Goal: Transaction & Acquisition: Purchase product/service

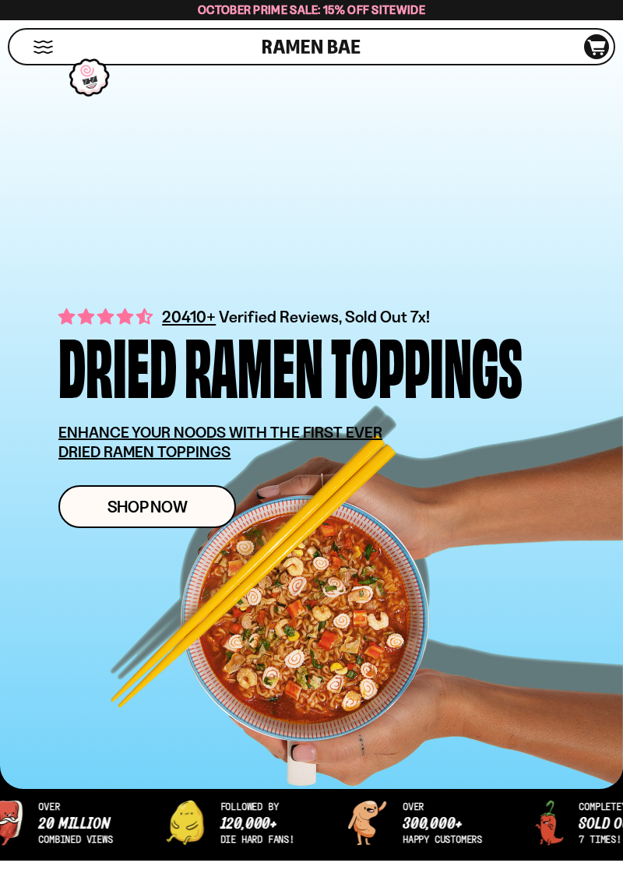
scroll to position [214, 0]
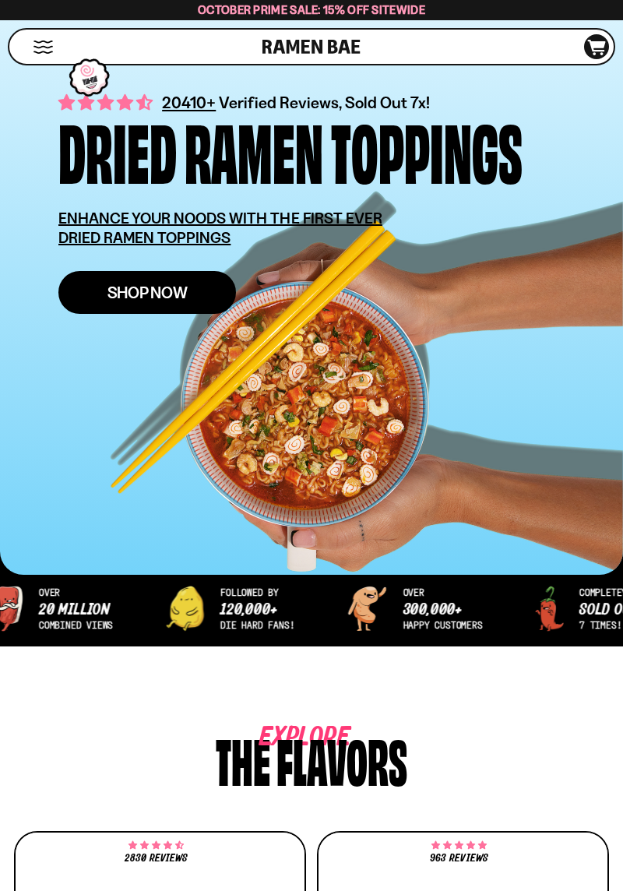
click at [161, 303] on link "Shop Now" at bounding box center [146, 292] width 177 height 43
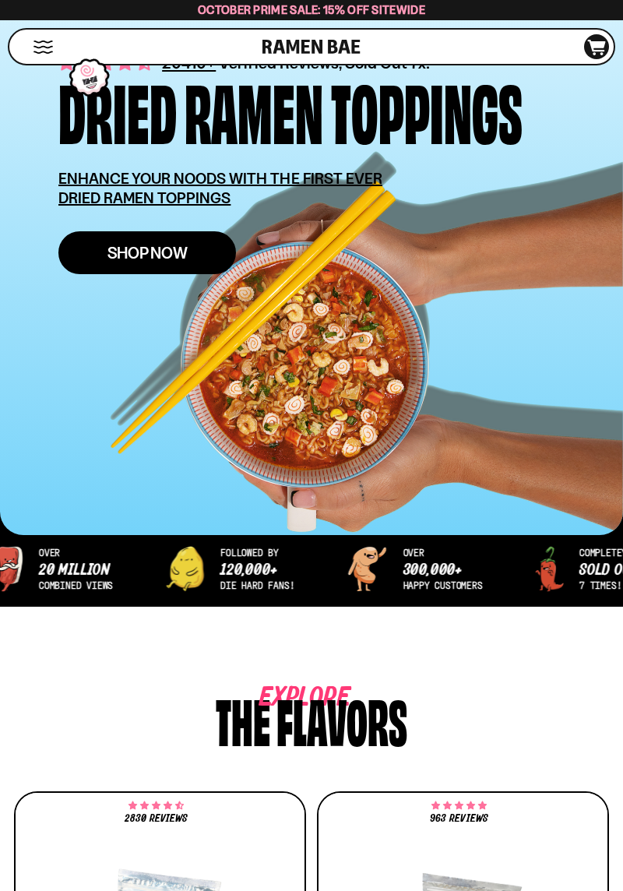
scroll to position [264, 0]
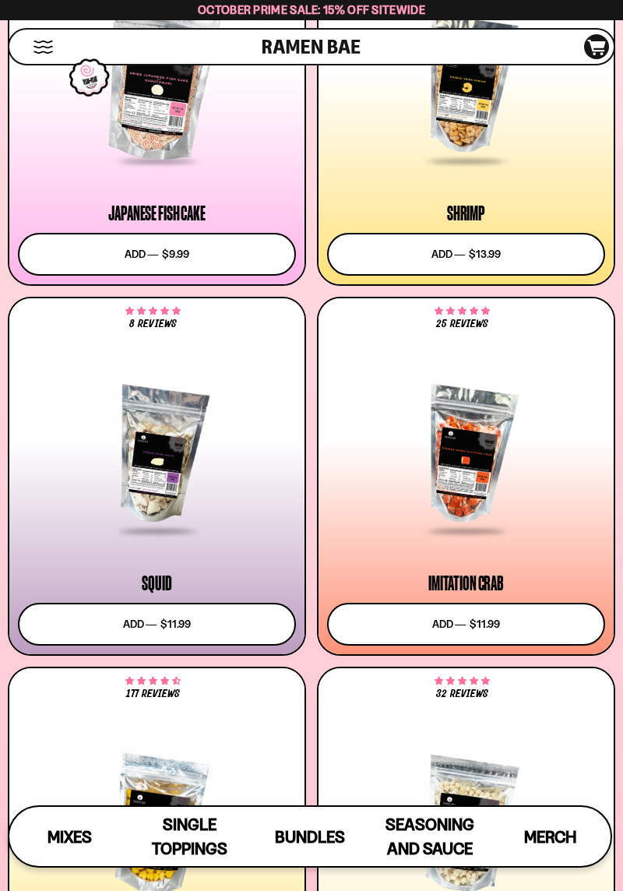
scroll to position [1790, 0]
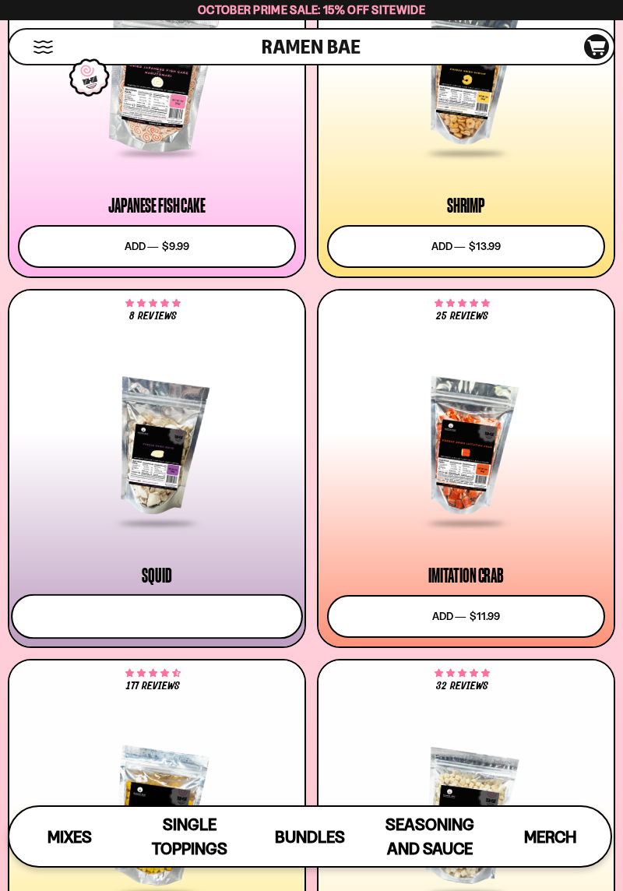
click at [169, 624] on button "Add to cart Add ― Regular price $11.99 Regular price Sale price $11.99 Unit pri…" at bounding box center [157, 615] width 292 height 45
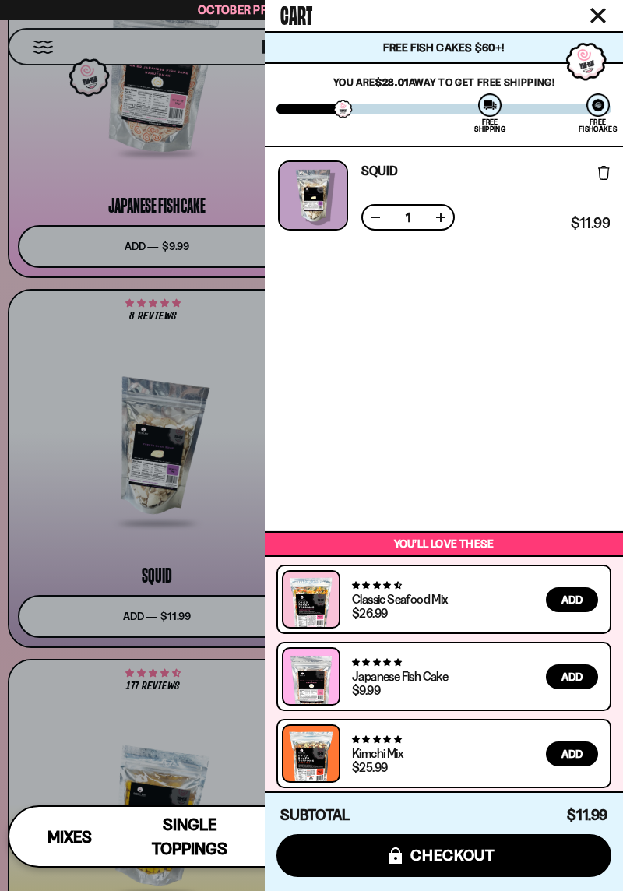
click at [93, 736] on div at bounding box center [311, 445] width 623 height 891
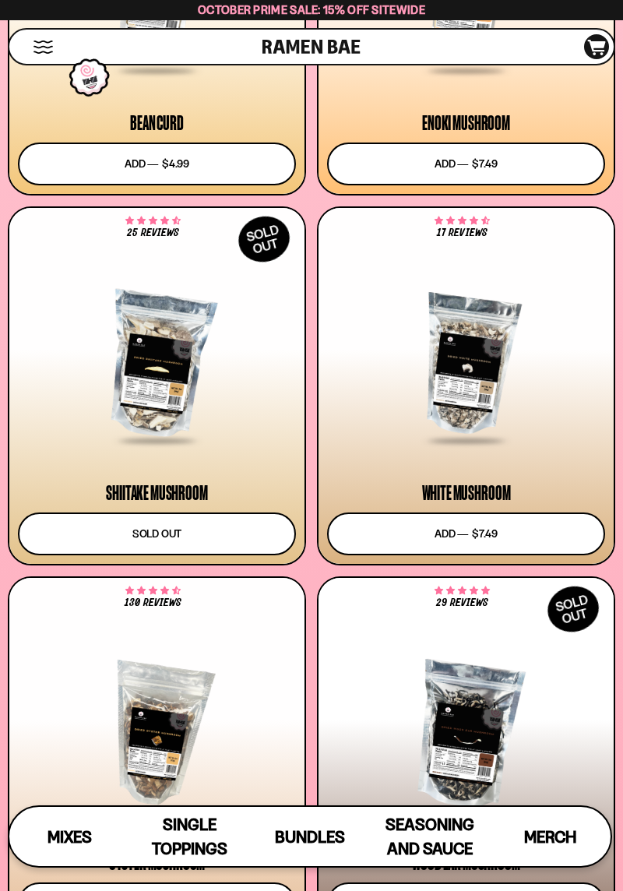
scroll to position [2899, 0]
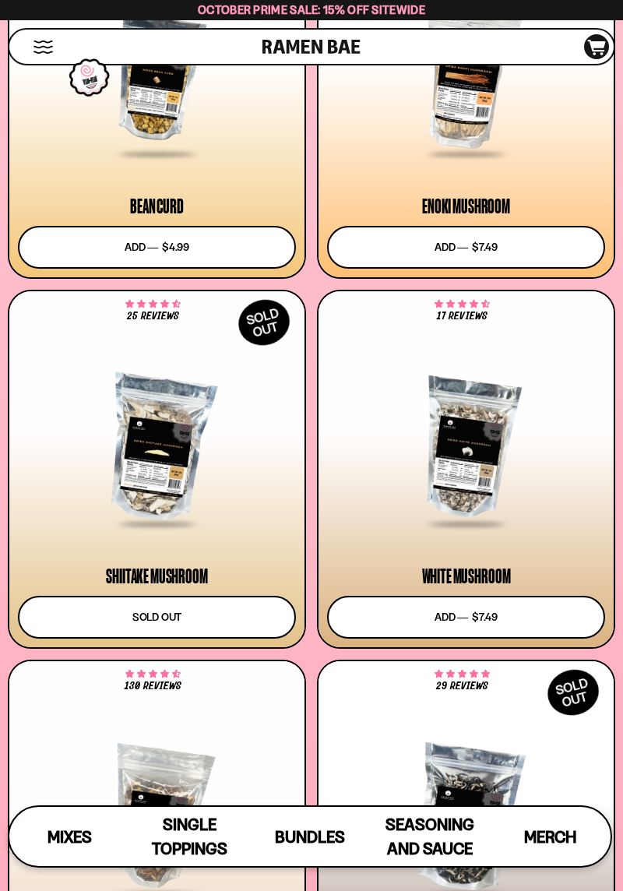
click at [476, 114] on div at bounding box center [466, 78] width 278 height 153
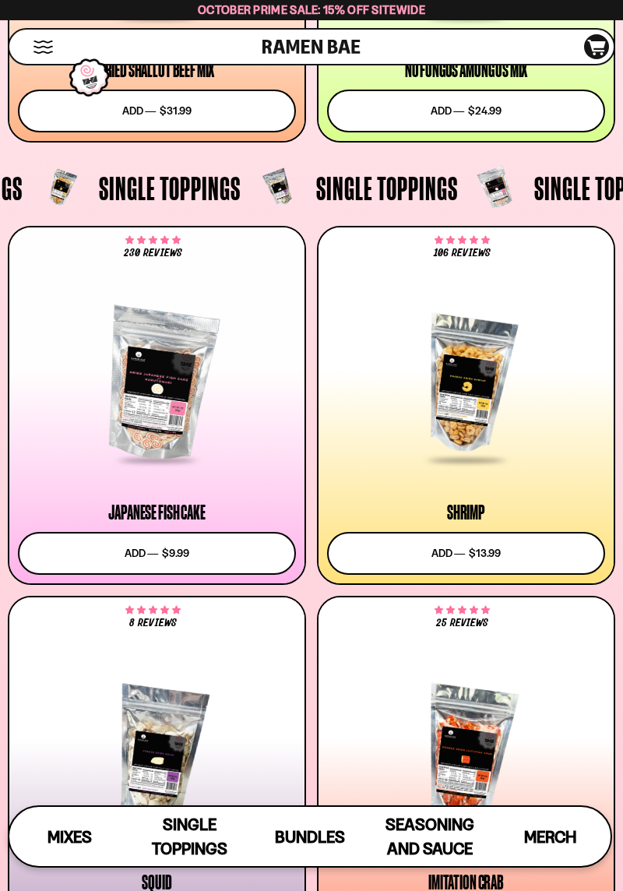
scroll to position [1486, 0]
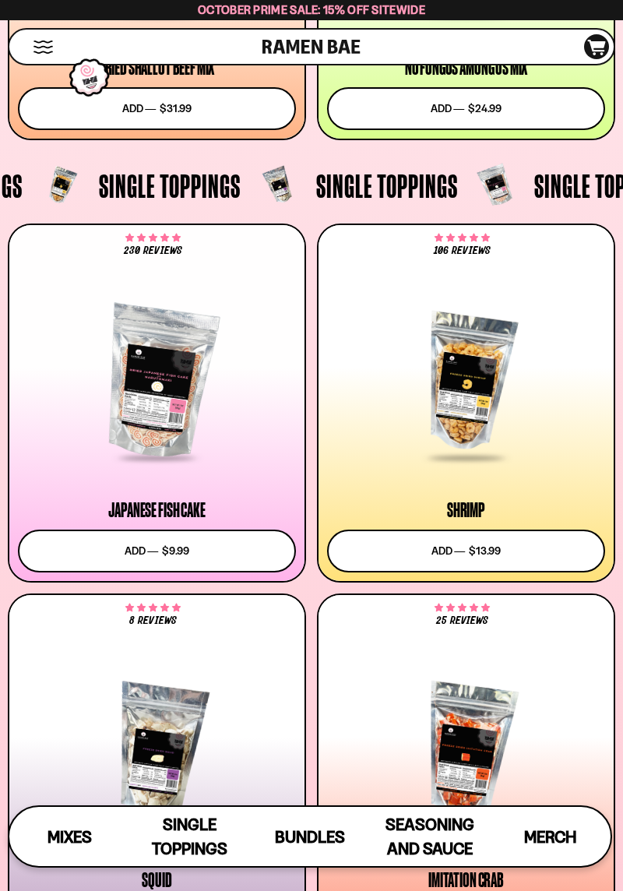
click at [345, 856] on link "Bundles" at bounding box center [310, 835] width 120 height 59
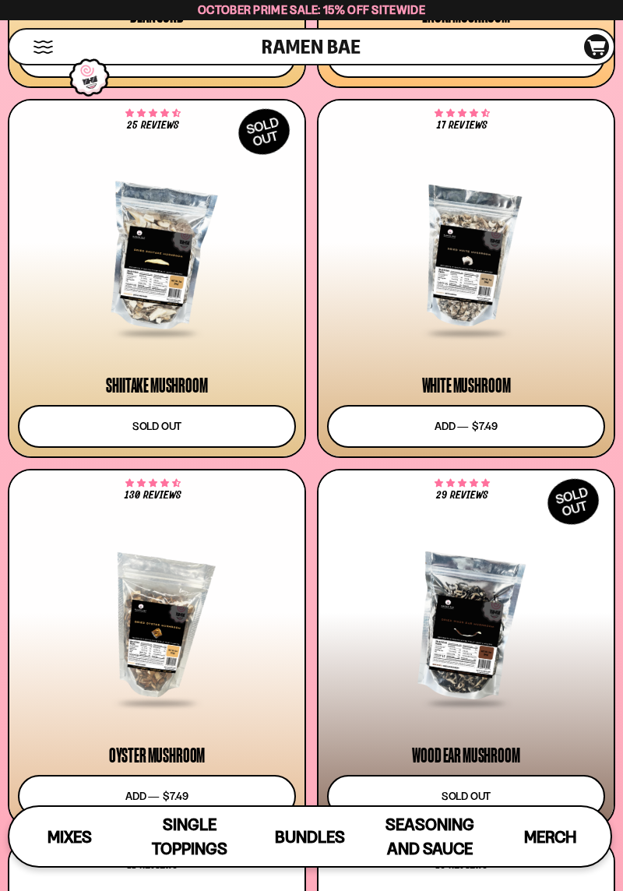
scroll to position [3090, 0]
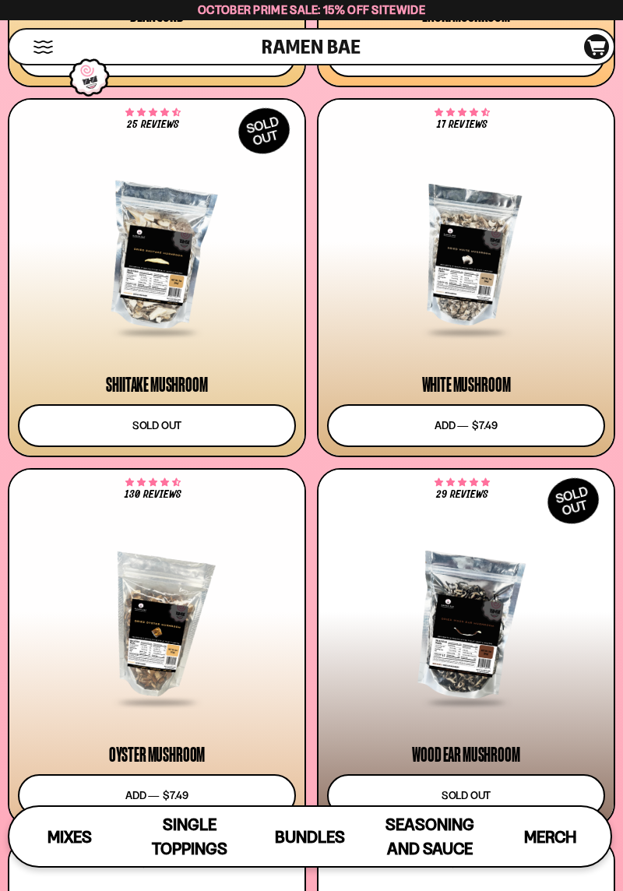
click at [169, 619] on div at bounding box center [157, 626] width 278 height 153
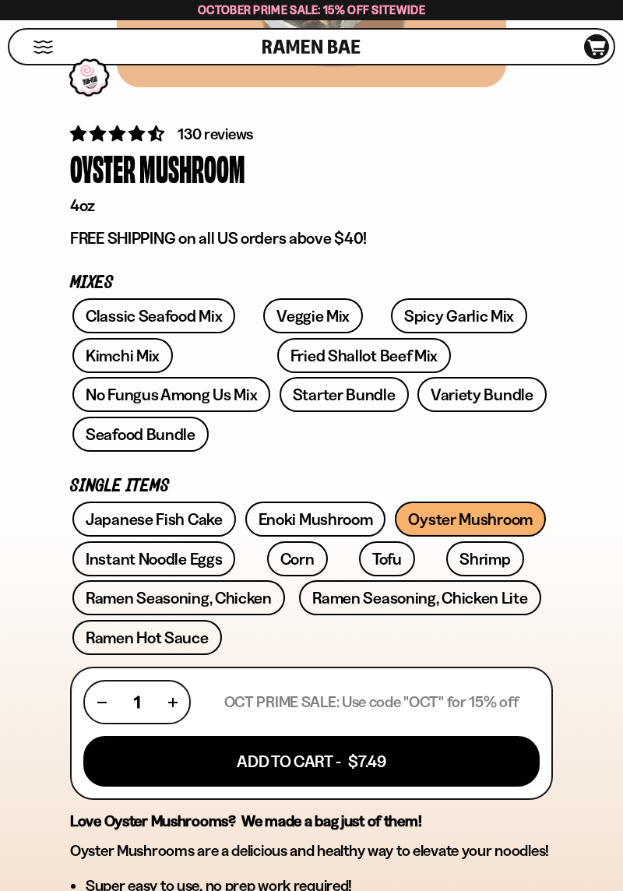
scroll to position [462, 0]
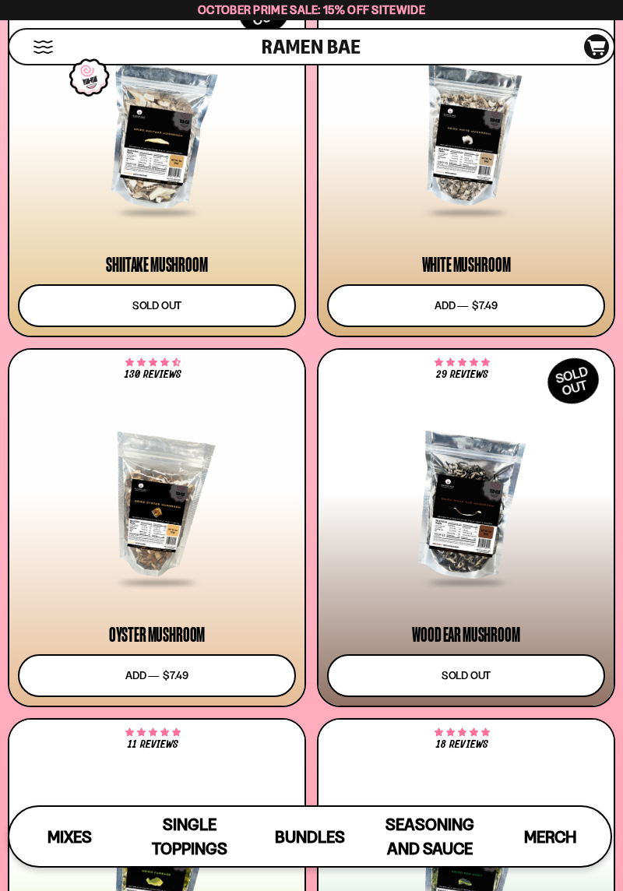
scroll to position [3218, 0]
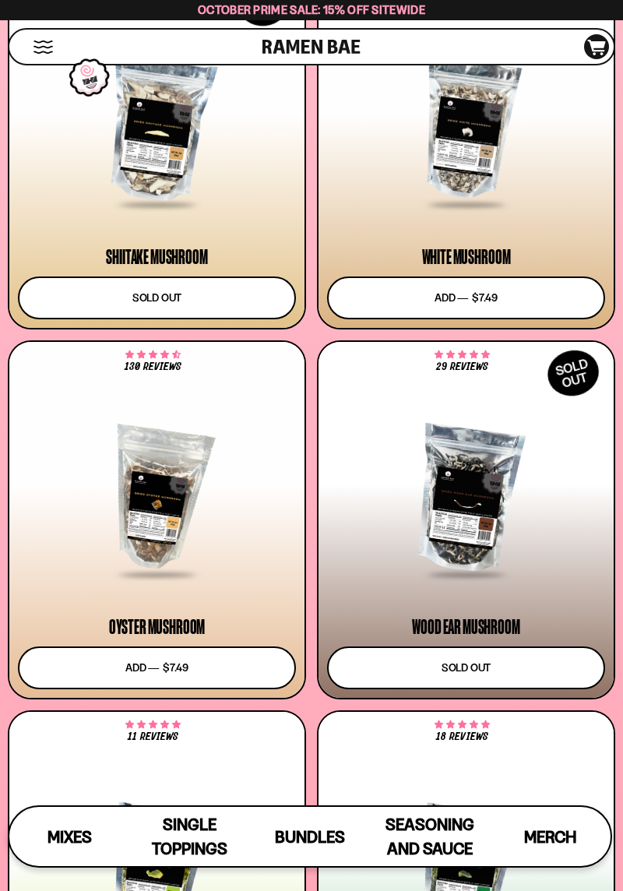
click at [472, 508] on div at bounding box center [466, 499] width 278 height 153
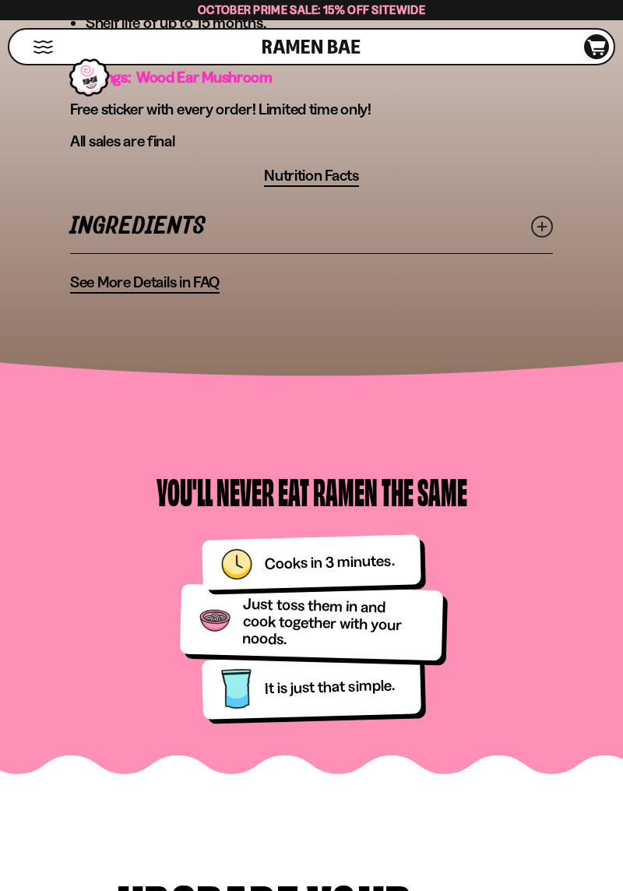
scroll to position [996, 0]
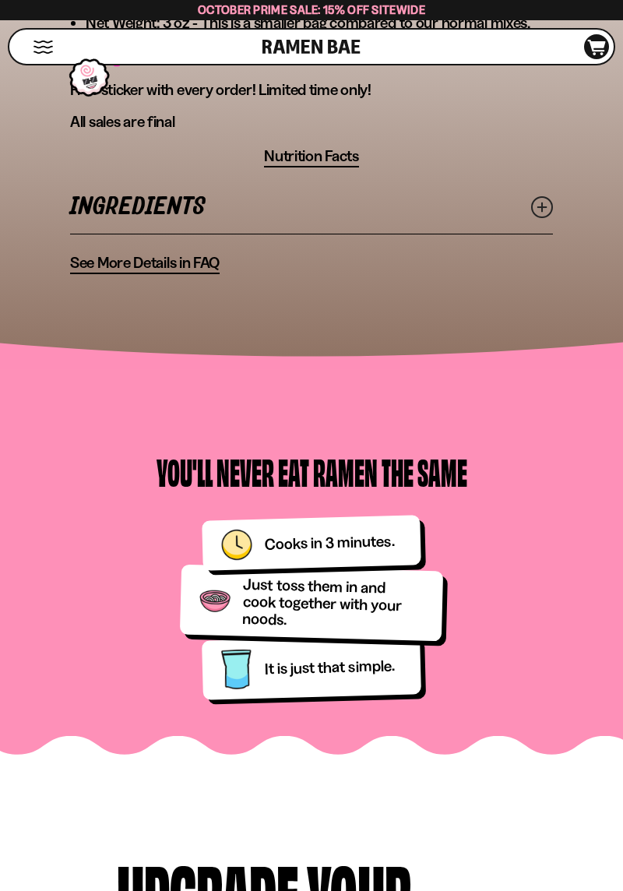
click at [185, 264] on span "See More Details in FAQ" at bounding box center [144, 262] width 149 height 19
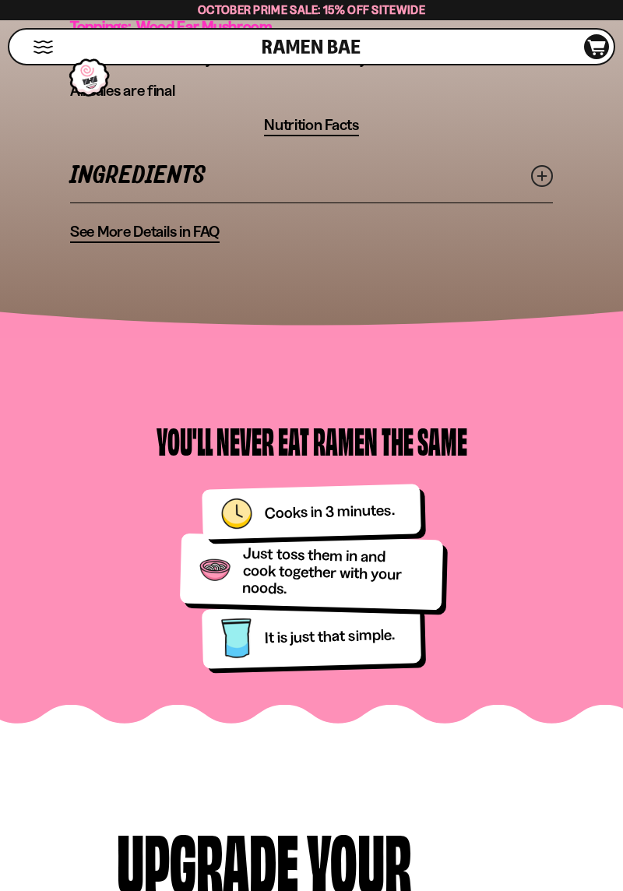
scroll to position [1045, 0]
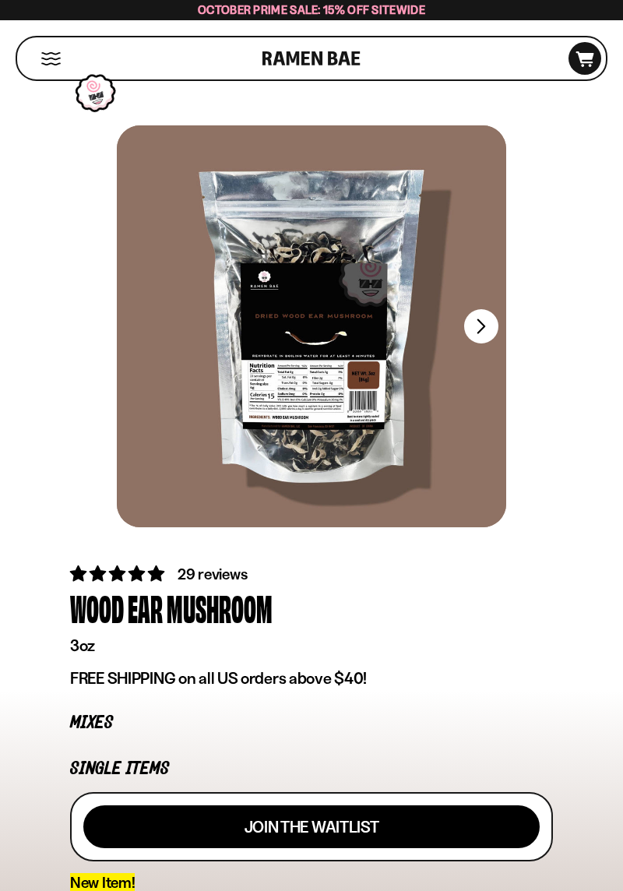
scroll to position [1045, 0]
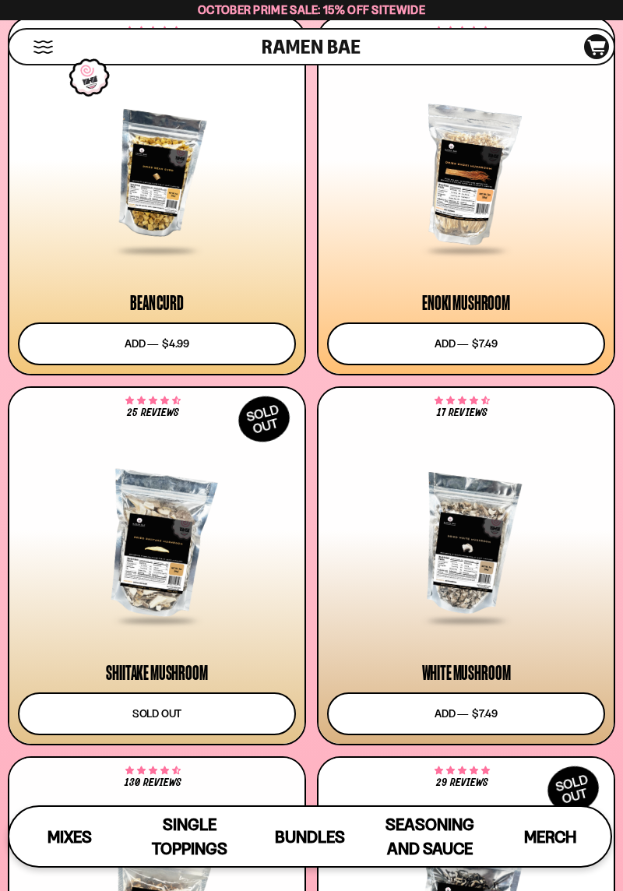
scroll to position [2798, 0]
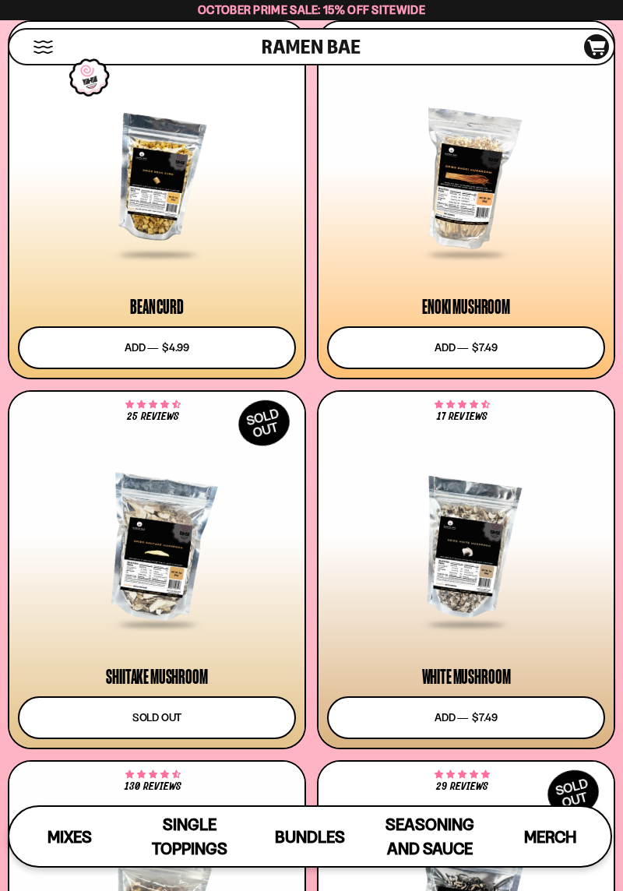
click at [476, 210] on div at bounding box center [466, 179] width 278 height 153
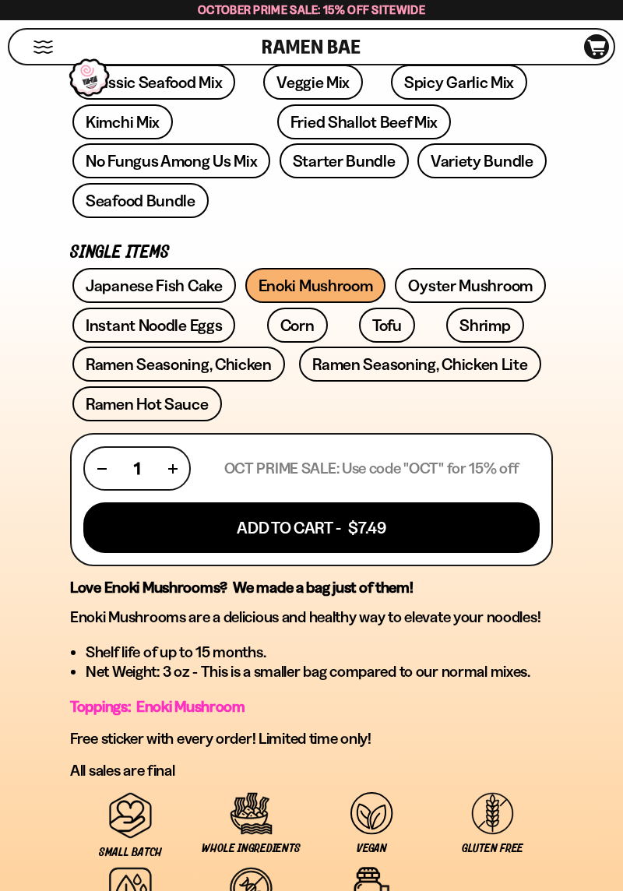
scroll to position [667, 0]
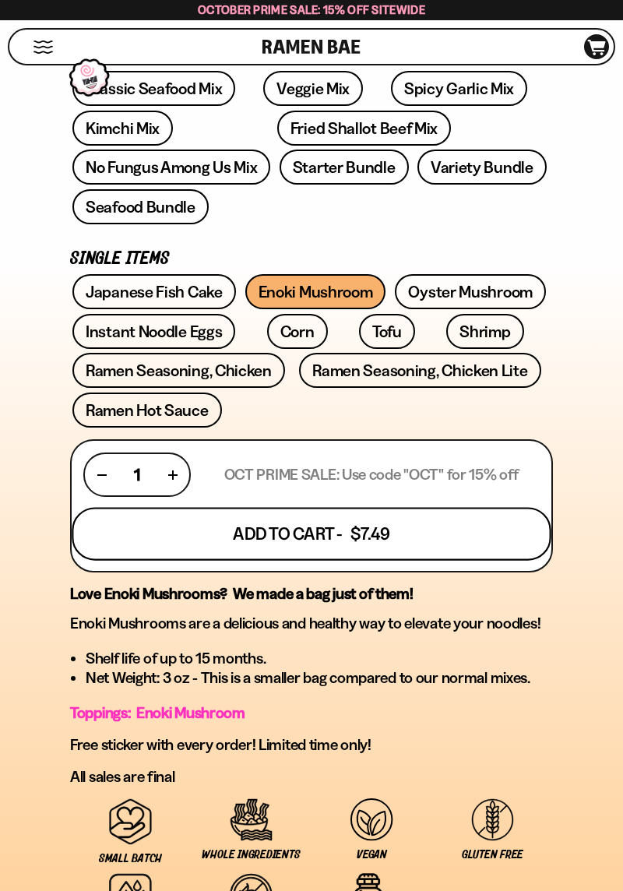
click at [369, 509] on button "Add To Cart - $7.49" at bounding box center [311, 533] width 479 height 53
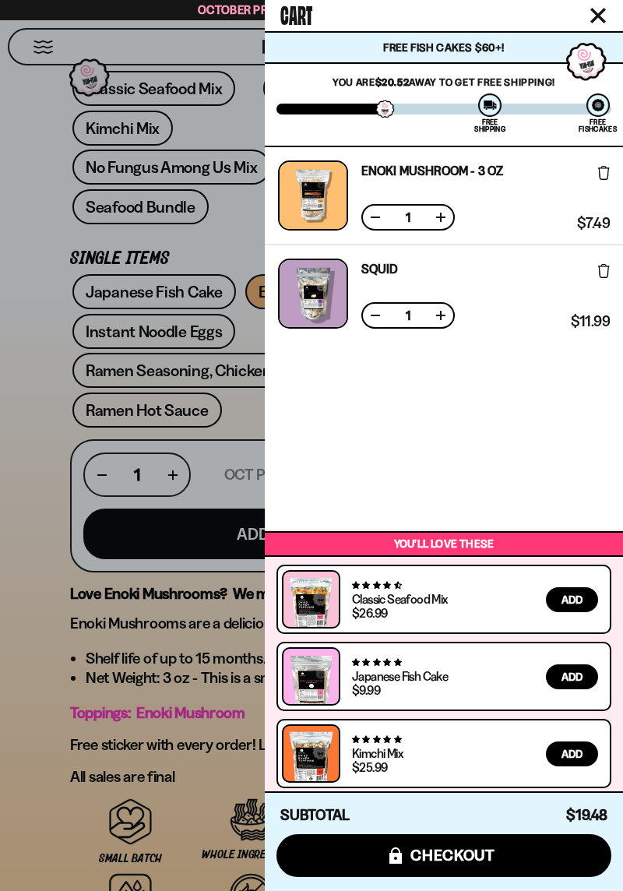
click at [26, 641] on div at bounding box center [311, 445] width 623 height 891
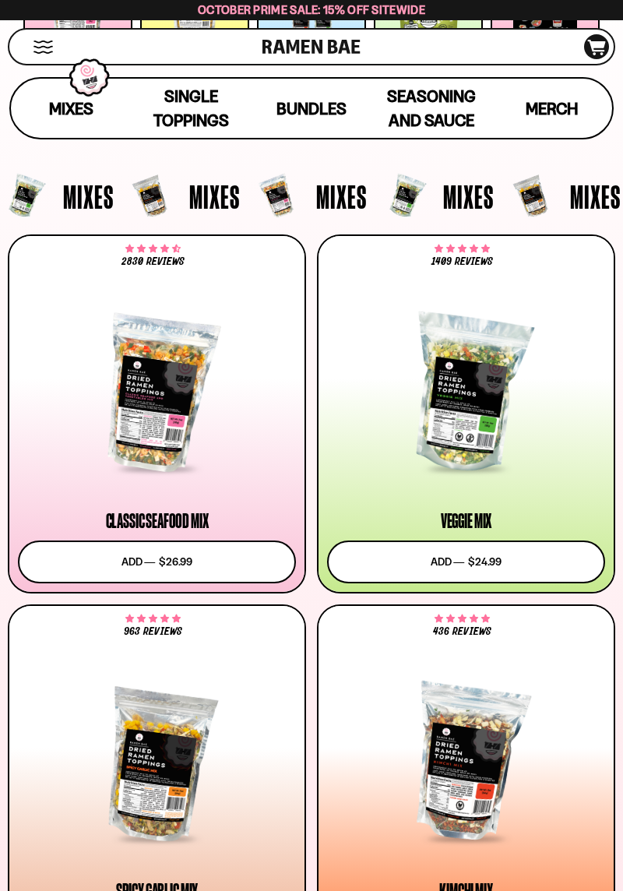
scroll to position [318, 0]
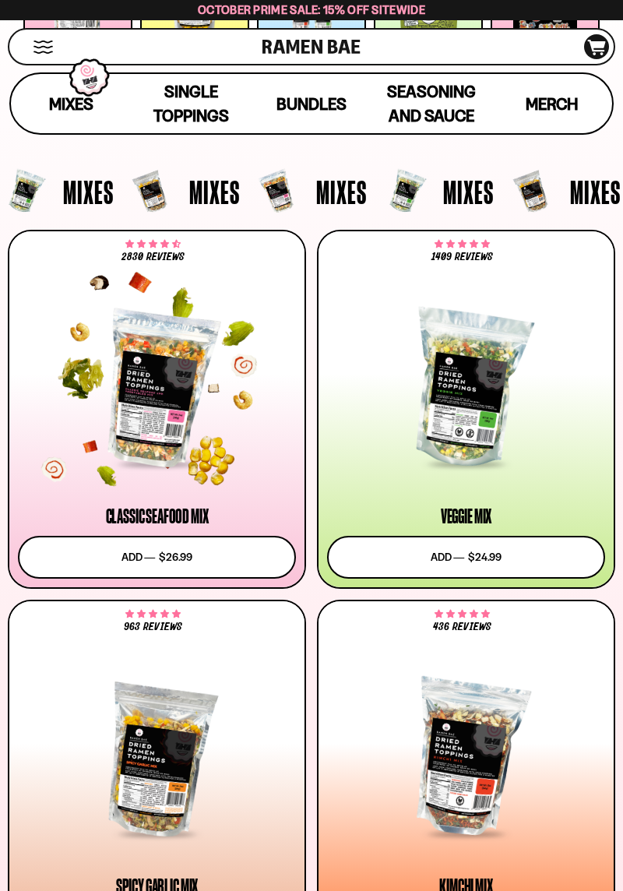
click at [165, 416] on div at bounding box center [157, 388] width 278 height 153
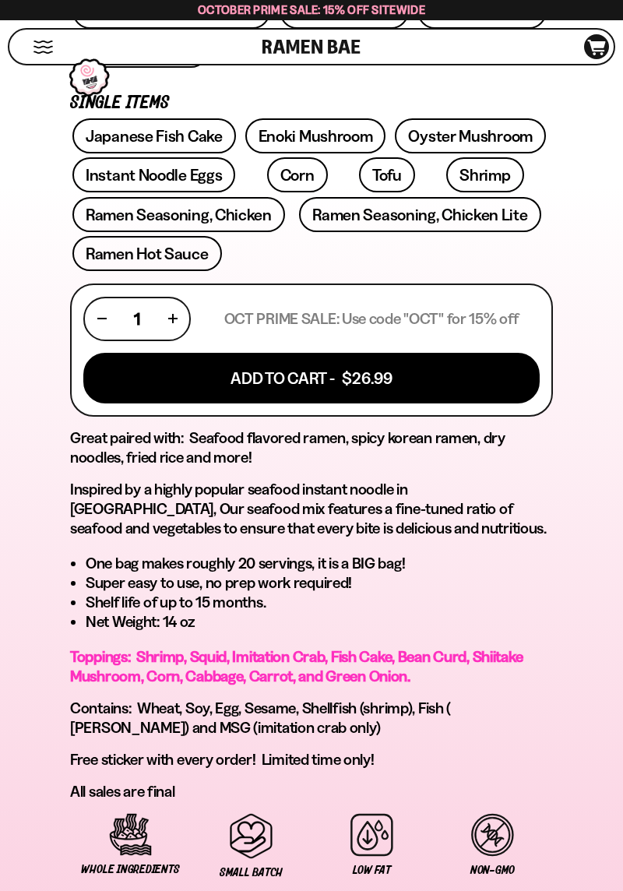
scroll to position [831, 0]
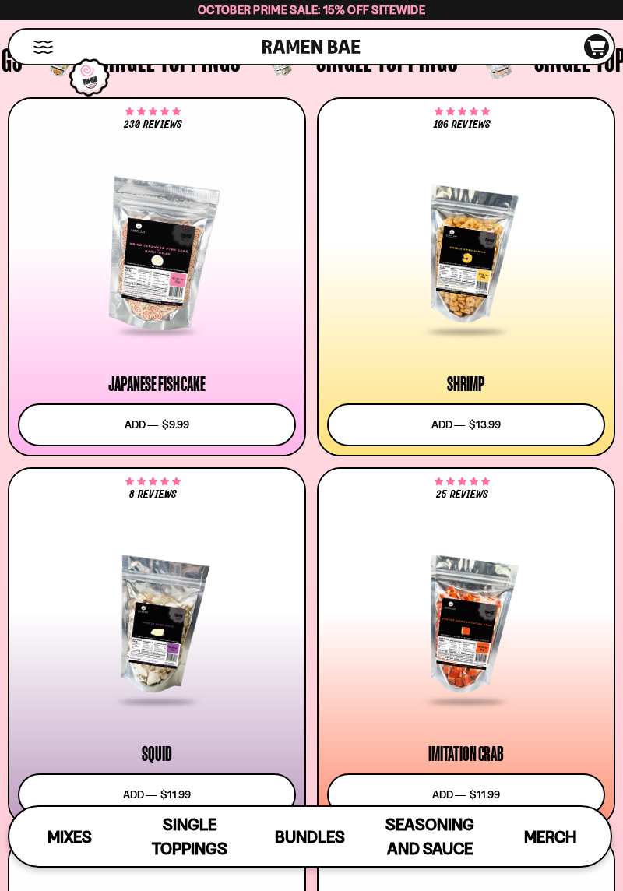
scroll to position [1613, 0]
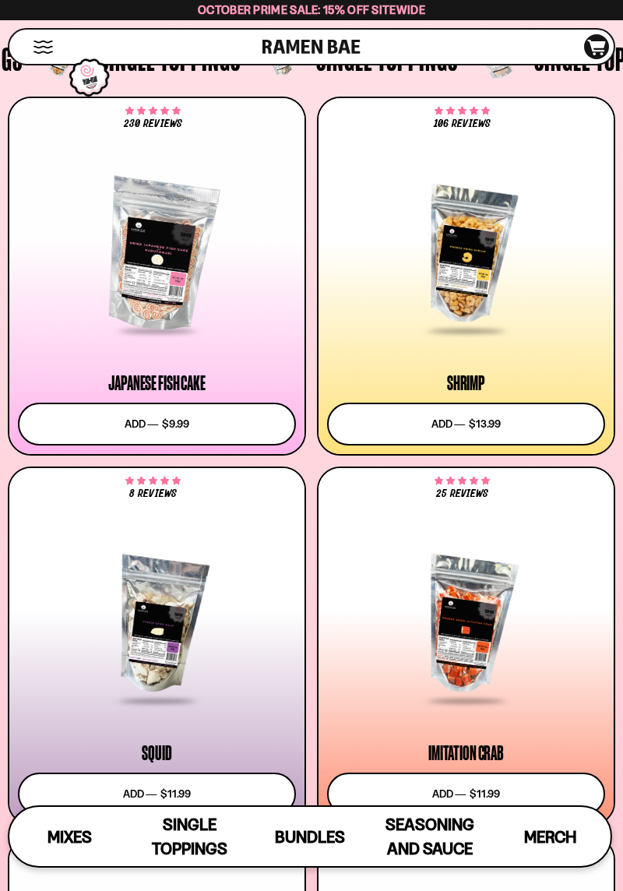
click at [235, 681] on div at bounding box center [157, 625] width 278 height 153
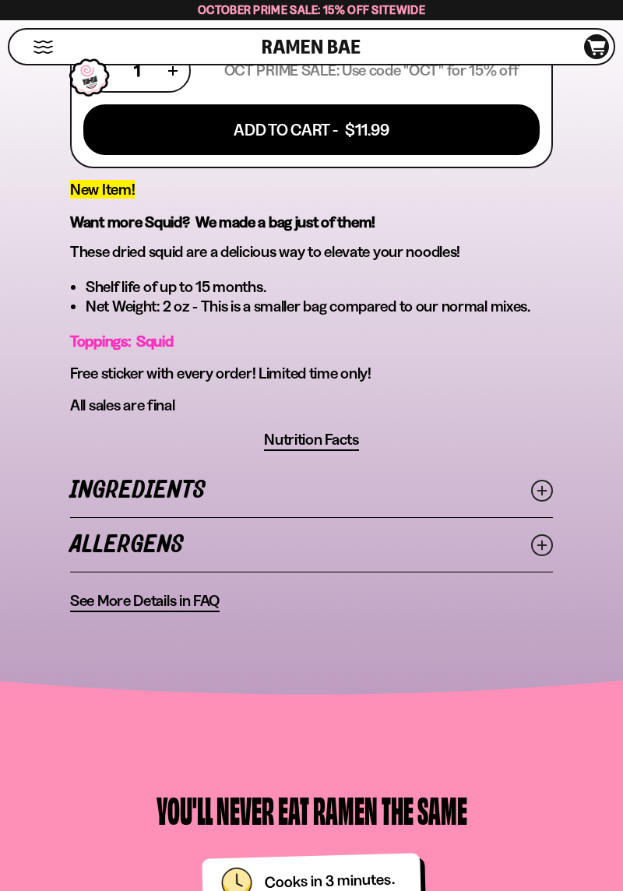
scroll to position [812, 0]
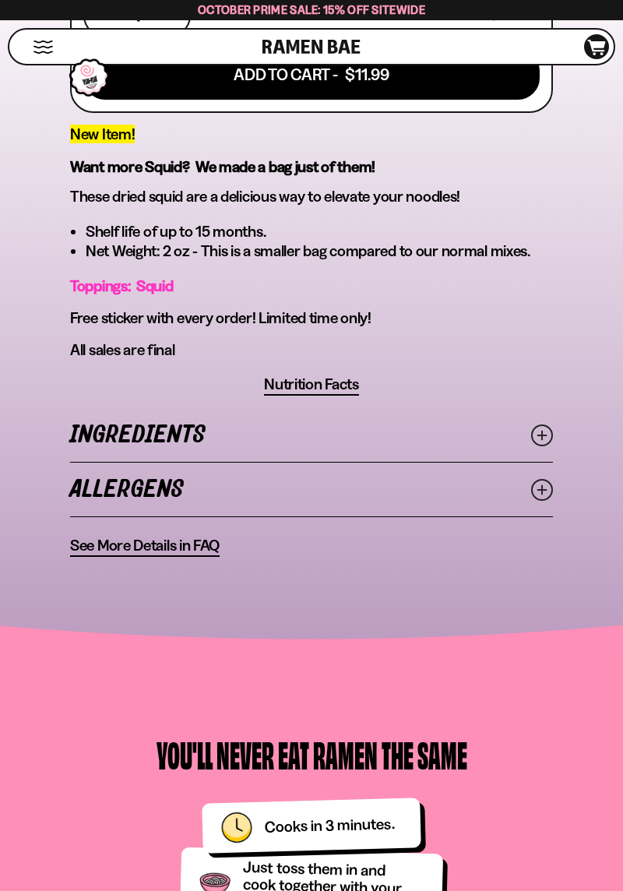
click at [539, 434] on line at bounding box center [542, 434] width 8 height 8
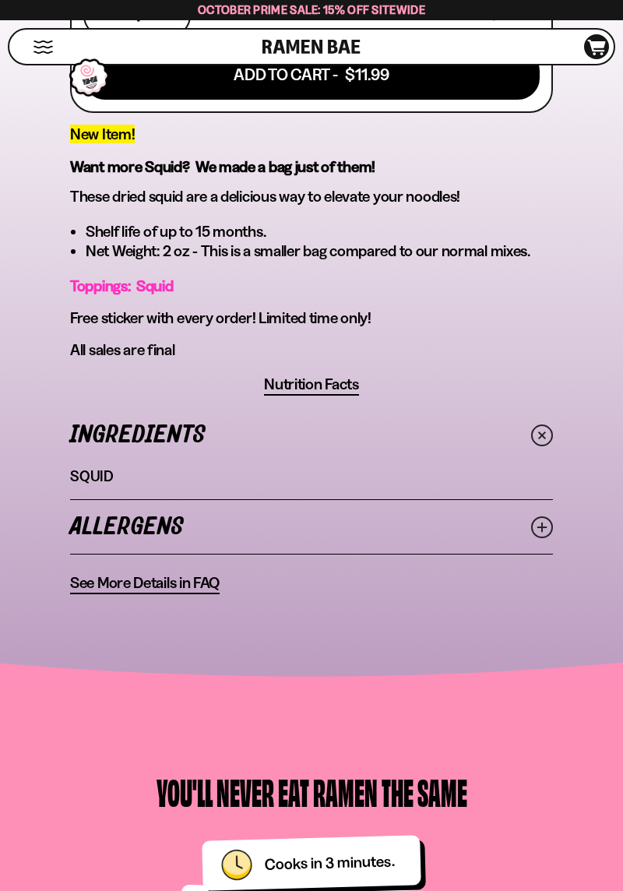
click at [328, 393] on span "Nutrition Facts" at bounding box center [311, 383] width 95 height 19
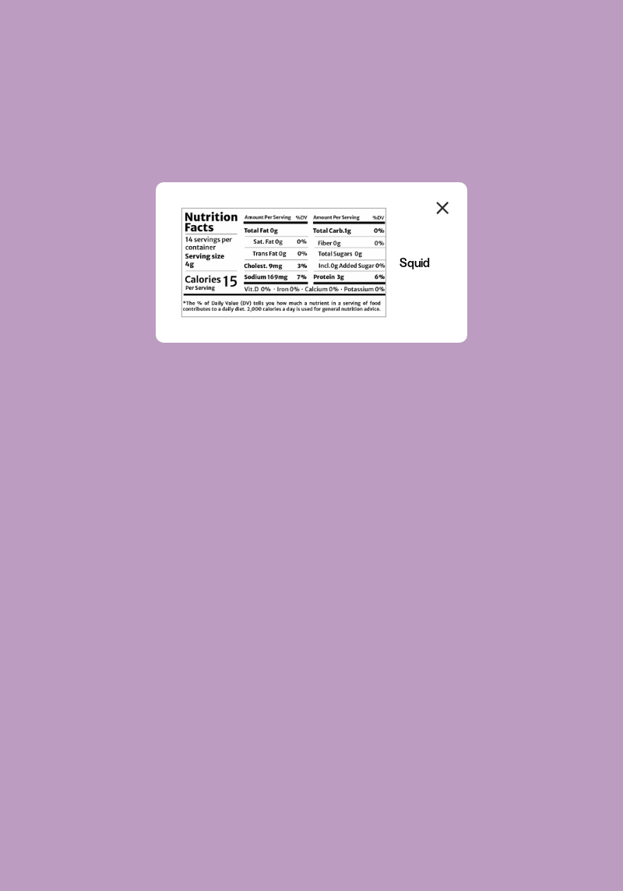
scroll to position [0, 0]
click at [448, 213] on icon "Close modal" at bounding box center [442, 207] width 23 height 23
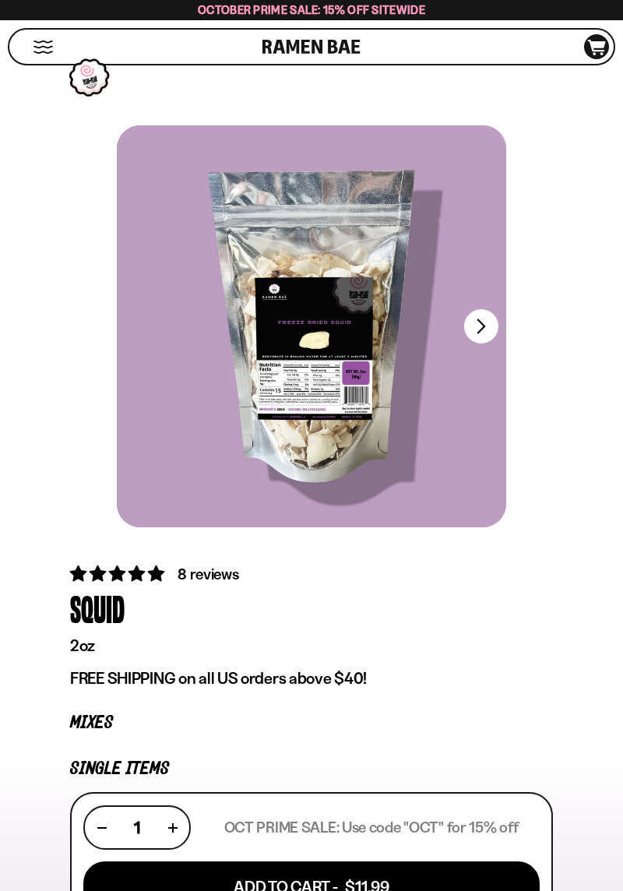
scroll to position [812, 0]
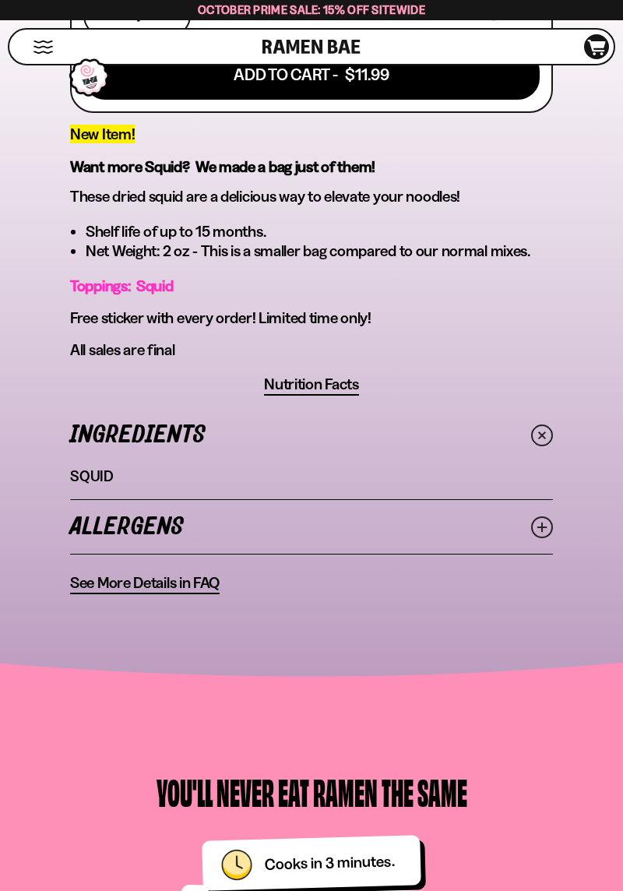
click at [548, 533] on icon at bounding box center [542, 527] width 22 height 22
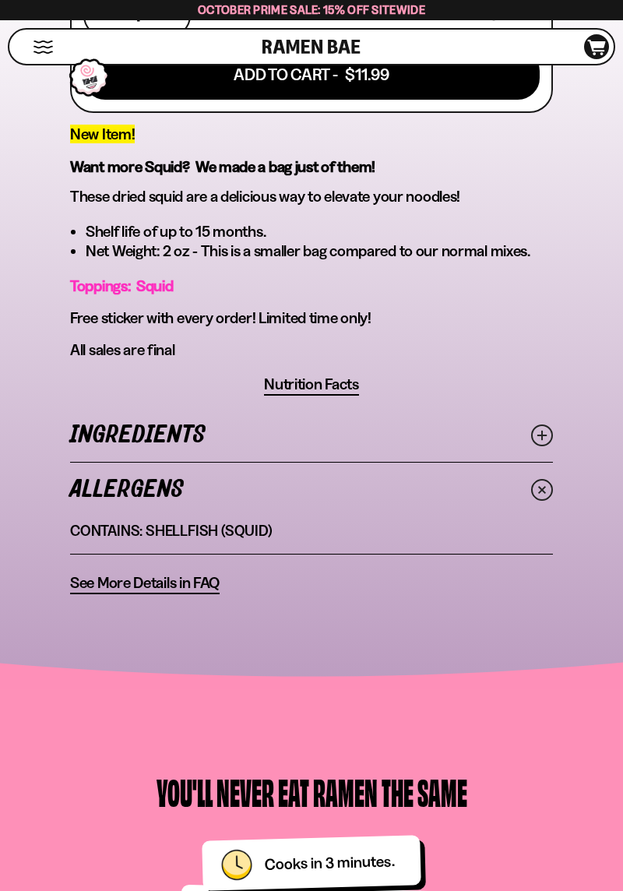
click at [539, 435] on line at bounding box center [542, 434] width 8 height 8
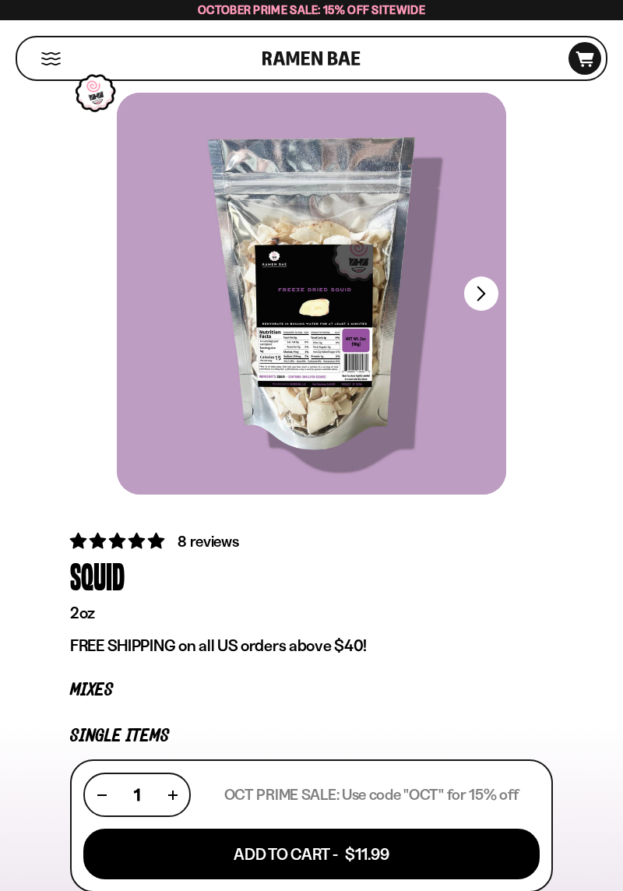
scroll to position [32, 0]
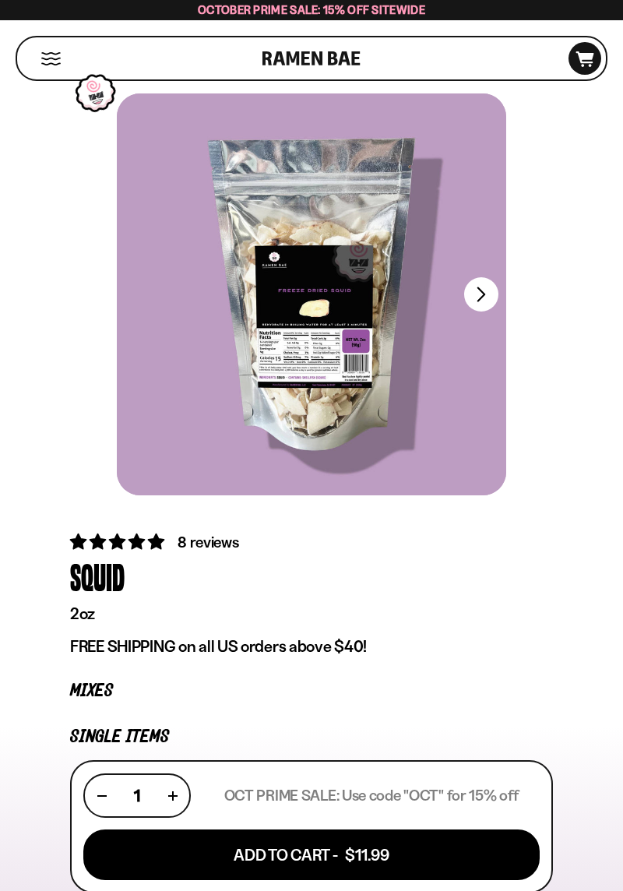
click at [481, 293] on button "FADCB6FD-DFAB-4417-9F21-029242090B77" at bounding box center [481, 294] width 34 height 34
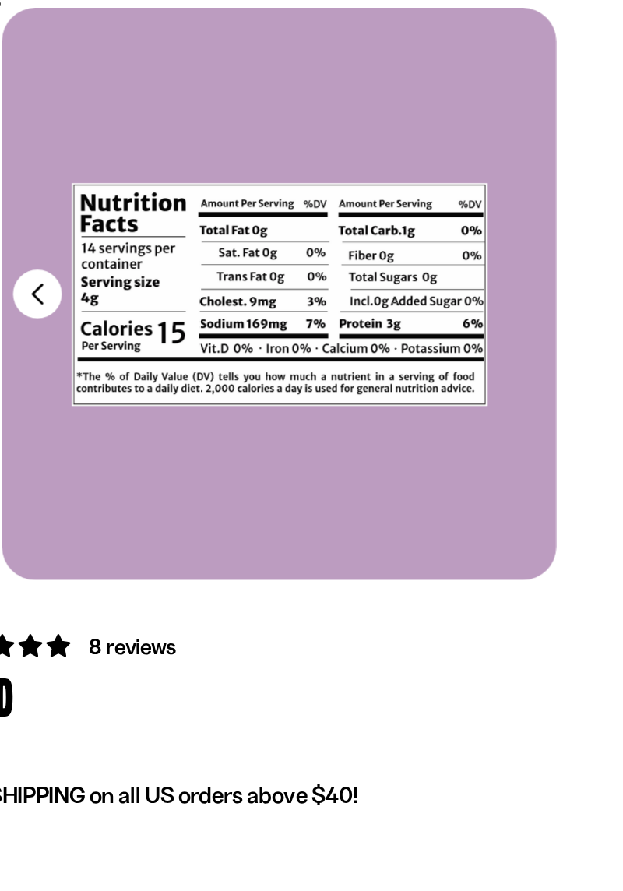
click at [152, 297] on button "FADCB6FD-DFAB-4417-9F21-029242090B77" at bounding box center [142, 294] width 34 height 34
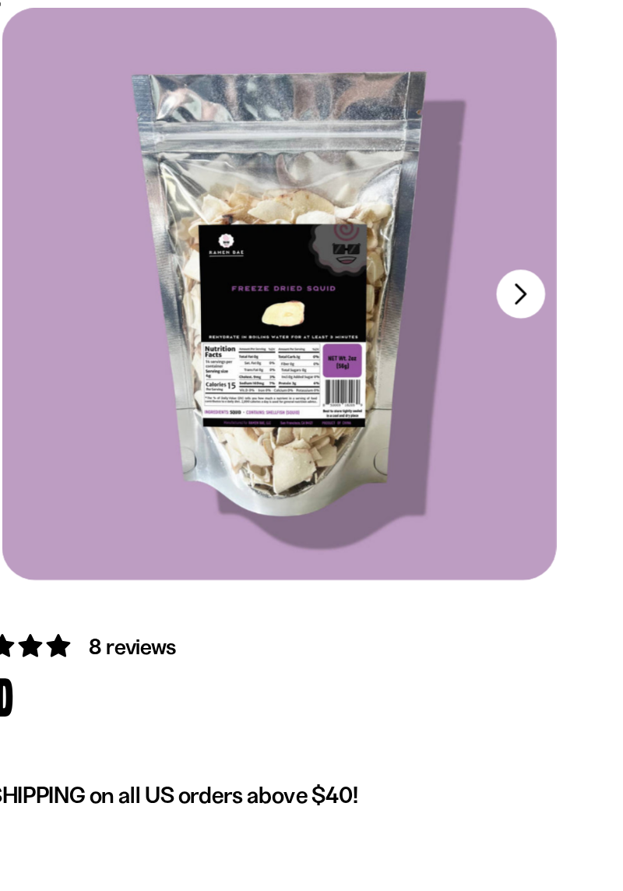
click at [472, 296] on button "FADCB6FD-DFAB-4417-9F21-029242090B77" at bounding box center [481, 294] width 34 height 34
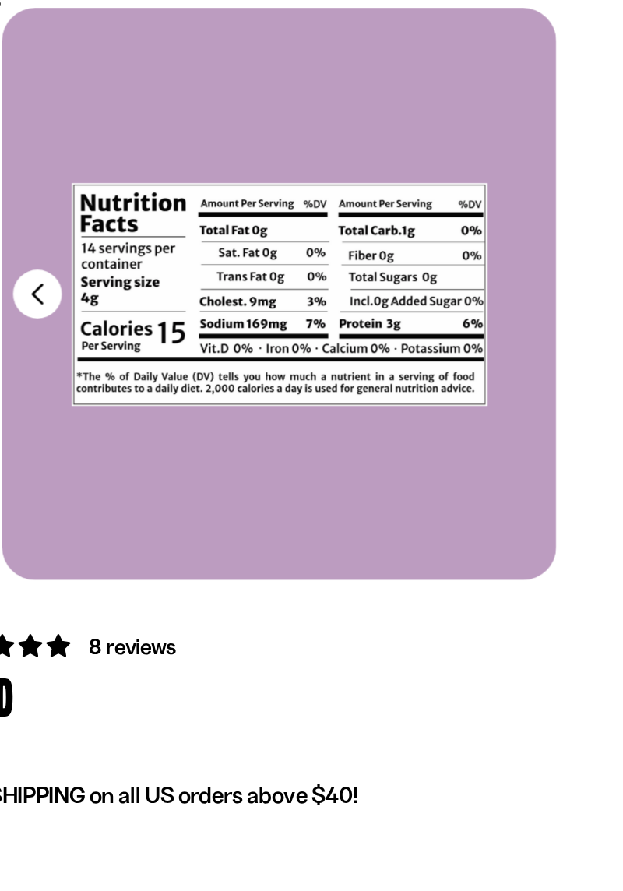
click at [151, 300] on button "FADCB6FD-DFAB-4417-9F21-029242090B77" at bounding box center [142, 294] width 34 height 34
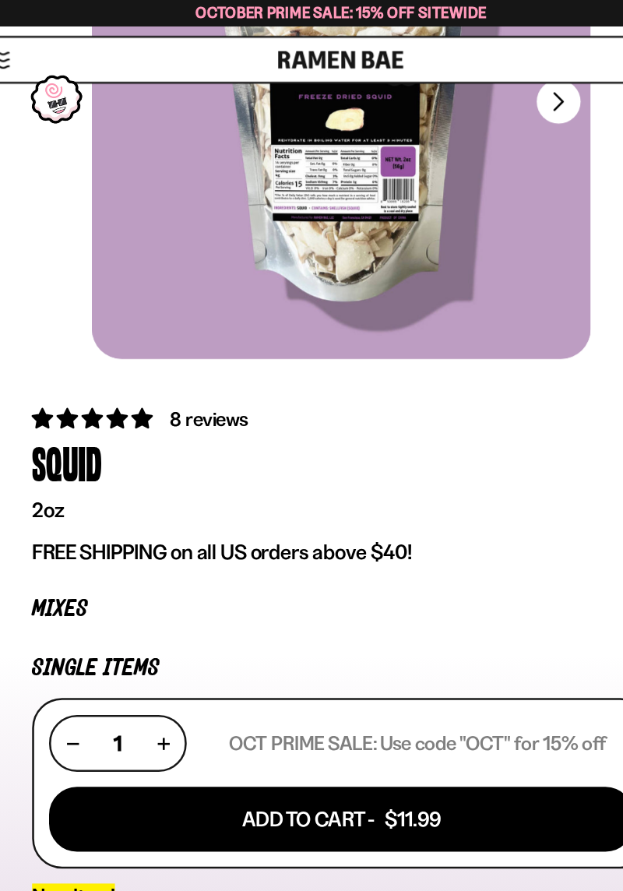
click at [210, 326] on span "8 reviews" at bounding box center [207, 327] width 61 height 19
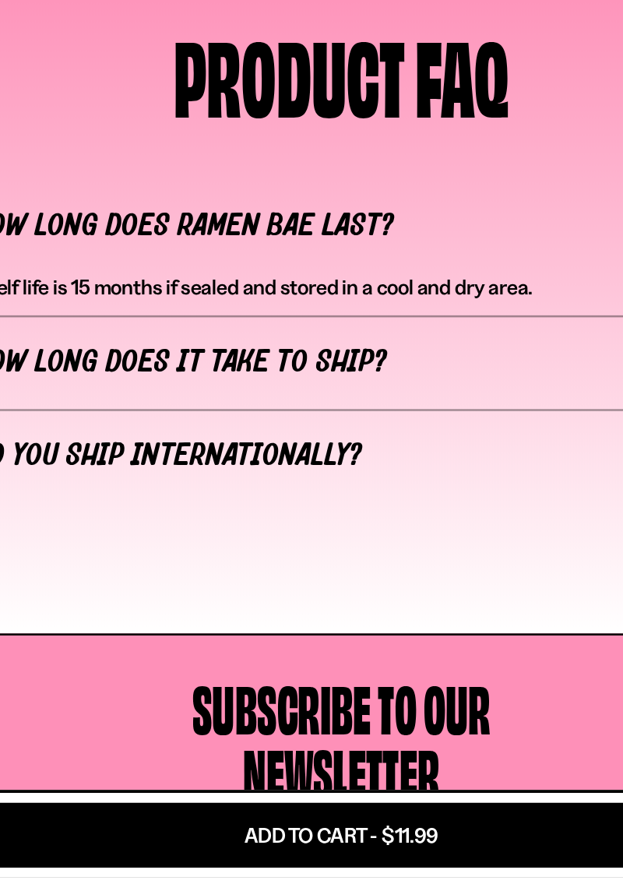
scroll to position [5359, 0]
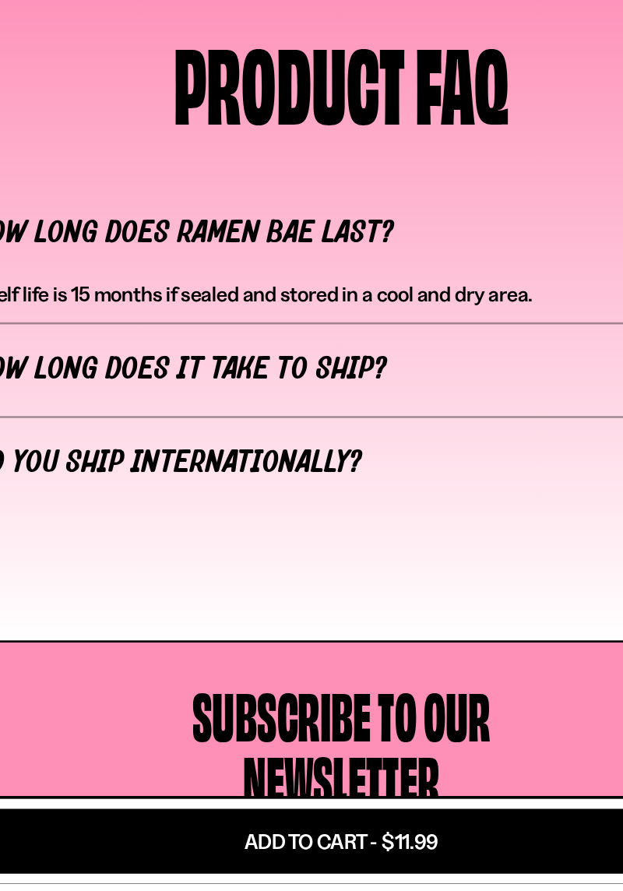
click at [343, 38] on link "Page 2" at bounding box center [346, 28] width 20 height 20
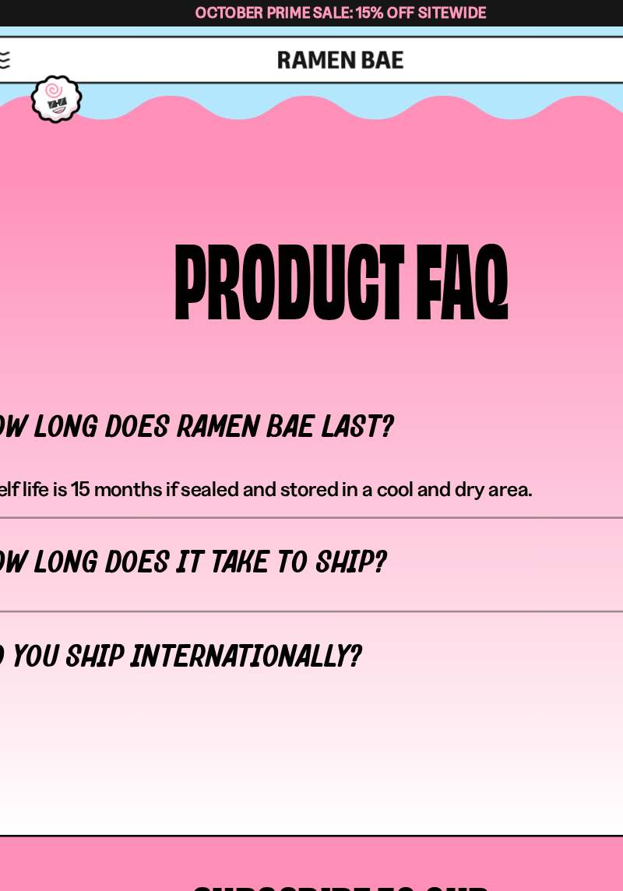
scroll to position [5047, 0]
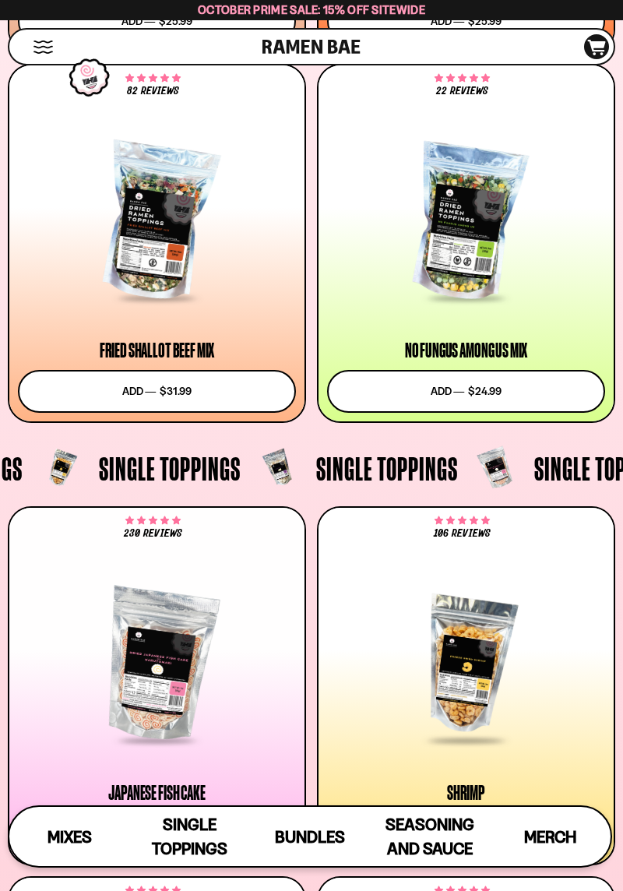
scroll to position [1362, 0]
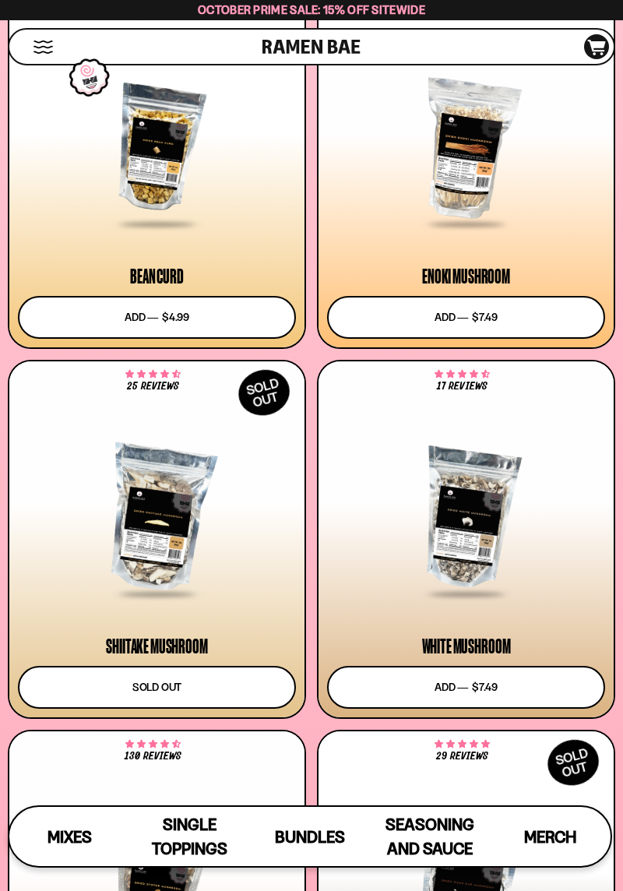
click at [487, 170] on div at bounding box center [466, 148] width 278 height 153
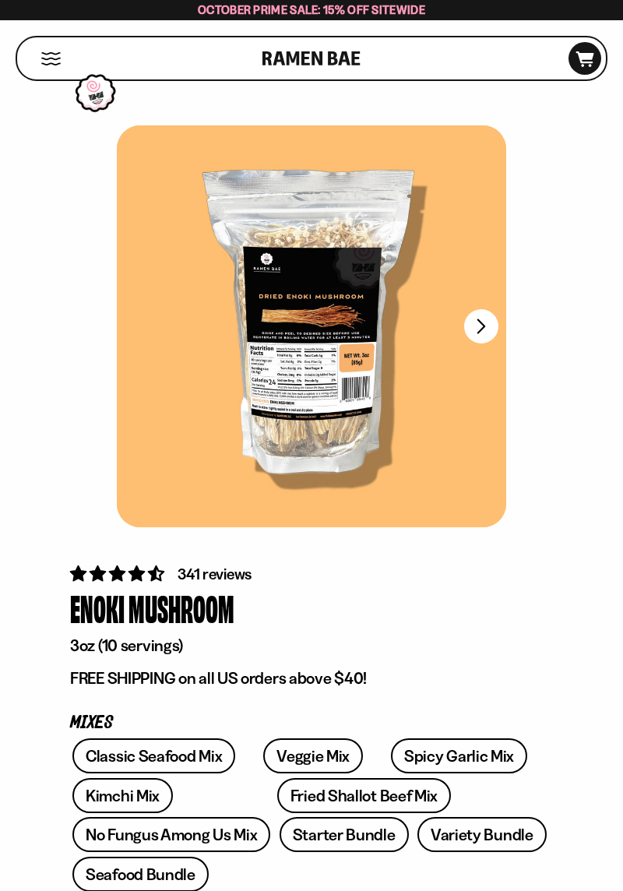
click at [208, 575] on span "341 reviews" at bounding box center [214, 573] width 74 height 19
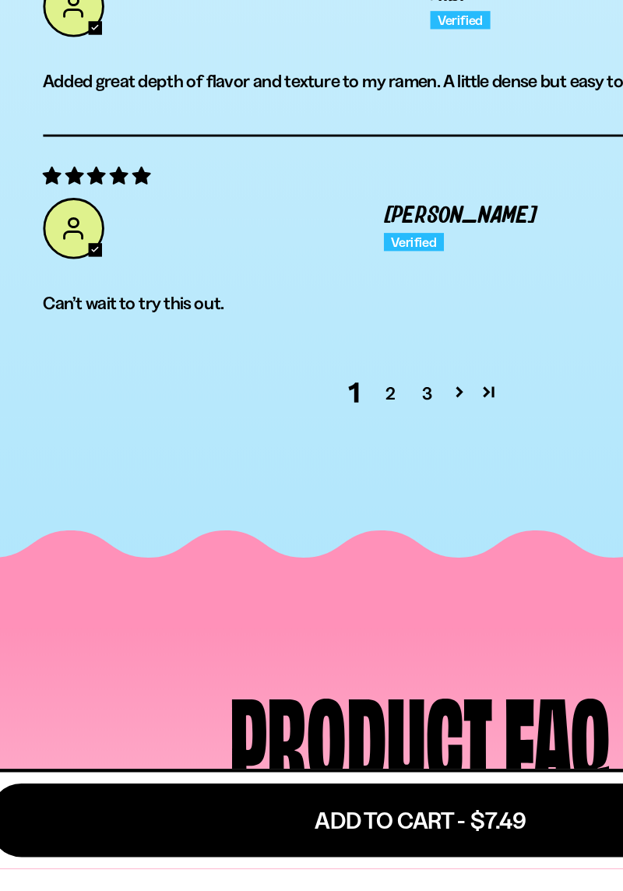
scroll to position [5484, 0]
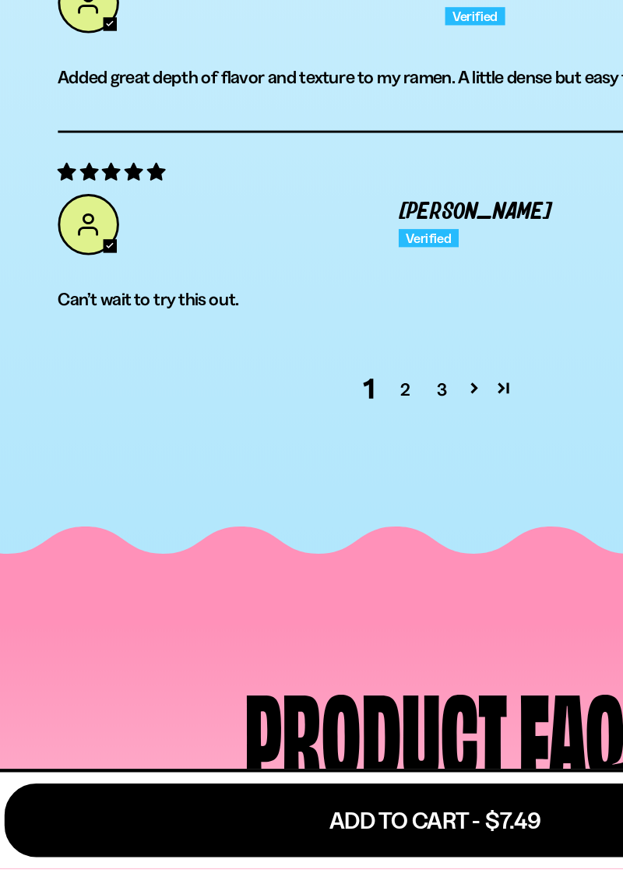
click at [364, 570] on link "Page 69" at bounding box center [359, 560] width 20 height 20
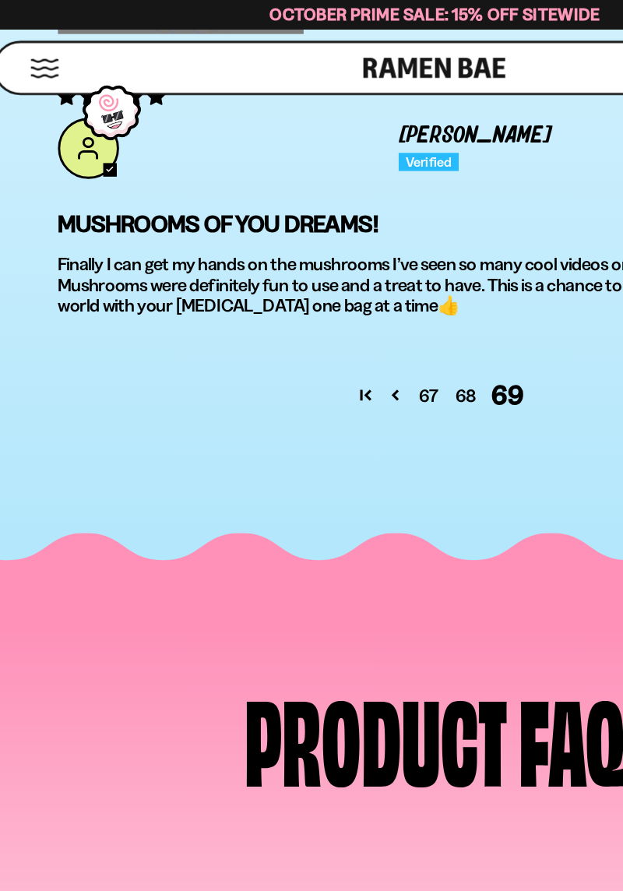
scroll to position [5220, 0]
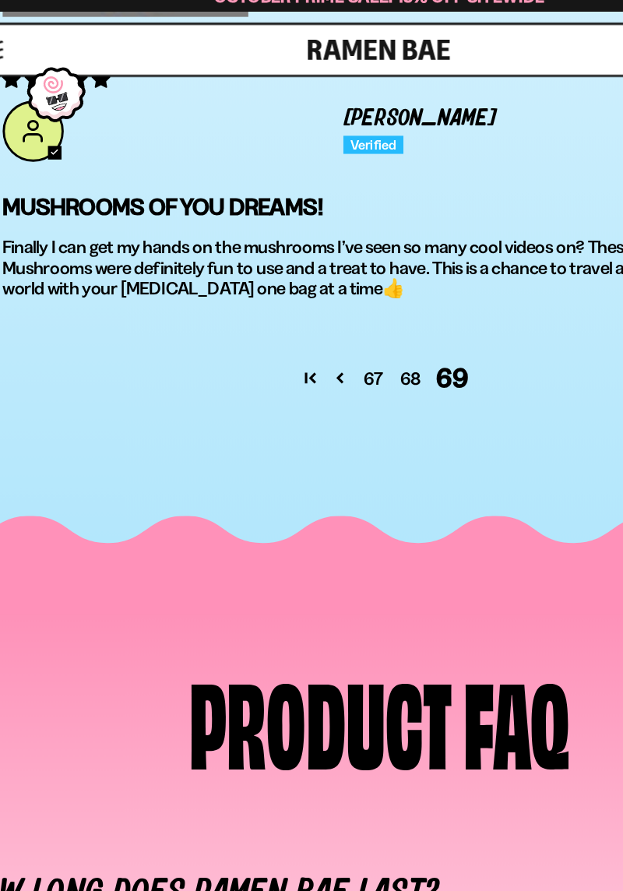
click at [309, 282] on link "67" at bounding box center [306, 272] width 25 height 19
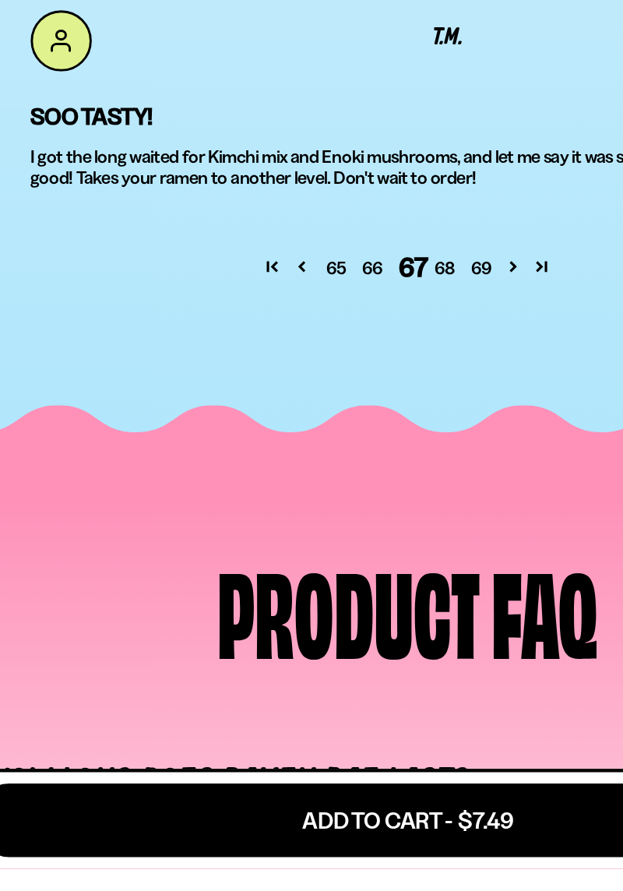
scroll to position [5767, 0]
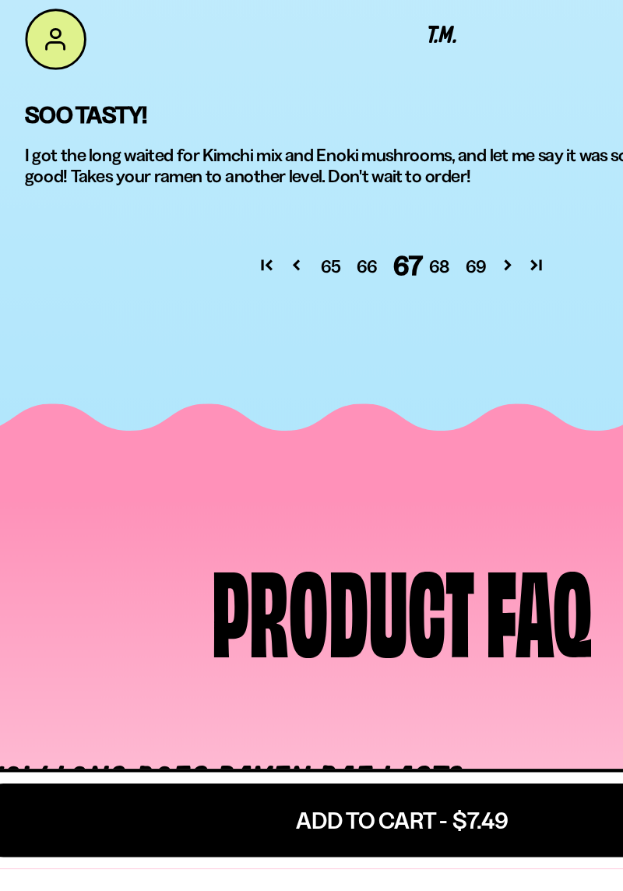
click at [213, 486] on link "Page 1" at bounding box center [219, 475] width 20 height 20
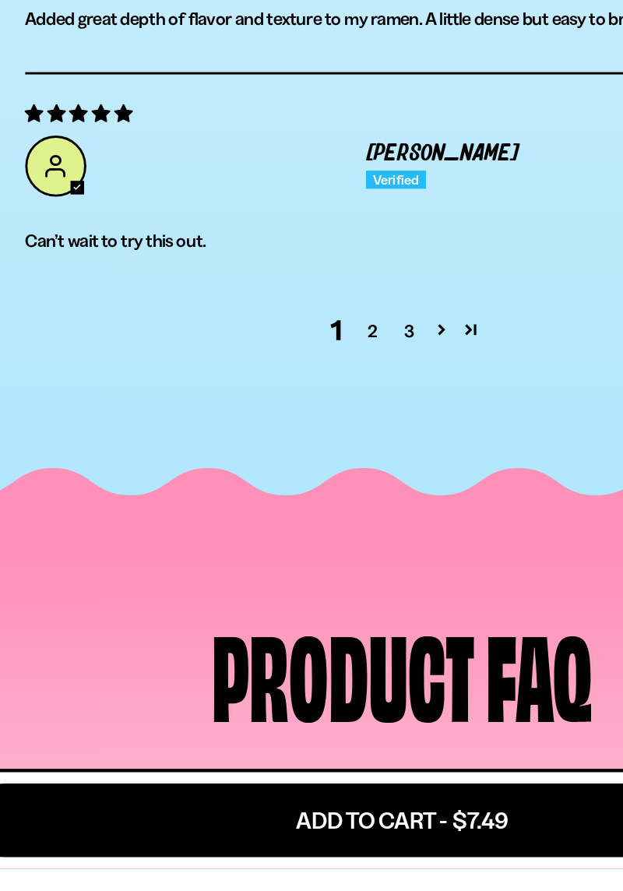
scroll to position [5524, 0]
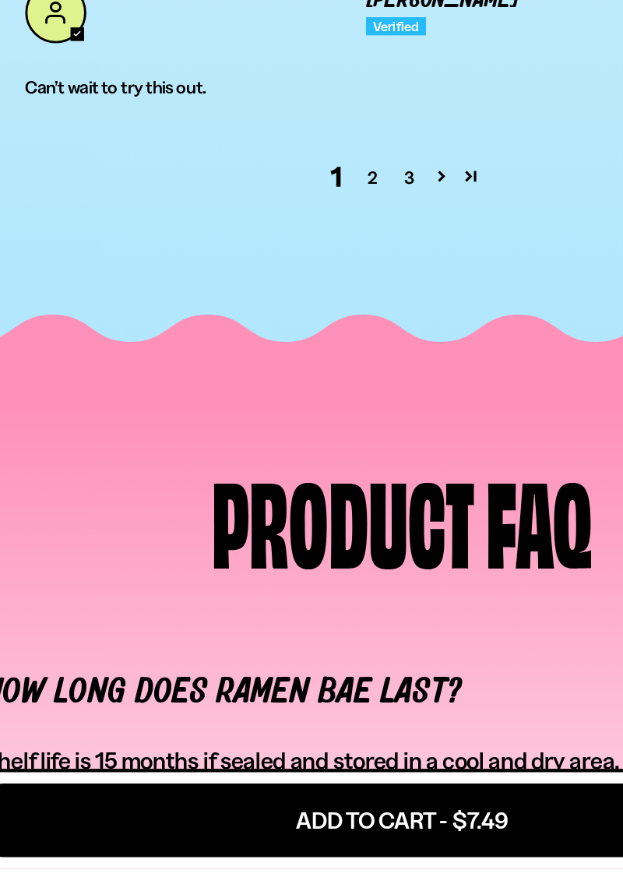
click at [294, 424] on link "2" at bounding box center [291, 415] width 25 height 19
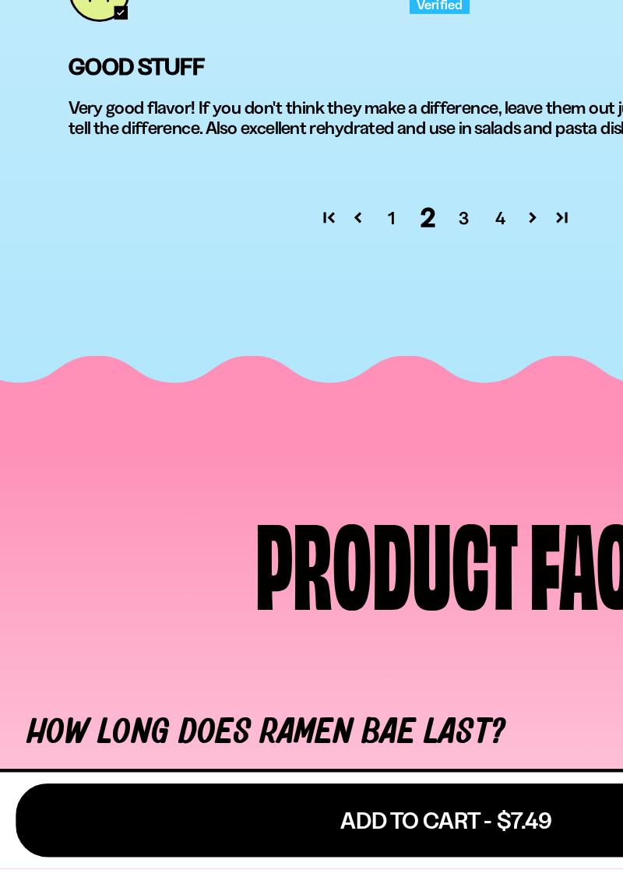
scroll to position [5689, 0]
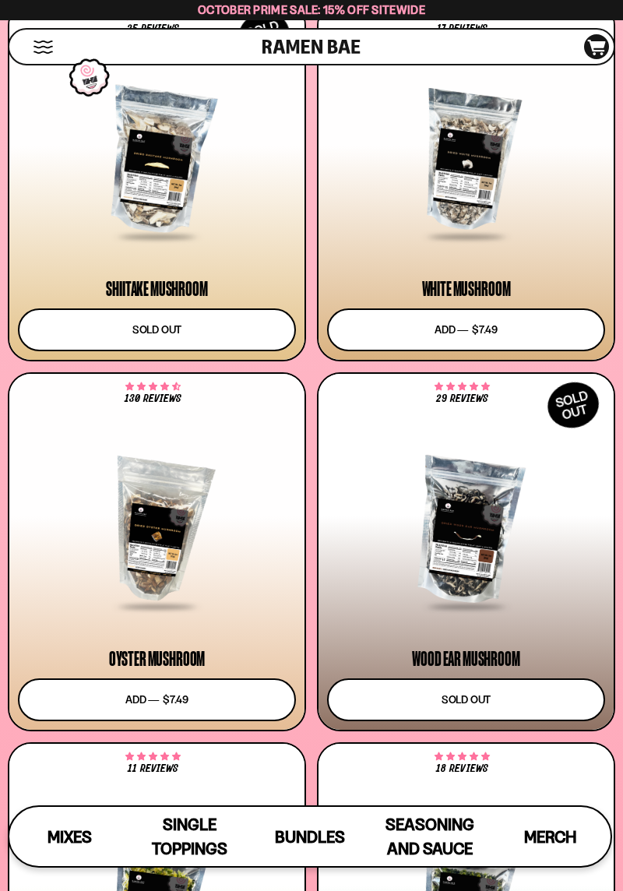
scroll to position [3191, 0]
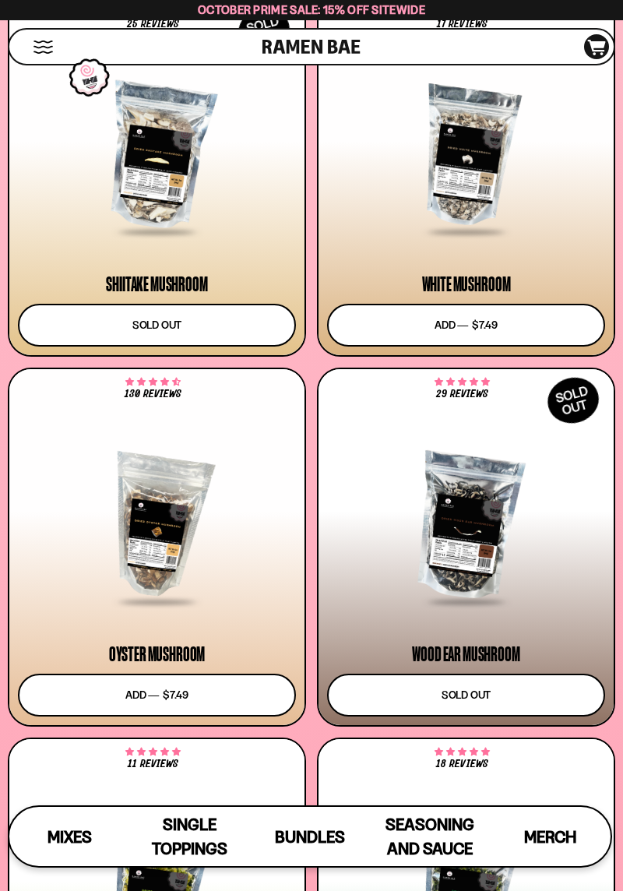
click at [165, 549] on div at bounding box center [157, 526] width 278 height 153
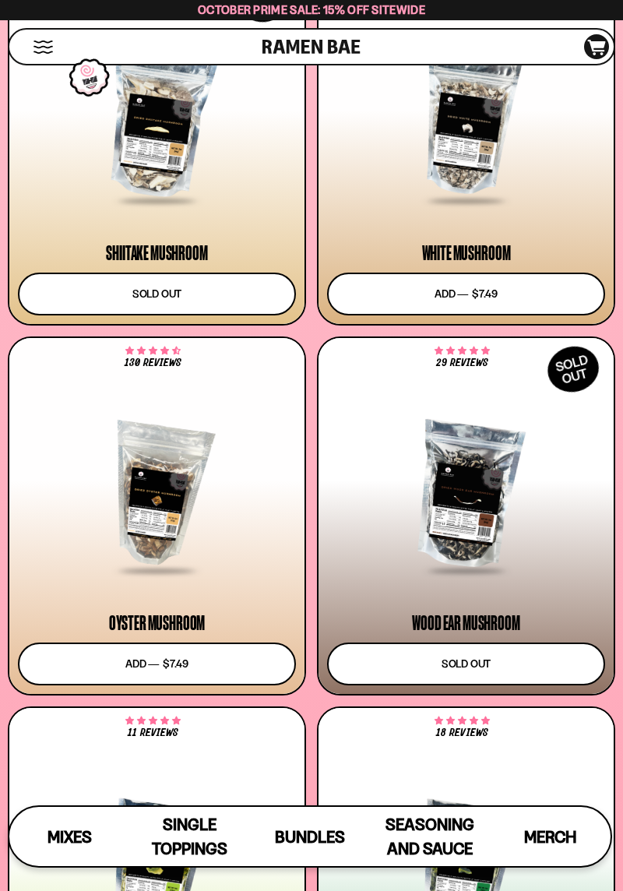
scroll to position [3241, 0]
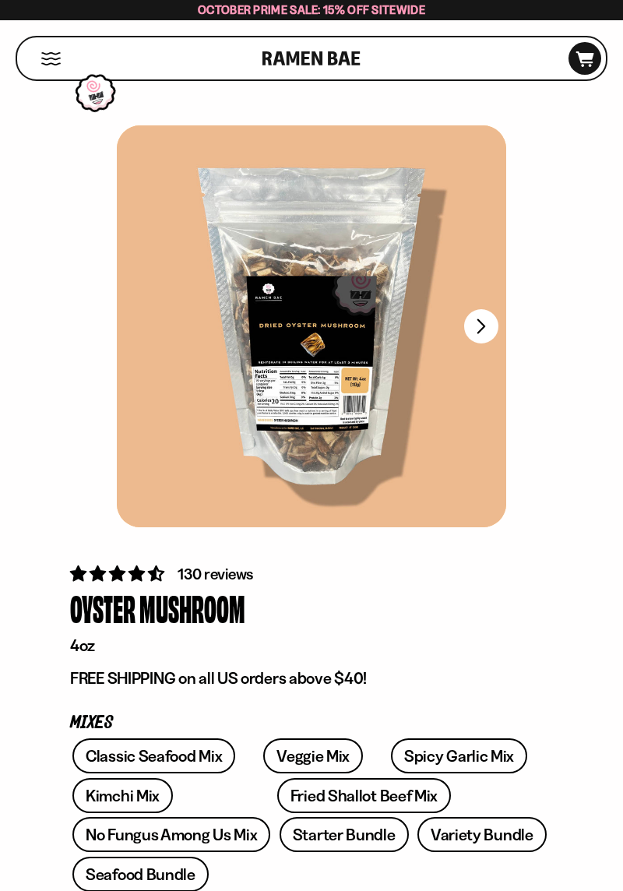
click at [196, 565] on span "130 reviews" at bounding box center [215, 573] width 76 height 19
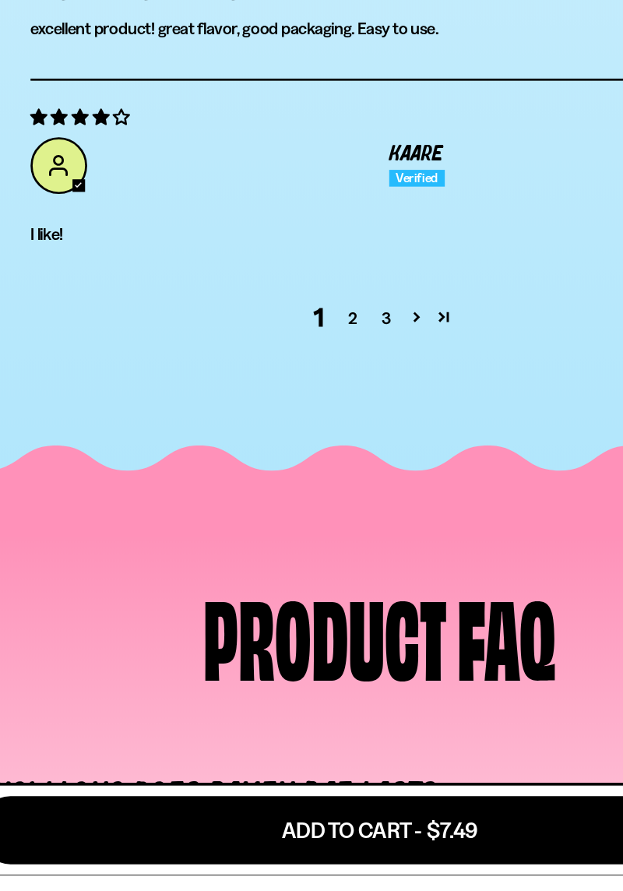
scroll to position [5714, 0]
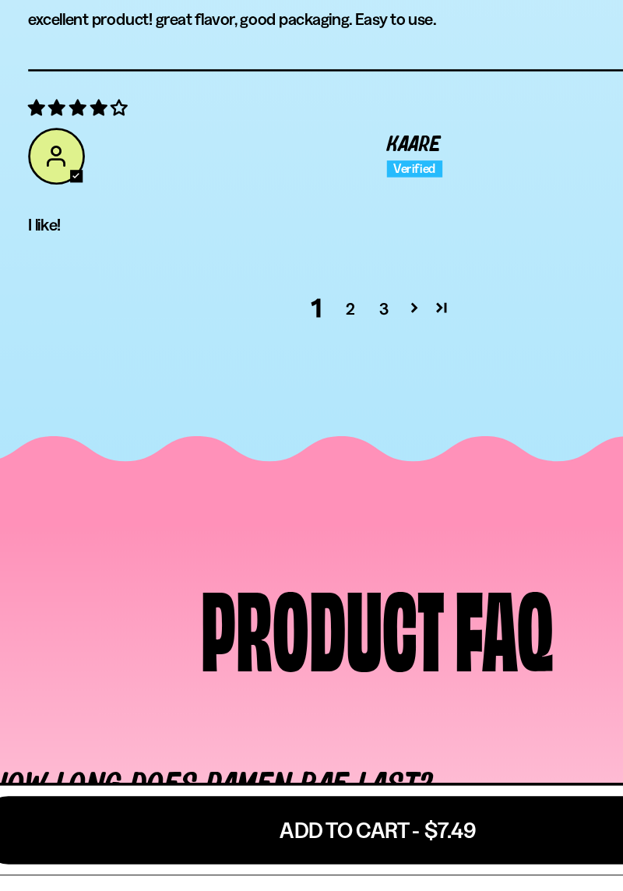
click at [290, 480] on link "2" at bounding box center [291, 470] width 25 height 19
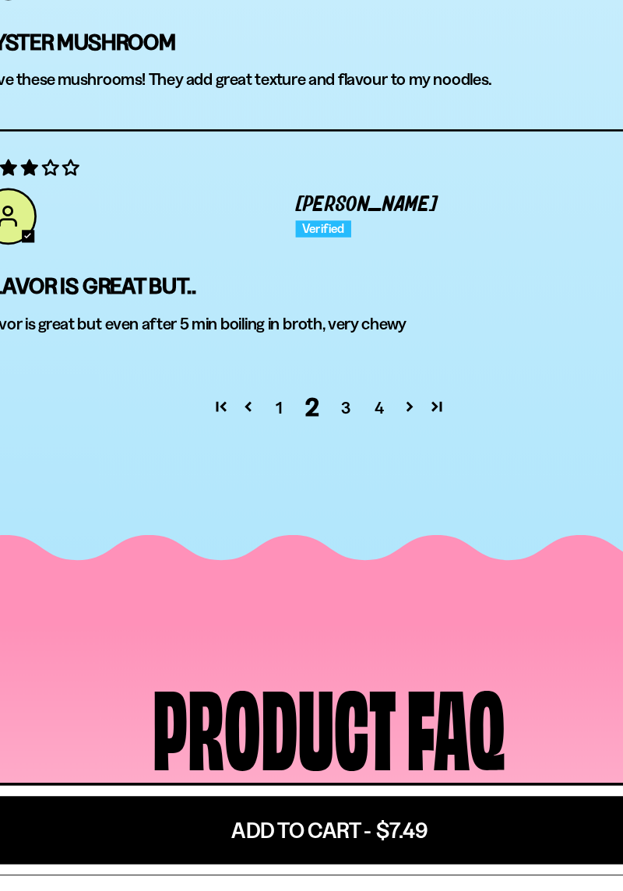
scroll to position [5605, 0]
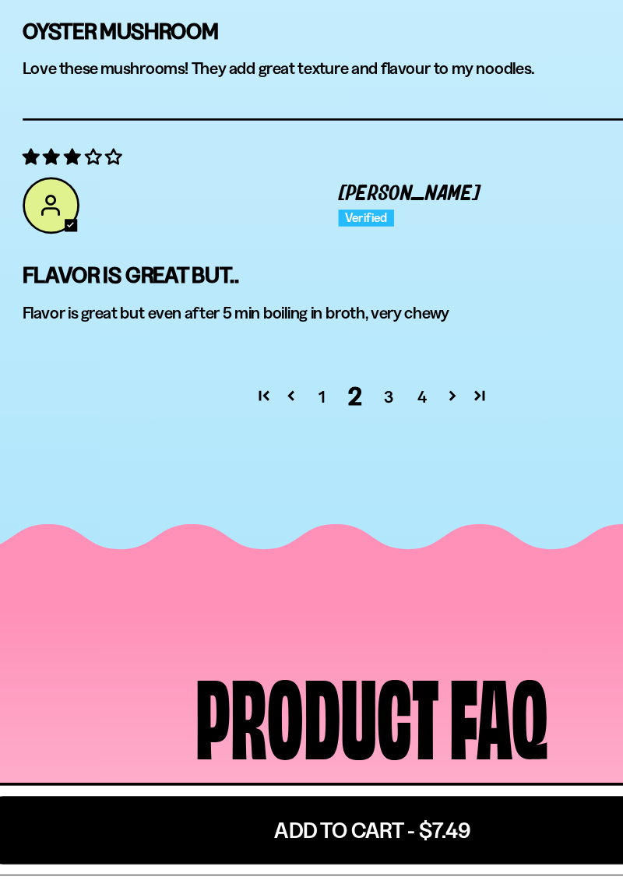
click at [315, 545] on link "3" at bounding box center [323, 535] width 25 height 19
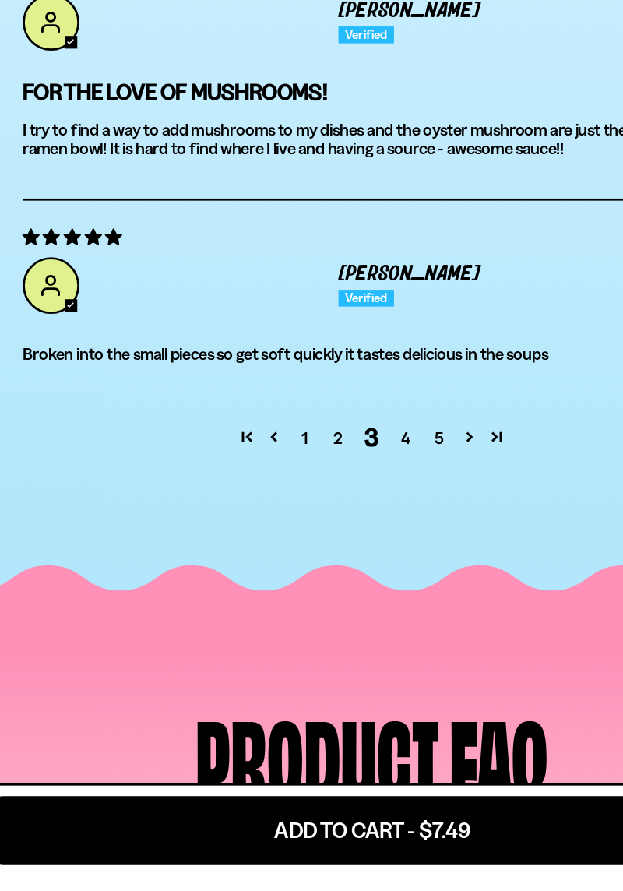
scroll to position [5619, 0]
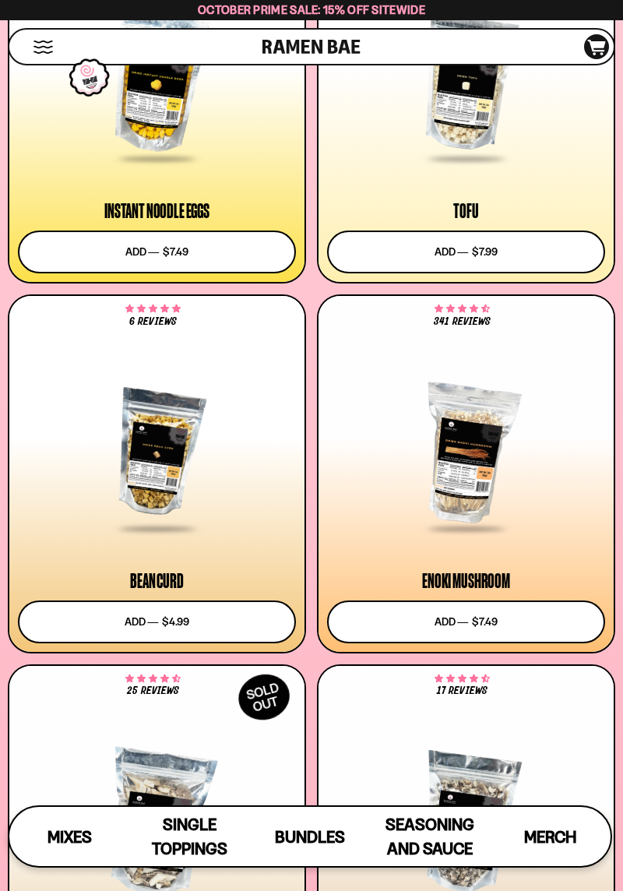
scroll to position [2520, 0]
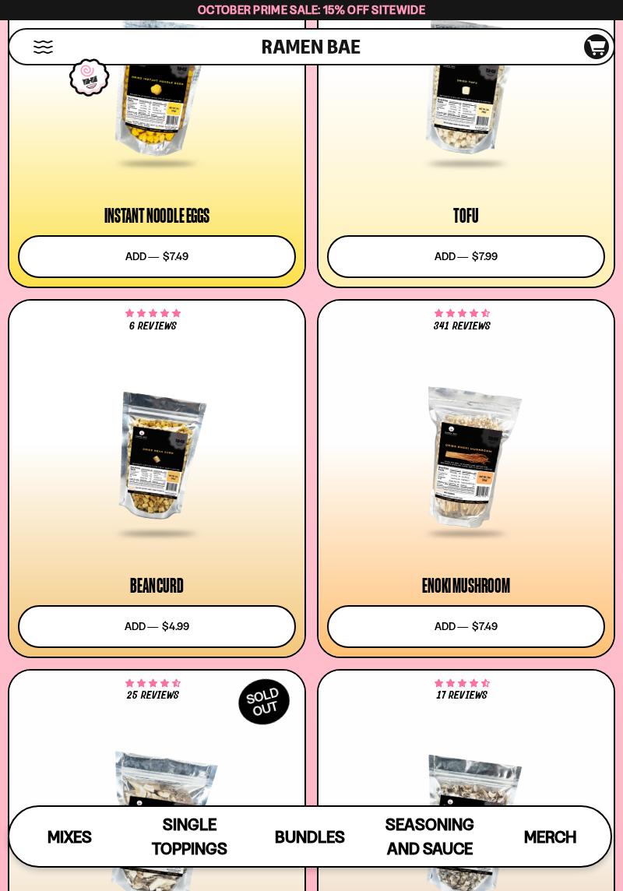
click at [196, 490] on div at bounding box center [157, 457] width 278 height 153
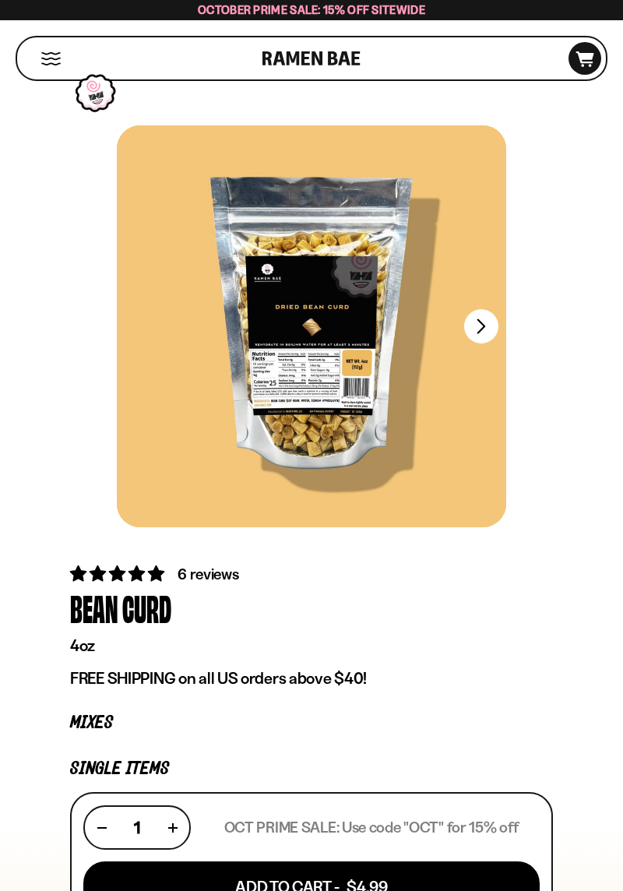
click at [202, 574] on span "6 reviews" at bounding box center [207, 573] width 61 height 19
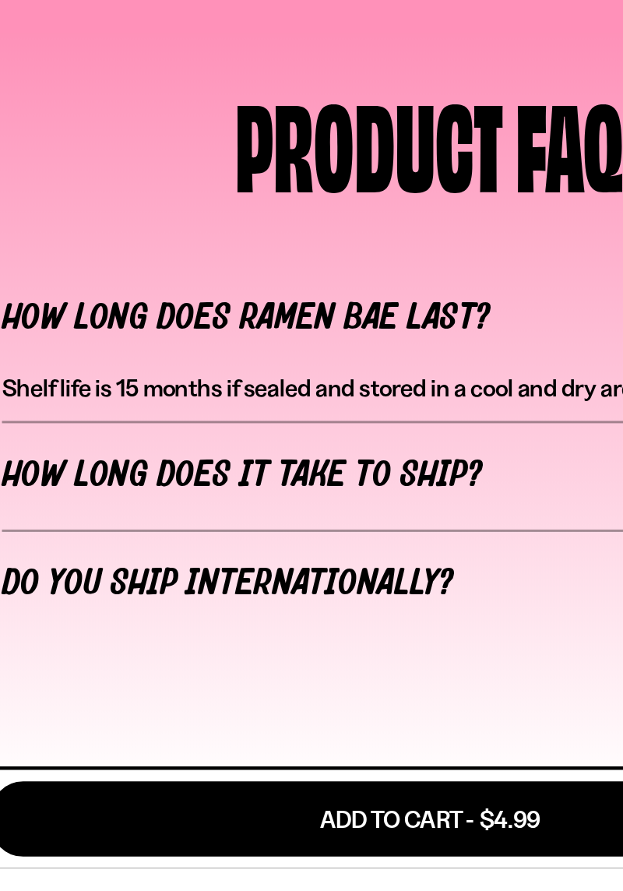
scroll to position [5478, 0]
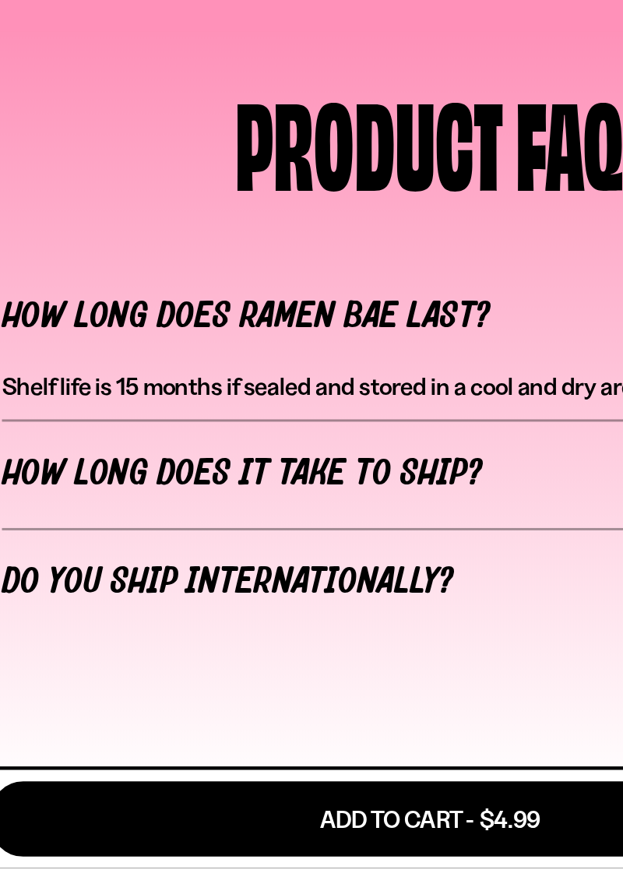
click at [306, 174] on link "2" at bounding box center [303, 165] width 25 height 19
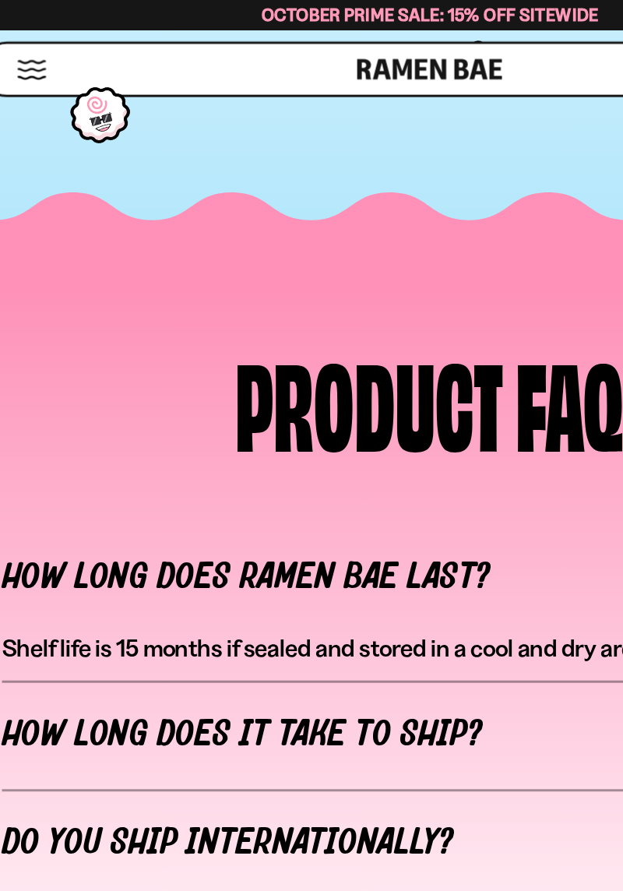
scroll to position [4828, 0]
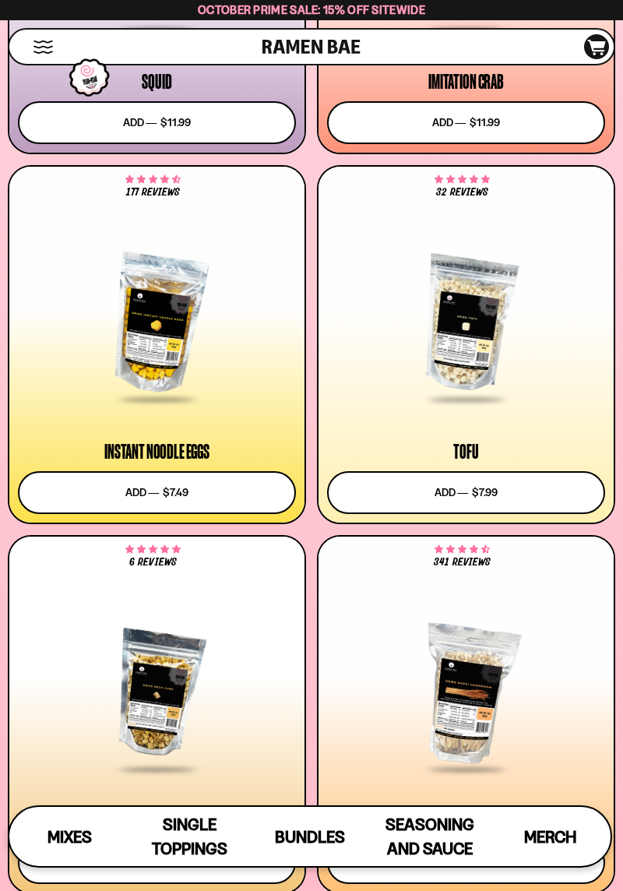
scroll to position [2351, 0]
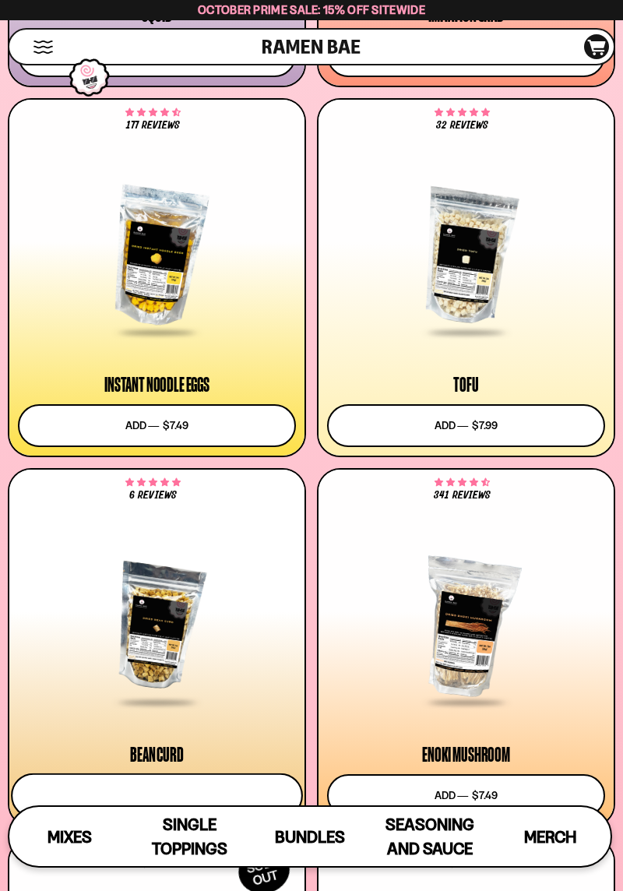
click at [202, 796] on button "Add to cart Add ― Regular price $4.99 Regular price Sale price $4.99 Unit price…" at bounding box center [157, 794] width 292 height 45
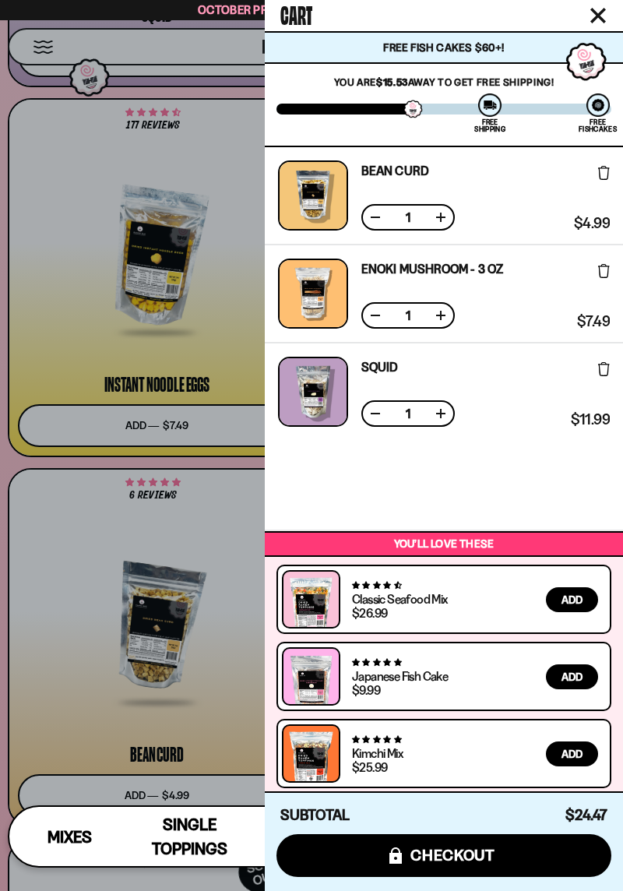
click at [78, 640] on div at bounding box center [311, 445] width 623 height 891
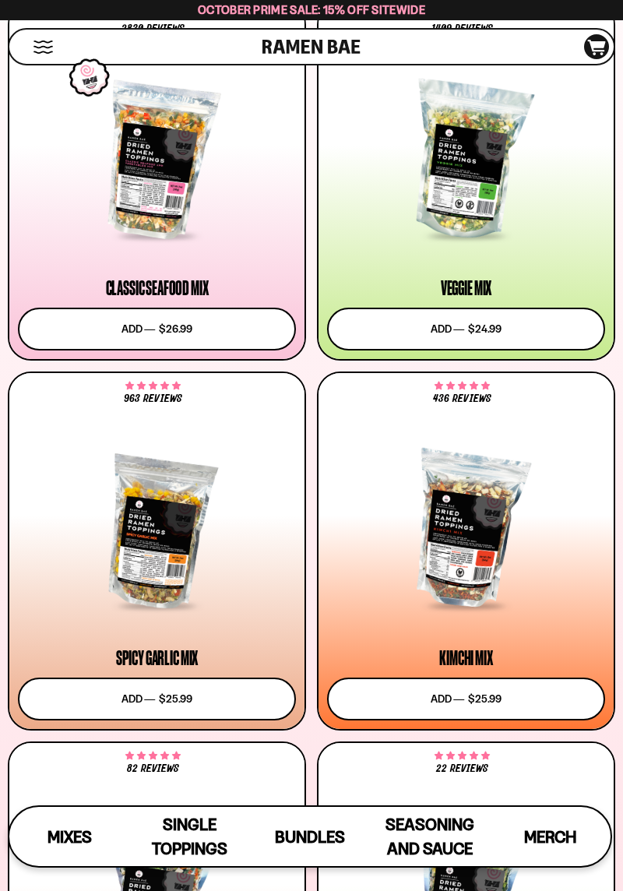
scroll to position [524, 0]
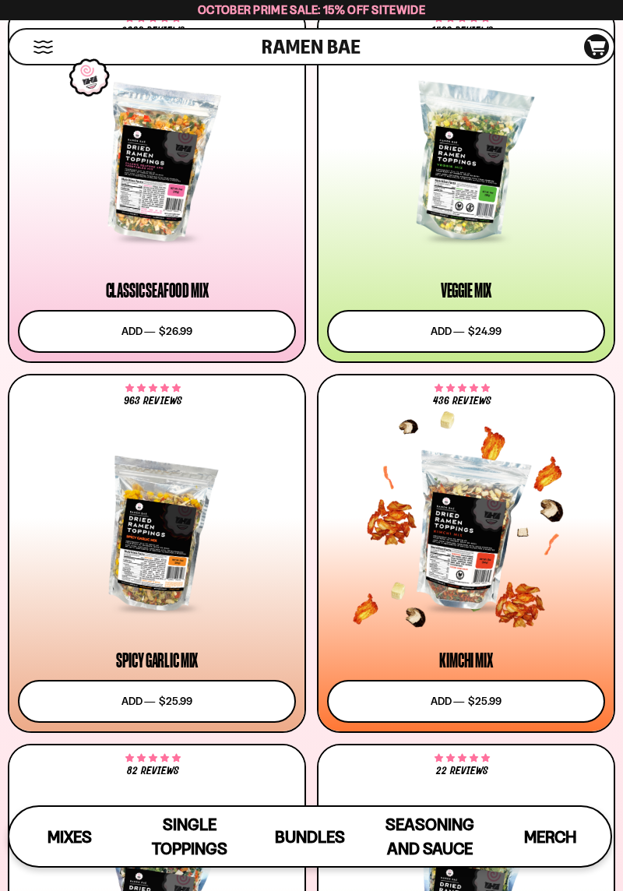
click at [478, 543] on div at bounding box center [466, 532] width 278 height 153
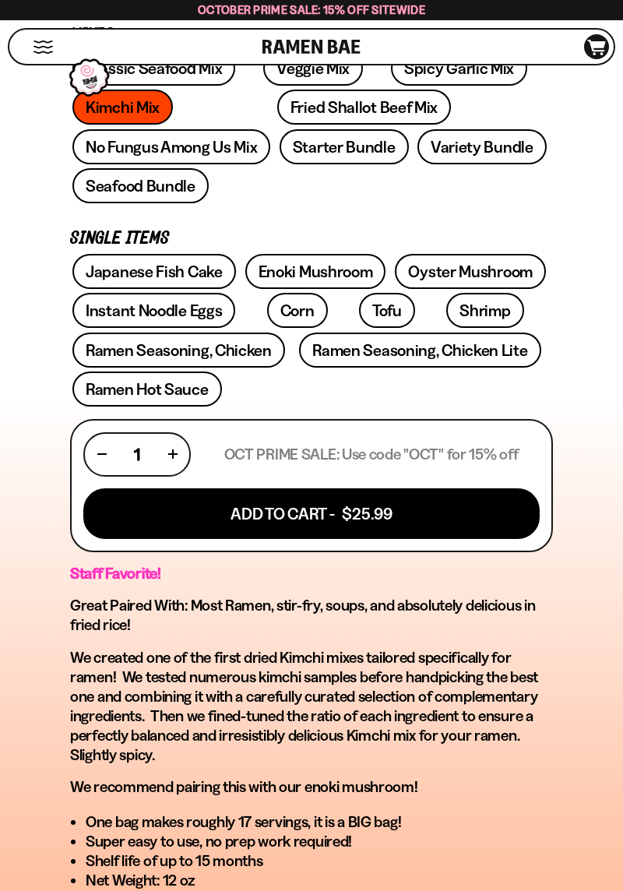
scroll to position [690, 0]
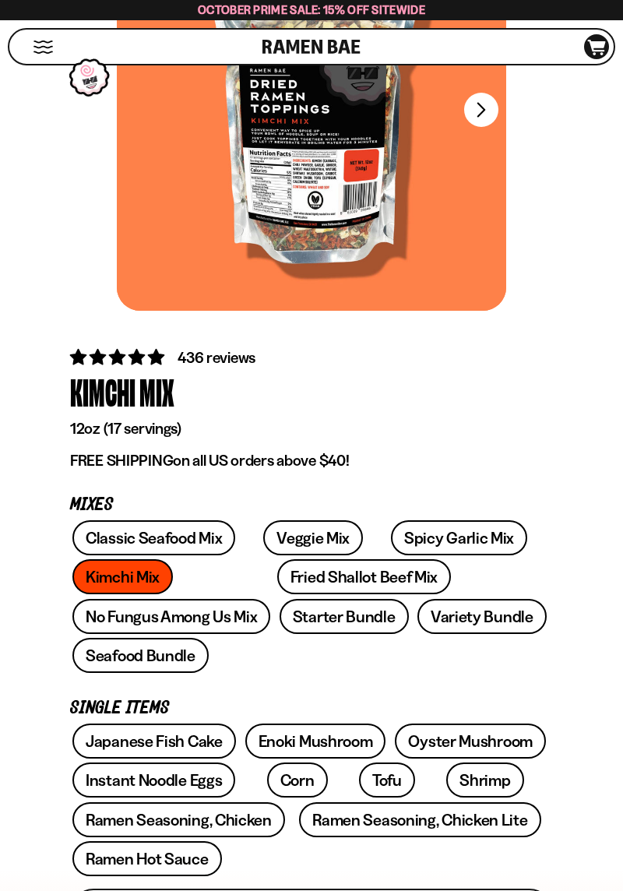
click at [239, 365] on span "436 reviews" at bounding box center [216, 357] width 78 height 19
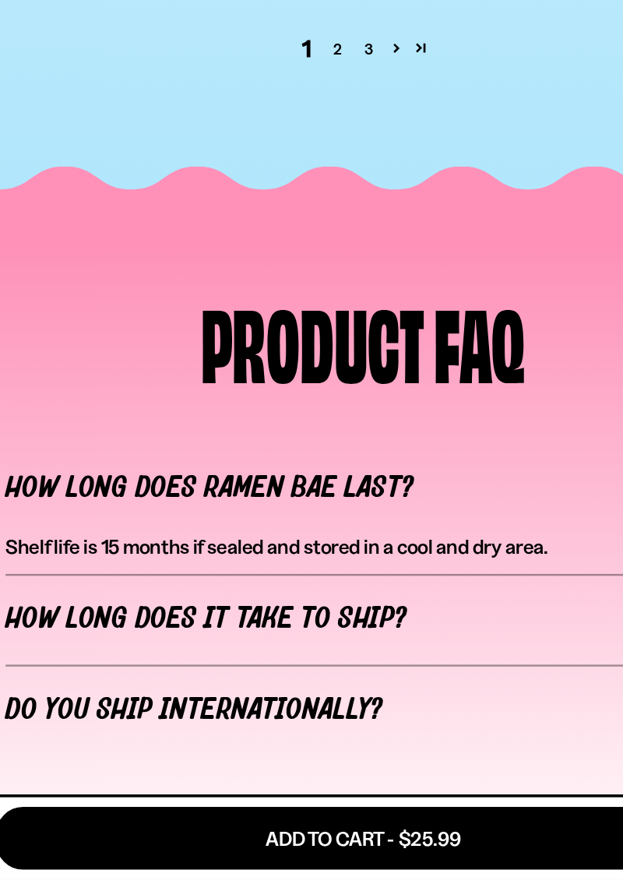
scroll to position [6495, 0]
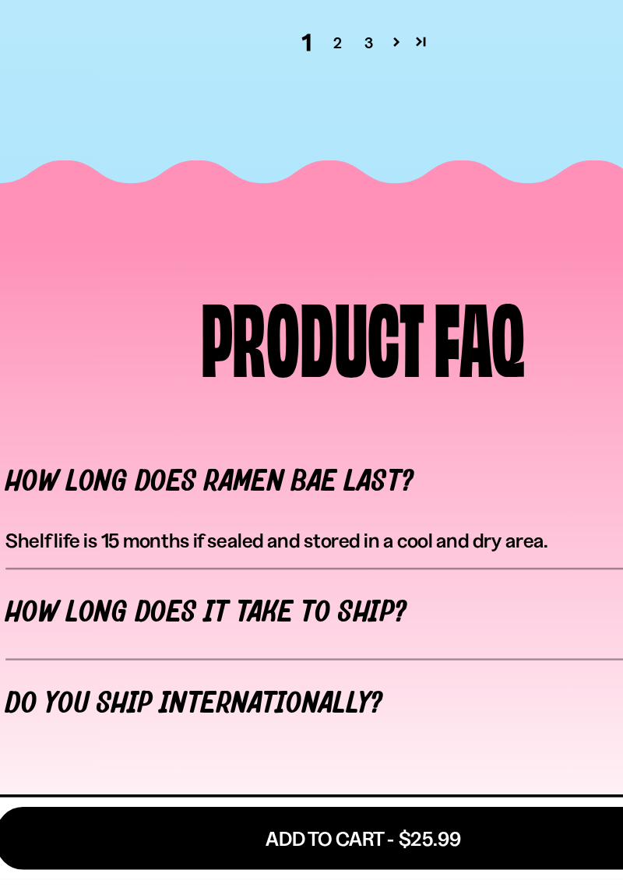
click at [290, 225] on link "2" at bounding box center [291, 215] width 25 height 19
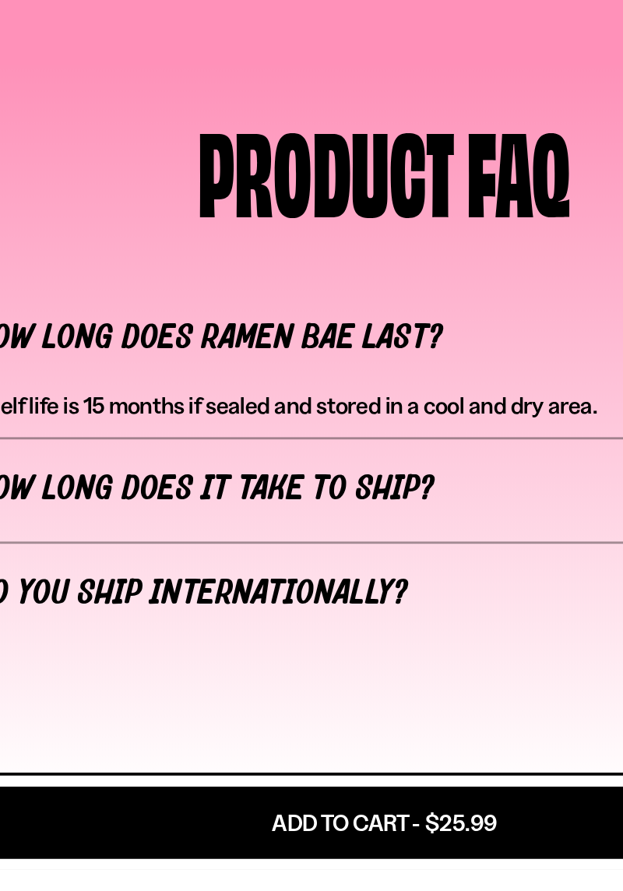
scroll to position [6620, 0]
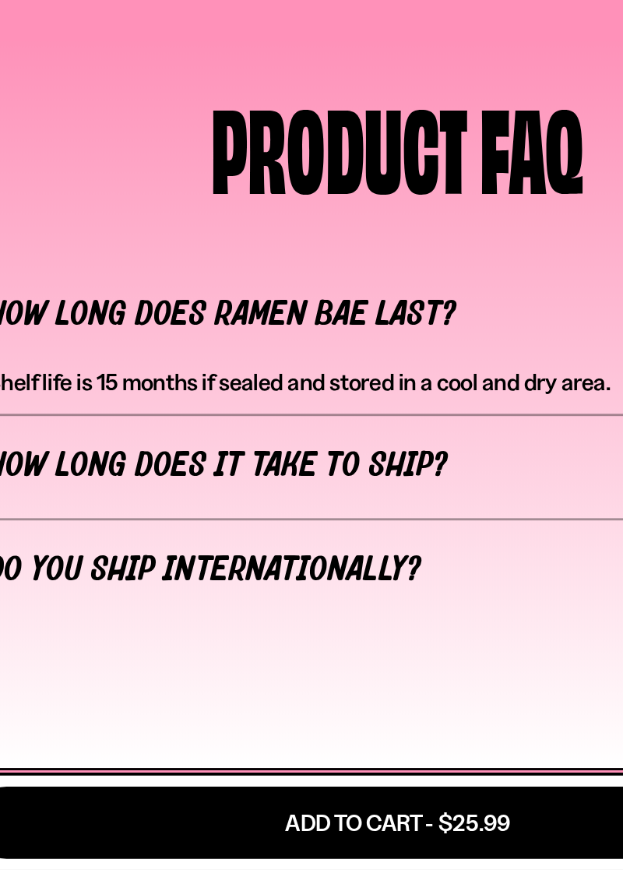
click at [322, 156] on link "3" at bounding box center [323, 147] width 25 height 19
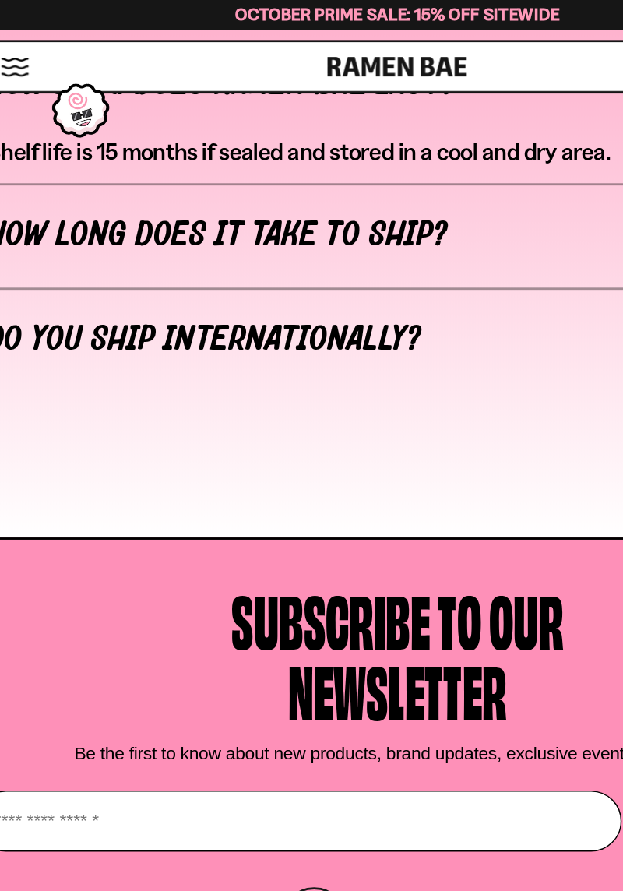
scroll to position [6483, 0]
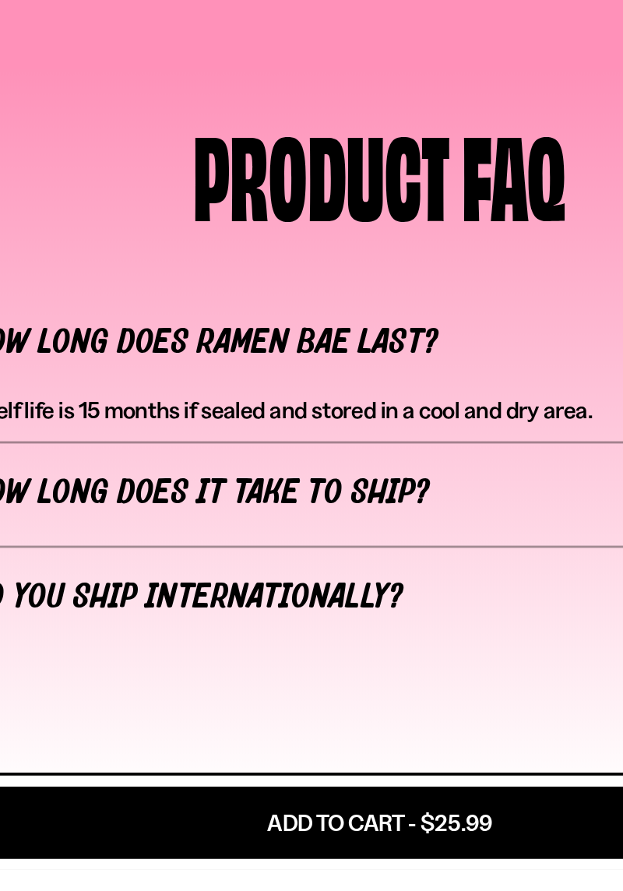
scroll to position [6578, 0]
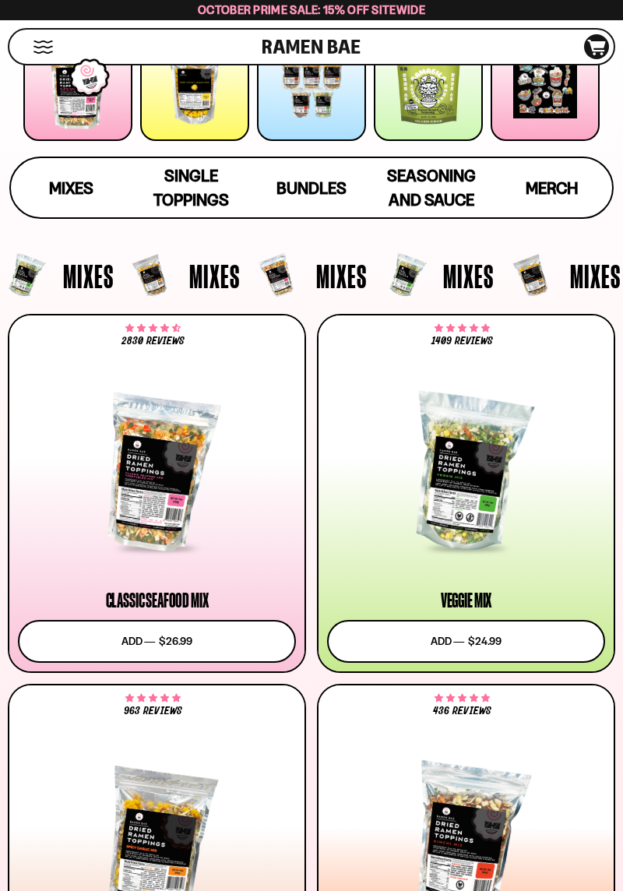
scroll to position [234, 0]
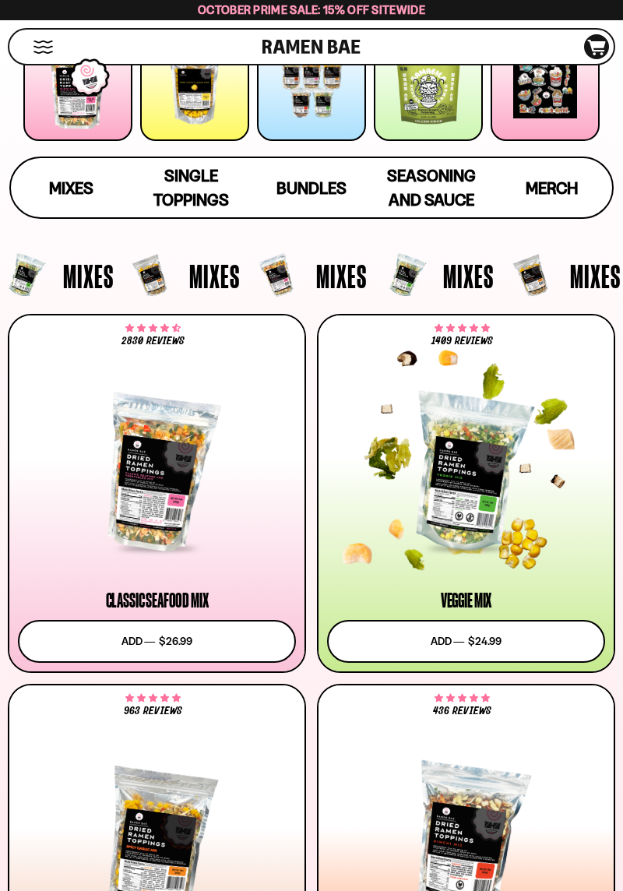
click at [478, 504] on div at bounding box center [466, 472] width 278 height 153
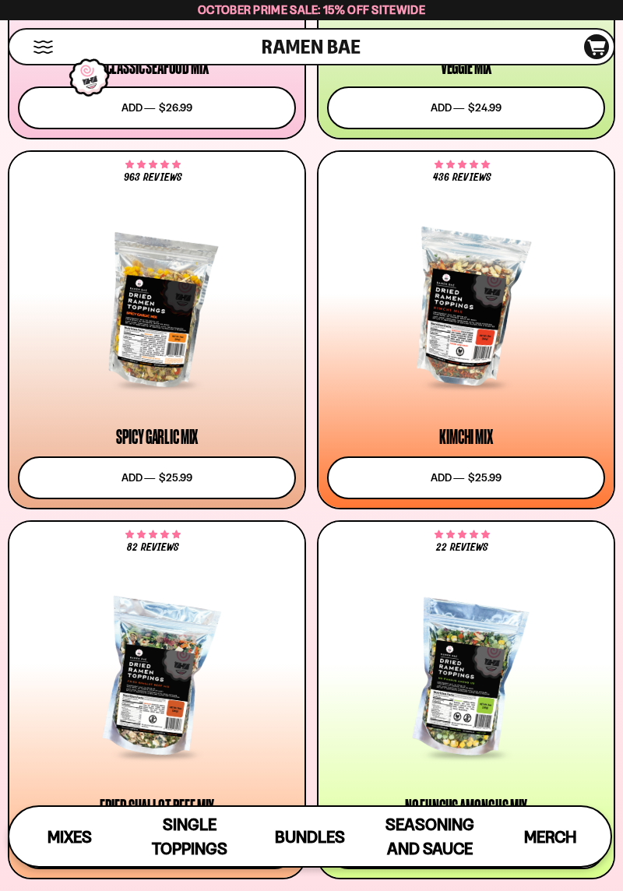
scroll to position [748, 0]
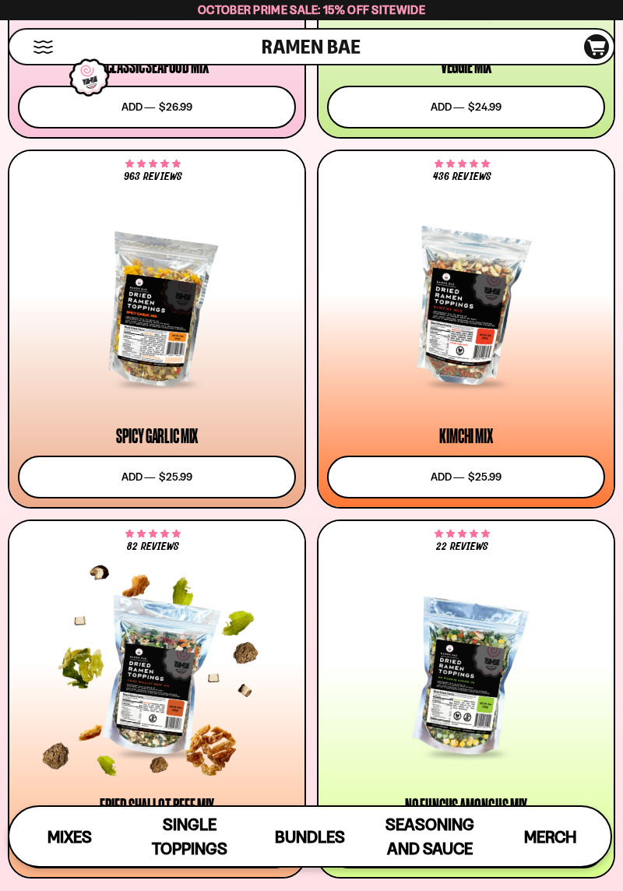
click at [166, 650] on div at bounding box center [157, 678] width 278 height 153
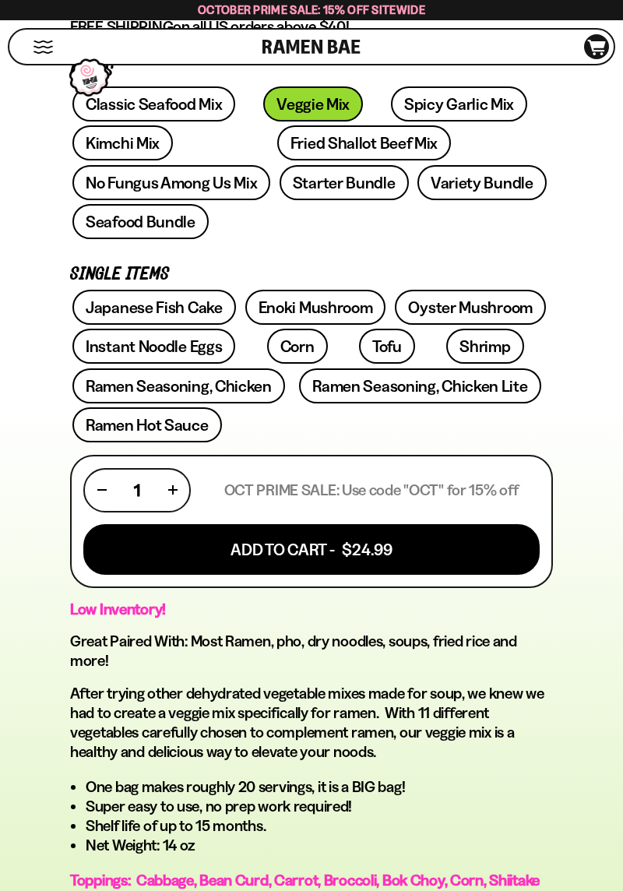
scroll to position [658, 0]
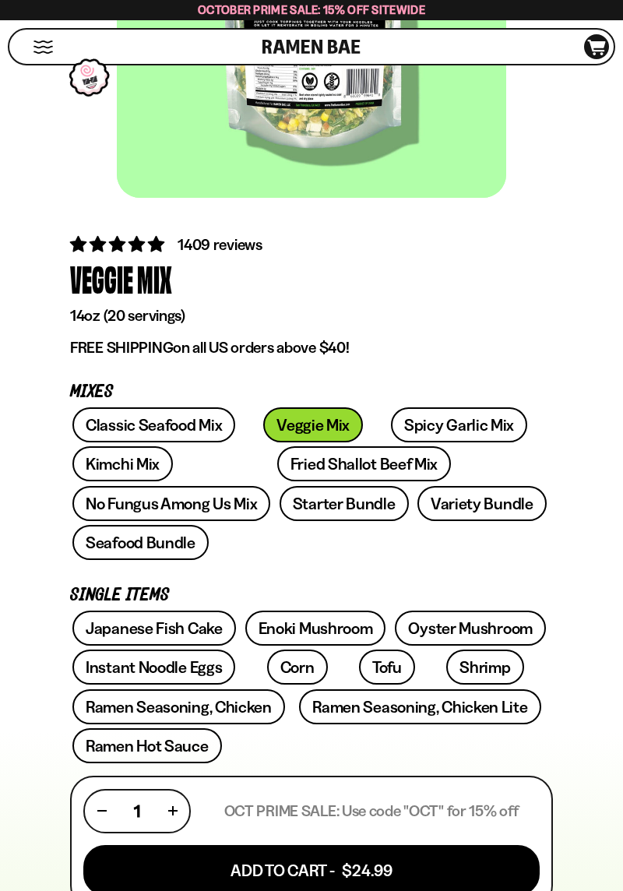
click at [235, 248] on span "1409 reviews" at bounding box center [219, 244] width 85 height 19
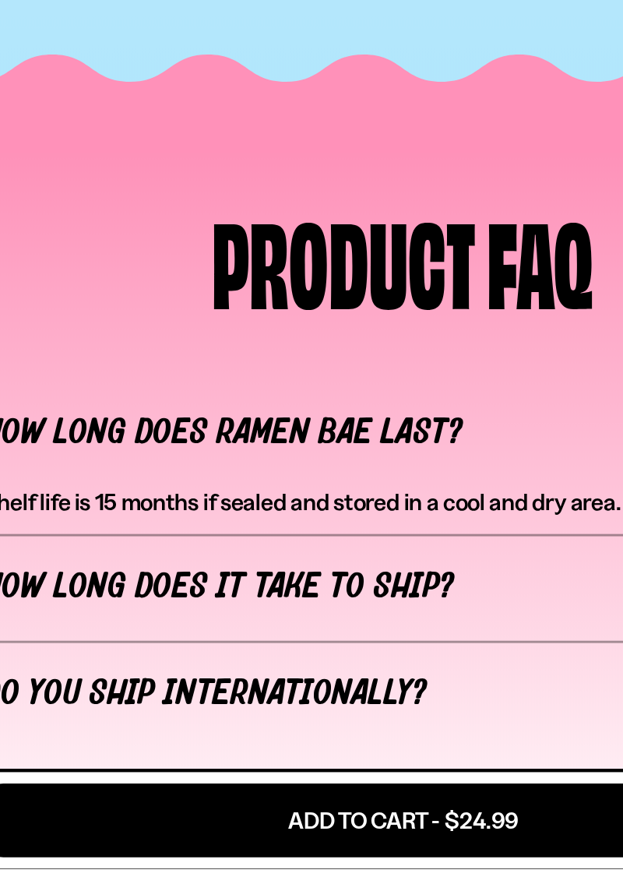
scroll to position [6397, 0]
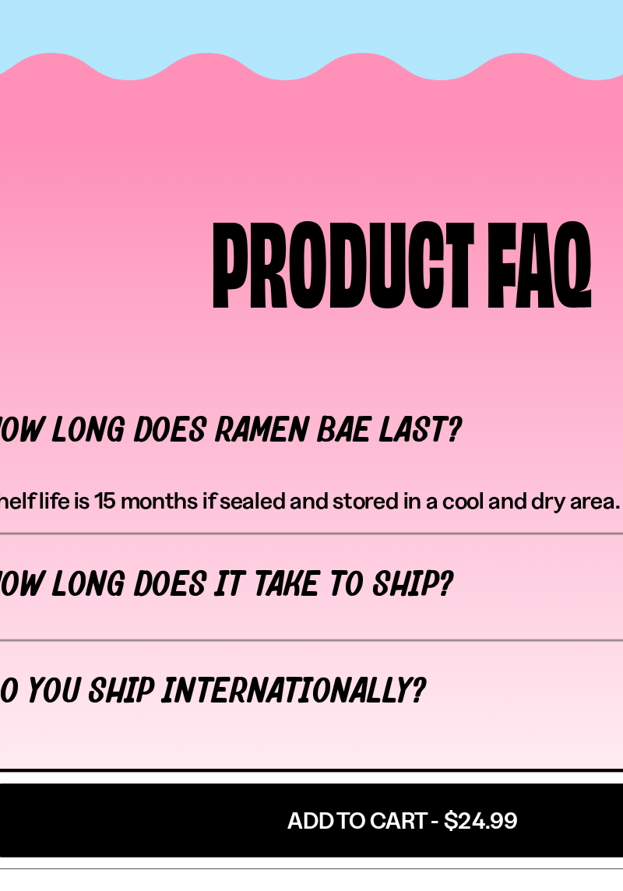
click at [289, 246] on link "2" at bounding box center [291, 236] width 25 height 19
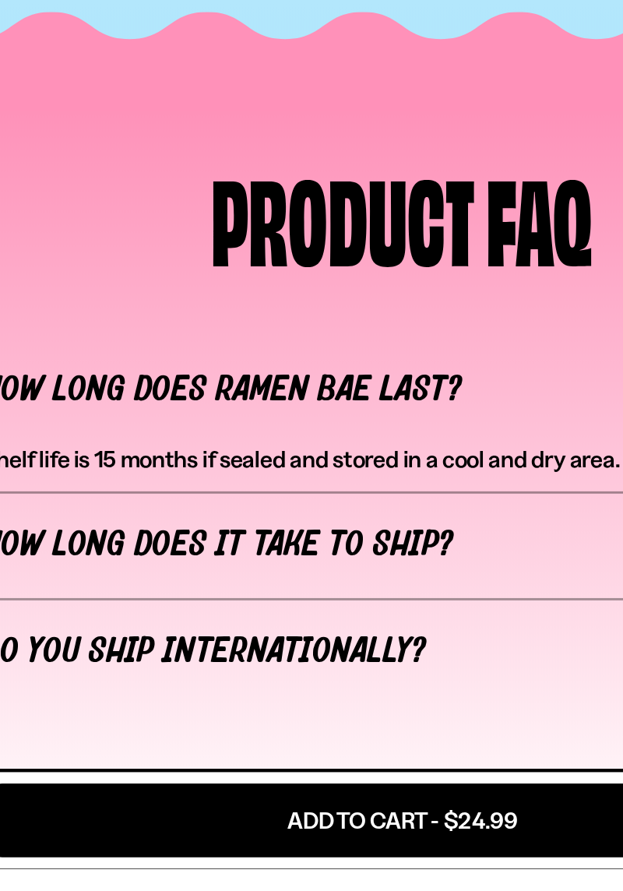
scroll to position [6442, 0]
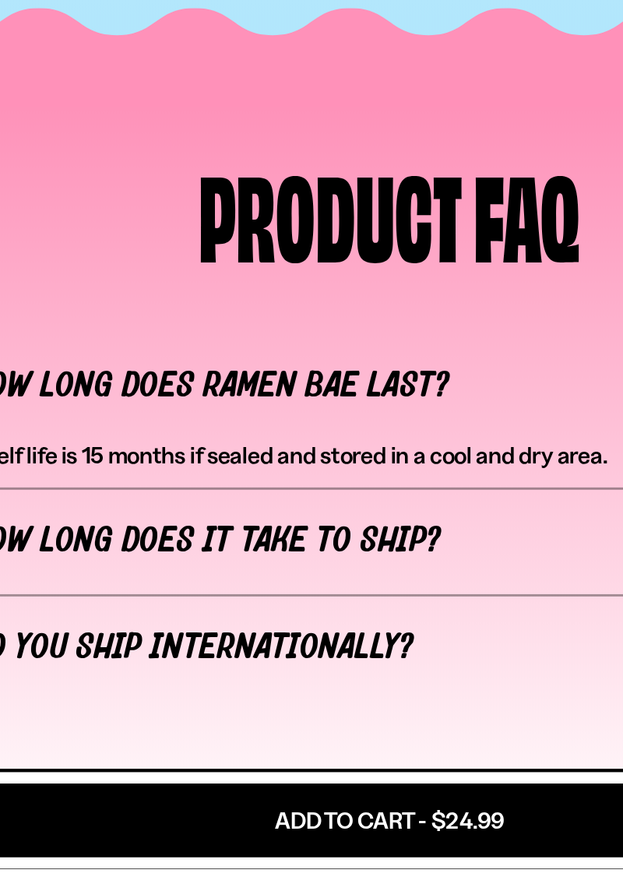
click at [328, 215] on link "3" at bounding box center [323, 205] width 25 height 19
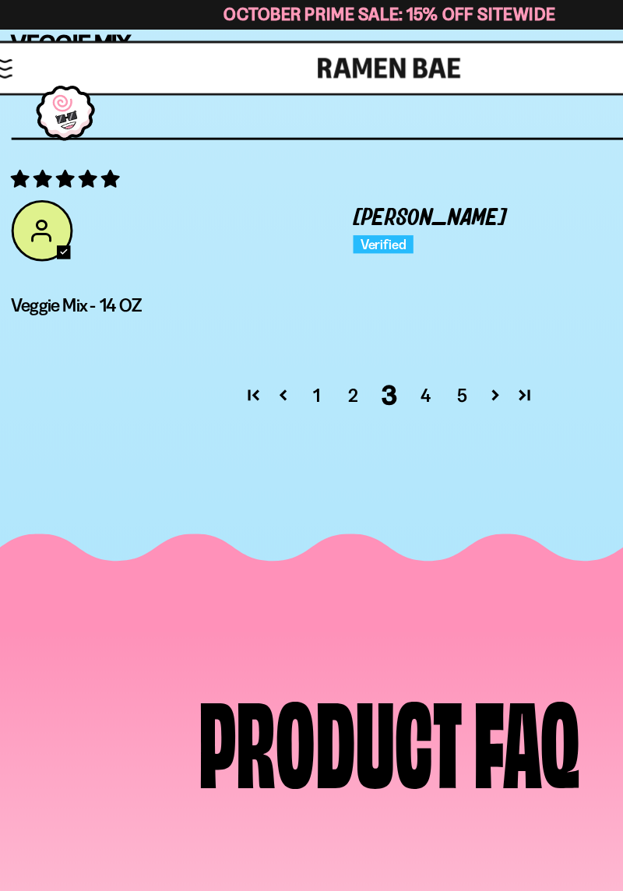
scroll to position [0, 0]
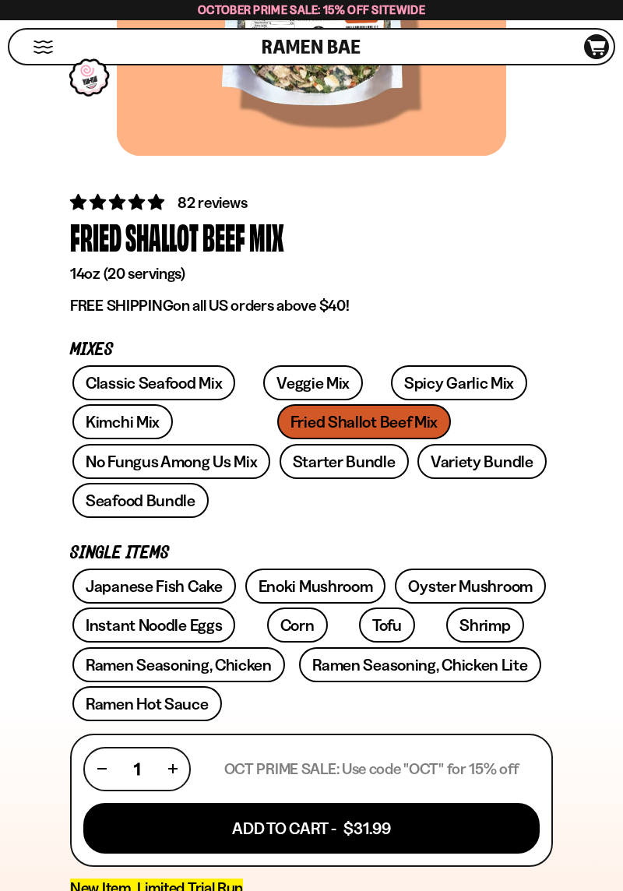
scroll to position [339, 0]
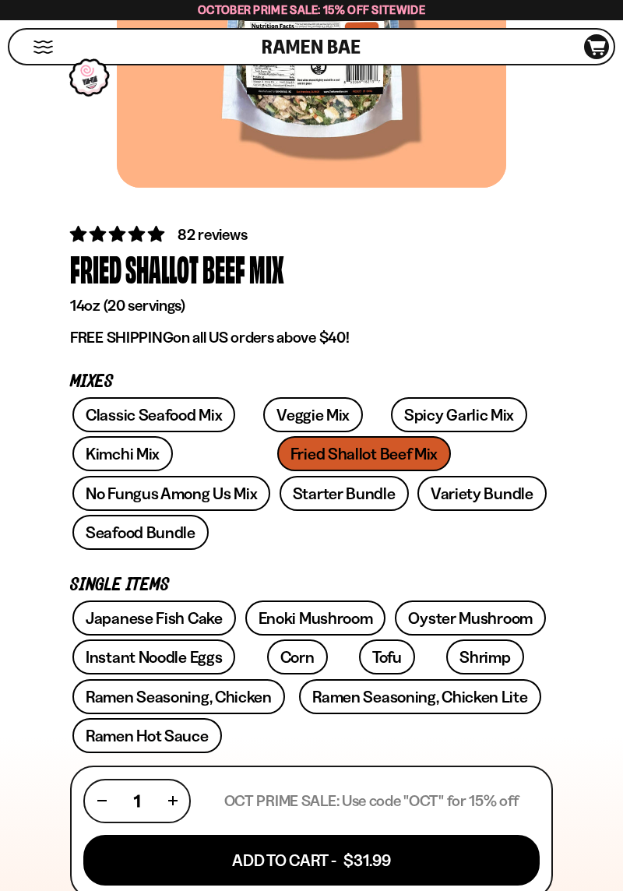
click at [213, 237] on span "82 reviews" at bounding box center [211, 234] width 69 height 19
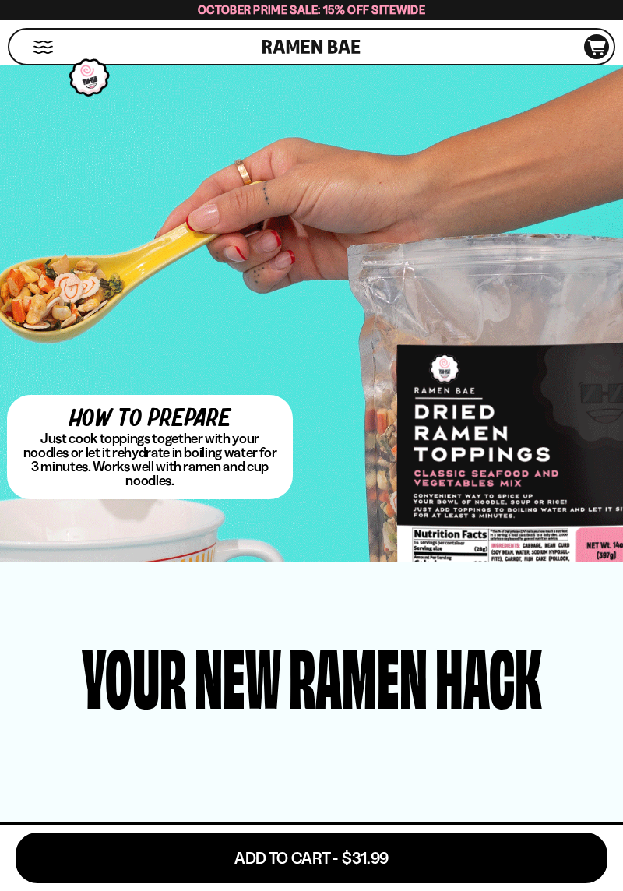
scroll to position [5322, 0]
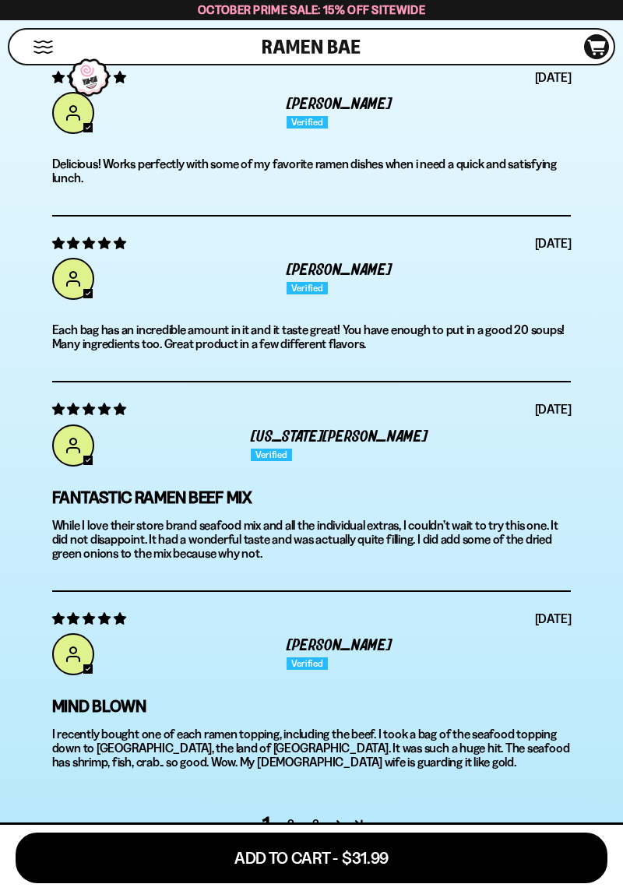
click at [235, 134] on div "Patricia" at bounding box center [311, 113] width 519 height 42
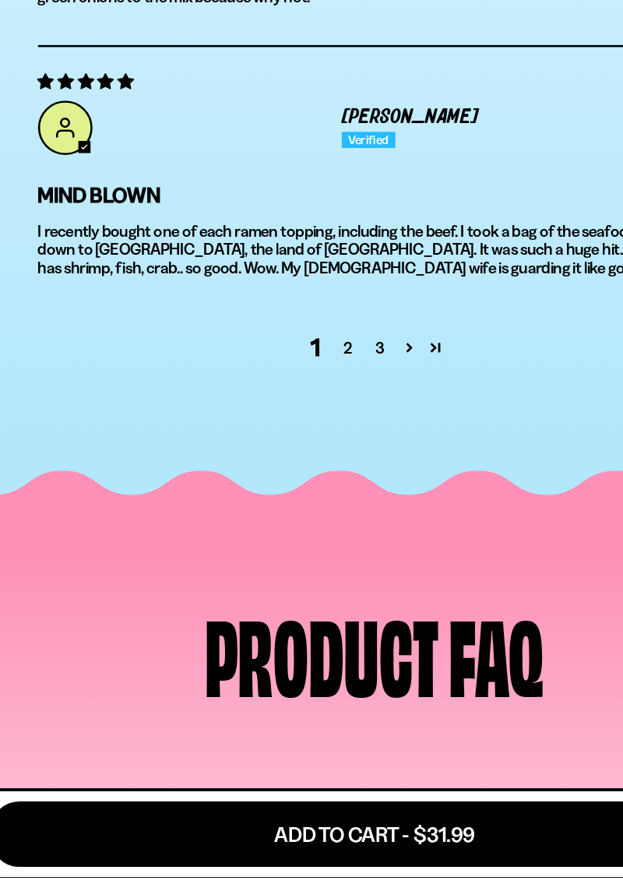
scroll to position [5667, 0]
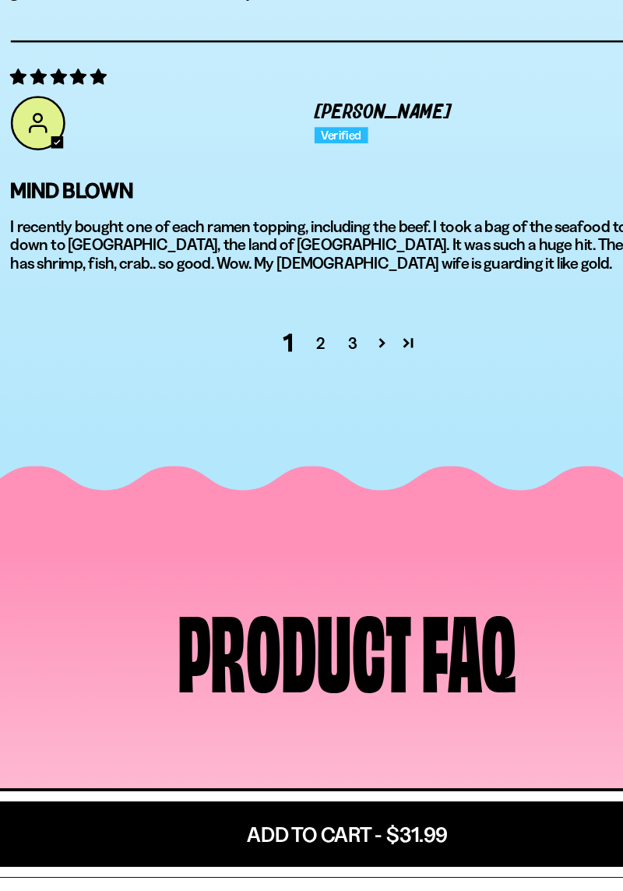
click at [290, 488] on link "2" at bounding box center [291, 478] width 25 height 19
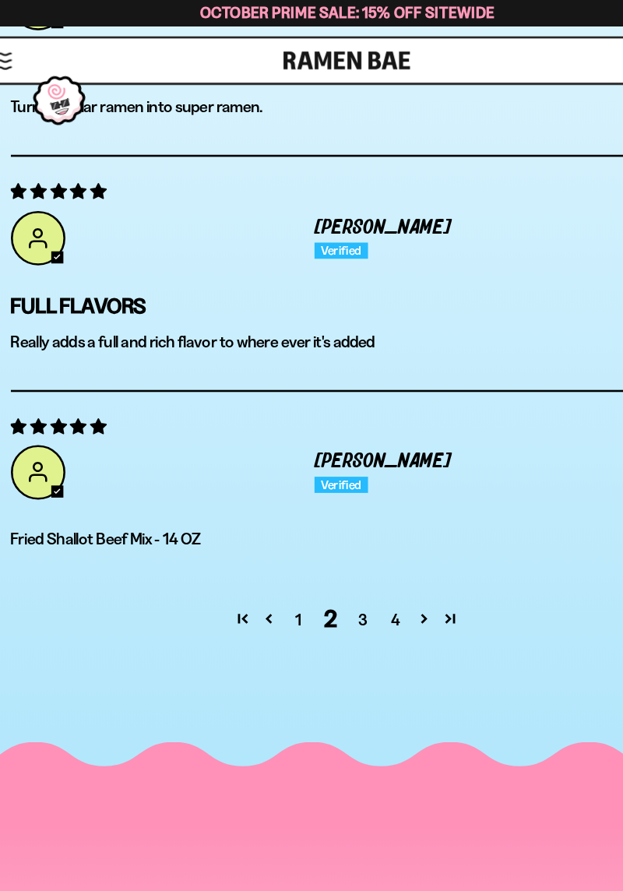
scroll to position [0, 0]
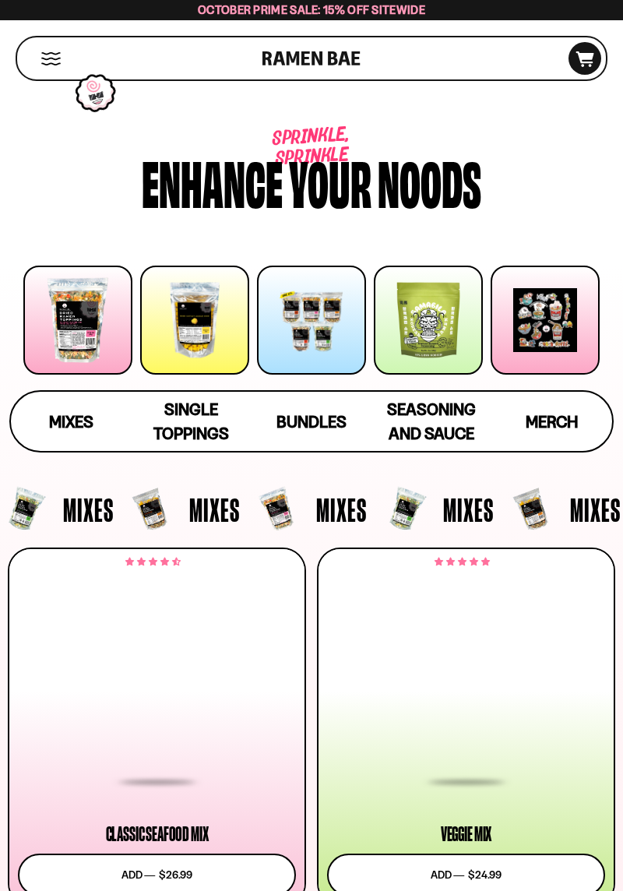
click at [202, 715] on div at bounding box center [157, 706] width 278 height 153
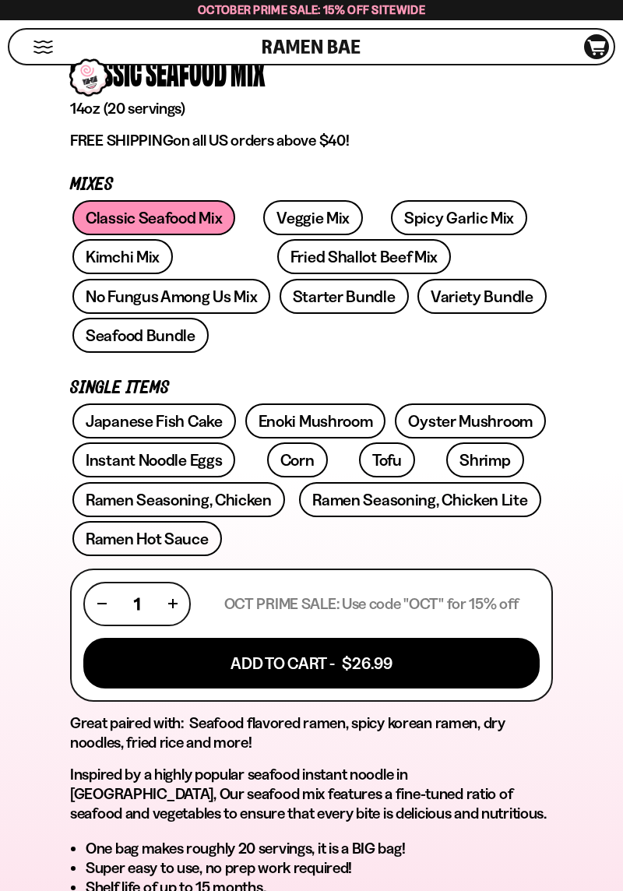
scroll to position [536, 0]
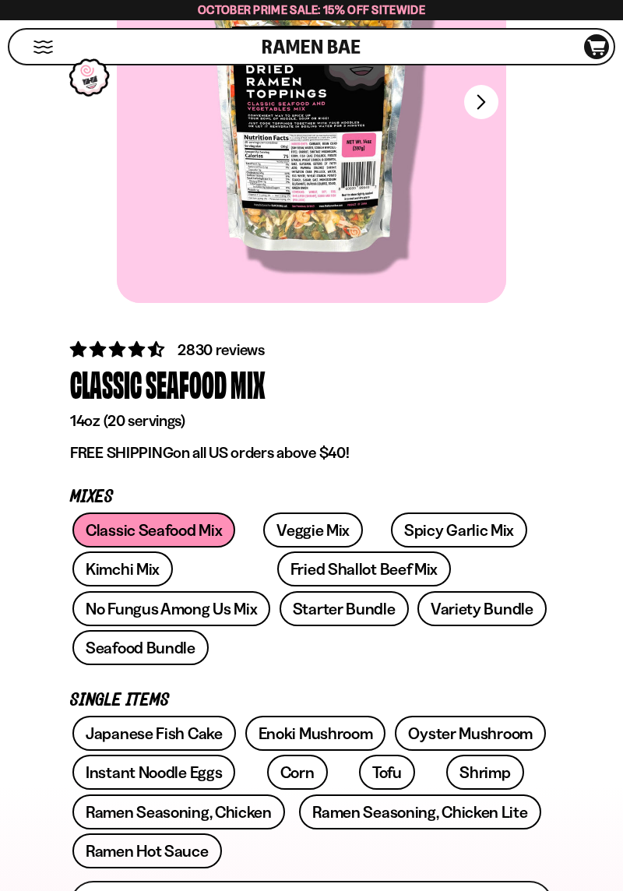
click at [234, 351] on span "2830 reviews" at bounding box center [220, 349] width 87 height 19
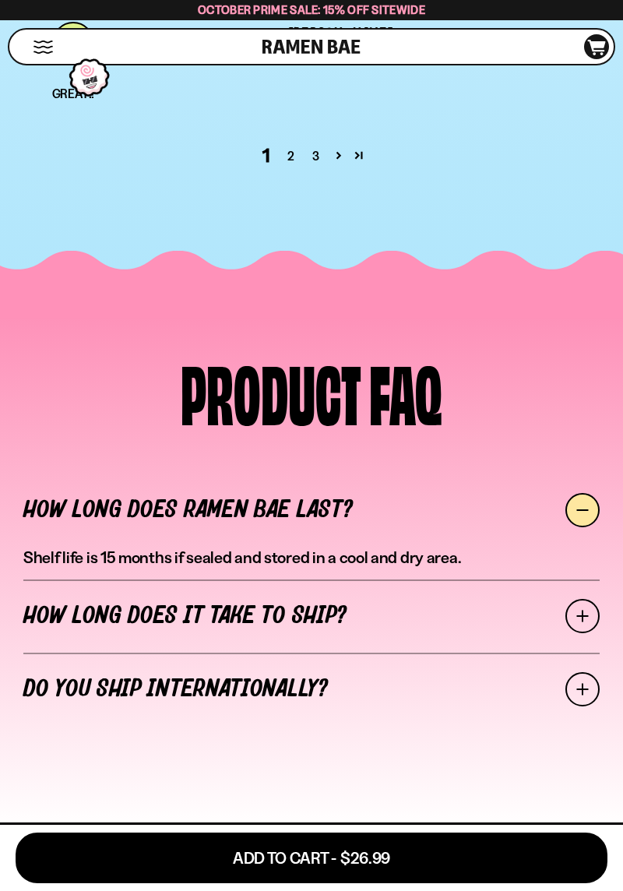
scroll to position [6404, 0]
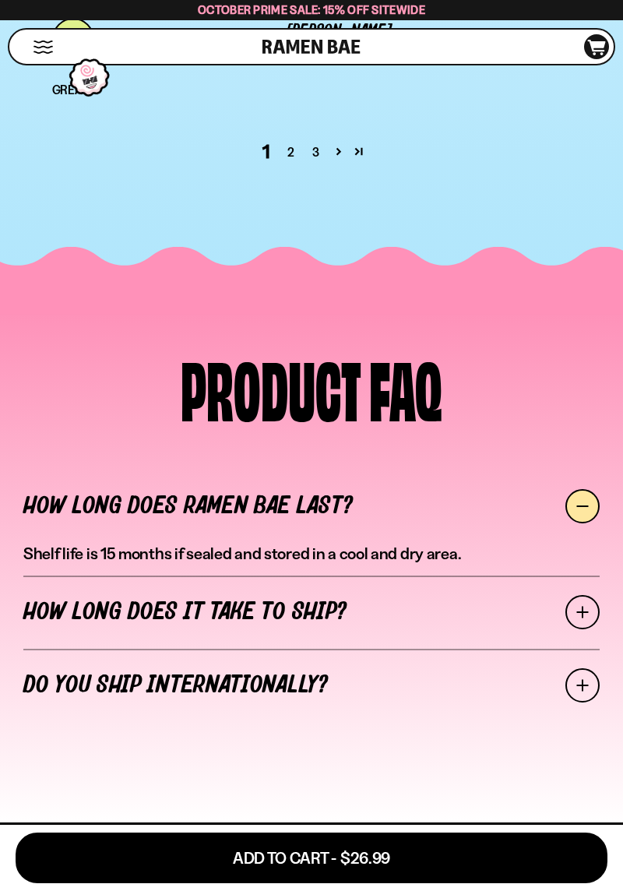
click at [292, 161] on link "2" at bounding box center [291, 151] width 25 height 19
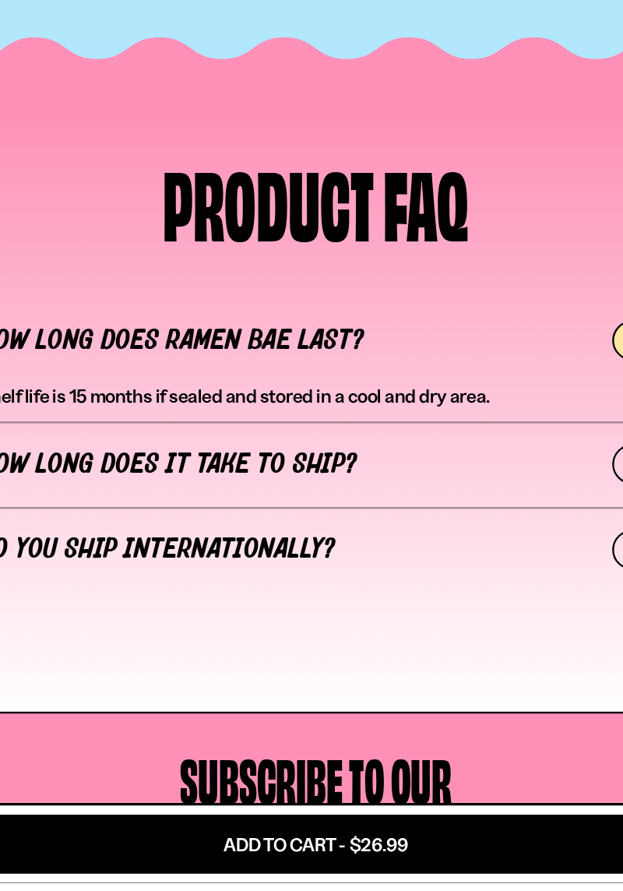
scroll to position [6617, 0]
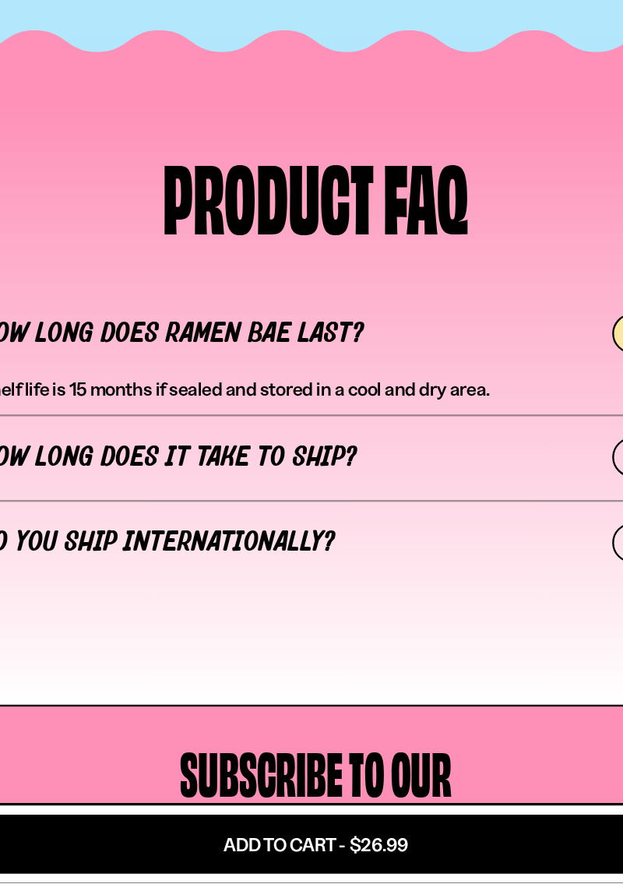
click at [321, 76] on link "3" at bounding box center [323, 66] width 25 height 19
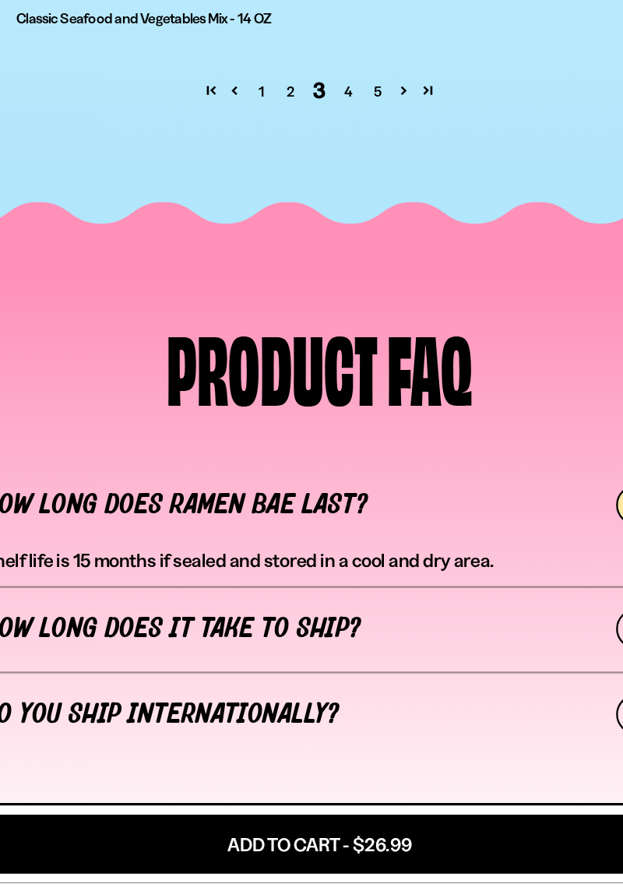
scroll to position [6466, 0]
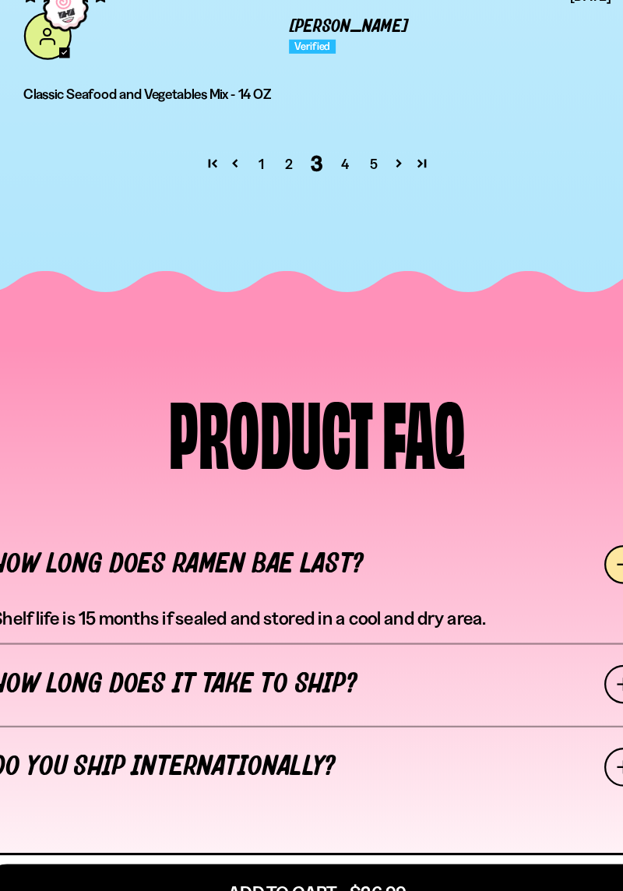
click at [335, 223] on link "4" at bounding box center [336, 213] width 25 height 19
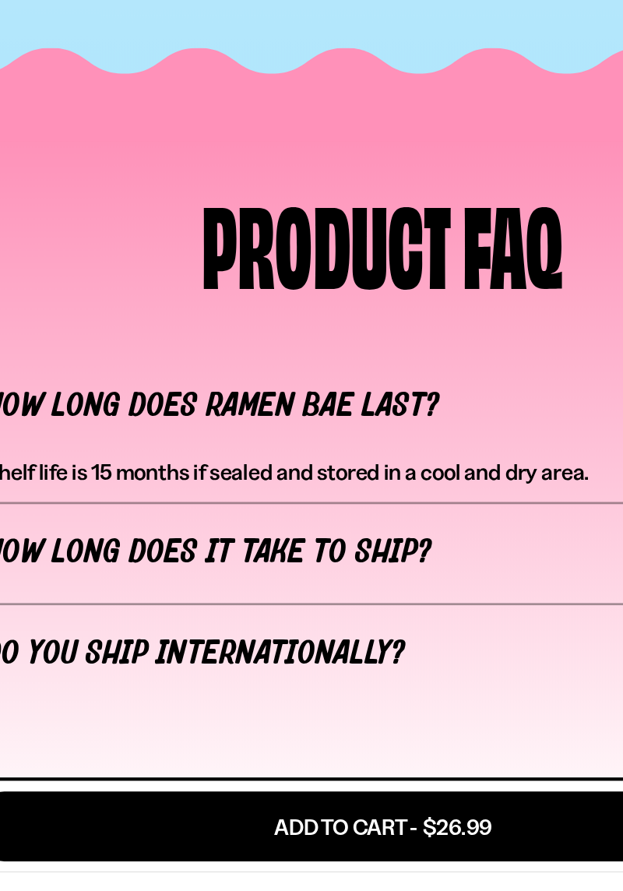
scroll to position [6377, 0]
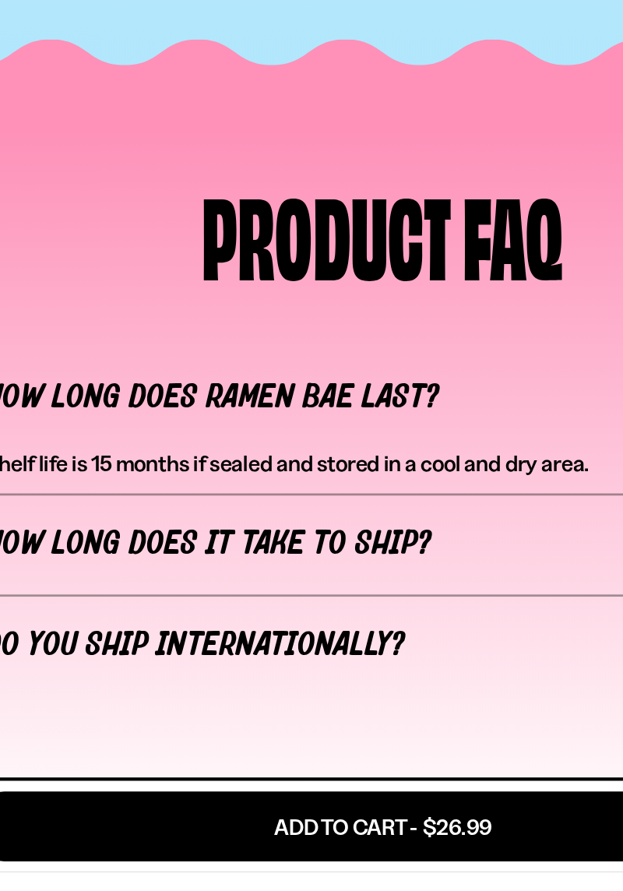
click at [337, 202] on link "5" at bounding box center [336, 193] width 25 height 19
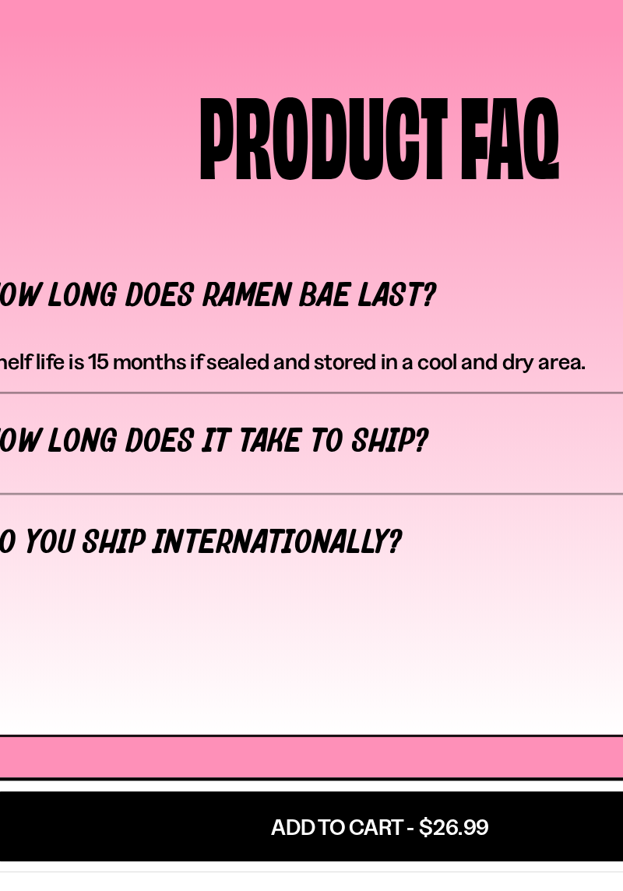
scroll to position [6564, 0]
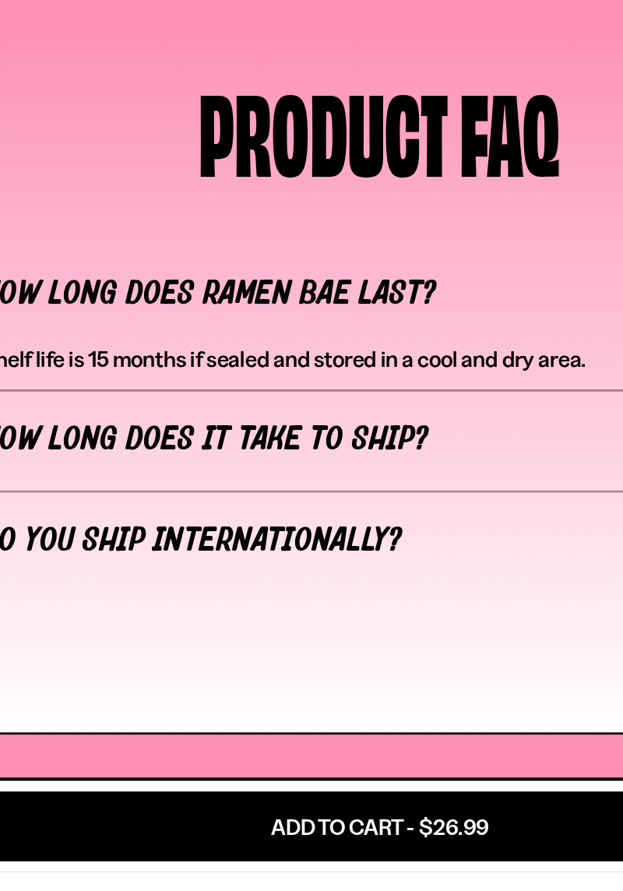
click at [109, 67] on link "Link to user picture 1" at bounding box center [89, 29] width 75 height 75
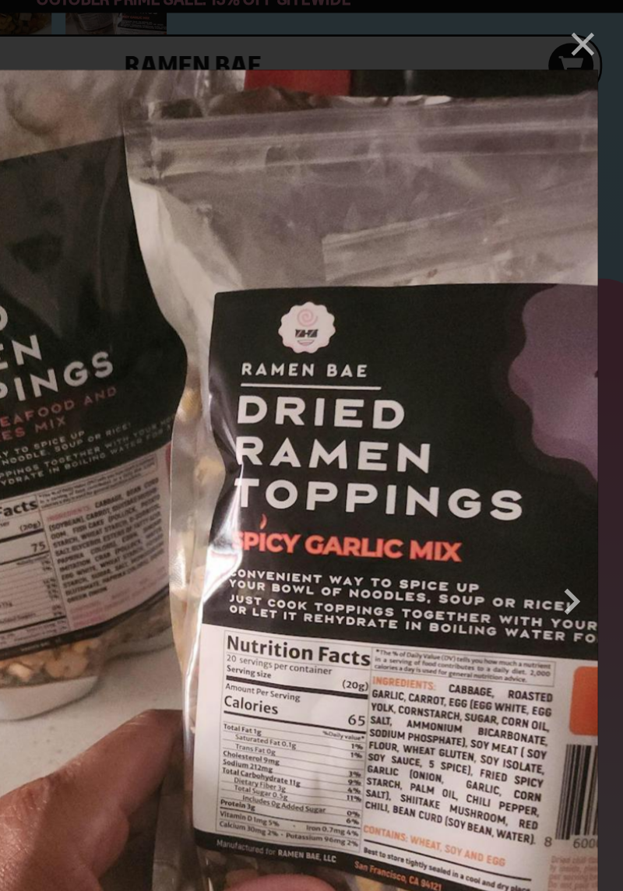
scroll to position [0, 0]
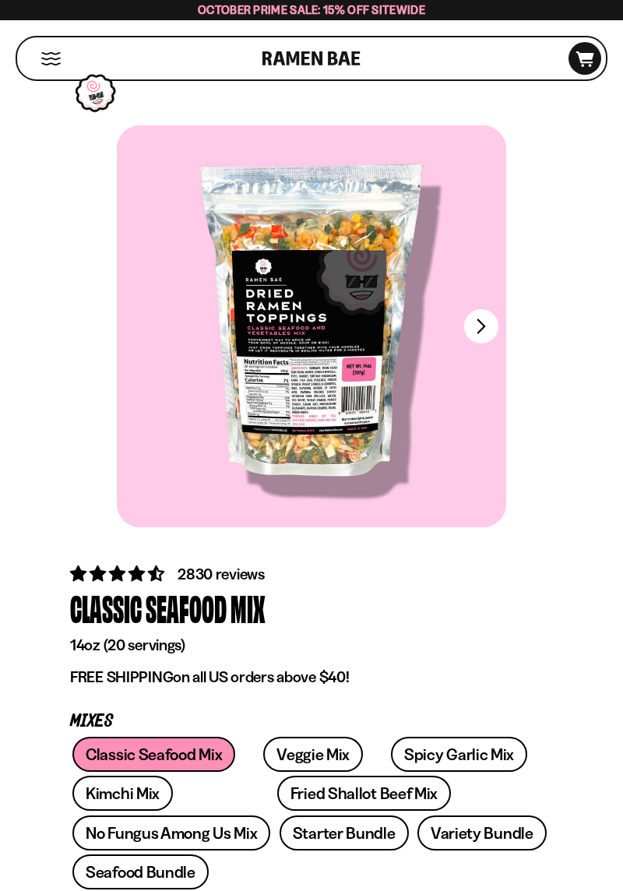
click at [232, 571] on span "2830 reviews" at bounding box center [220, 573] width 87 height 19
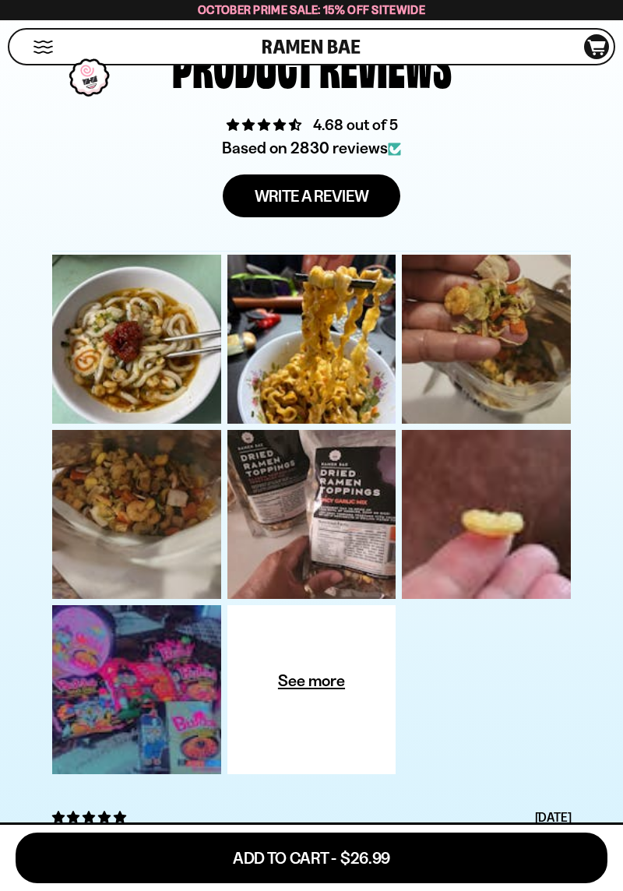
scroll to position [5627, 0]
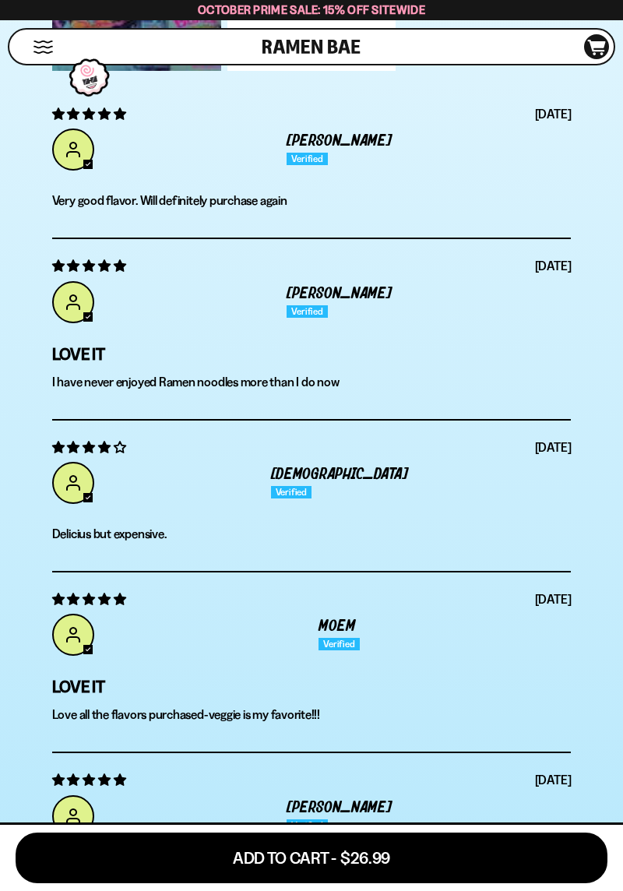
click at [430, 239] on div "[DATE] [PERSON_NAME] Very good flavor. Will definitely purchase again" at bounding box center [311, 163] width 519 height 152
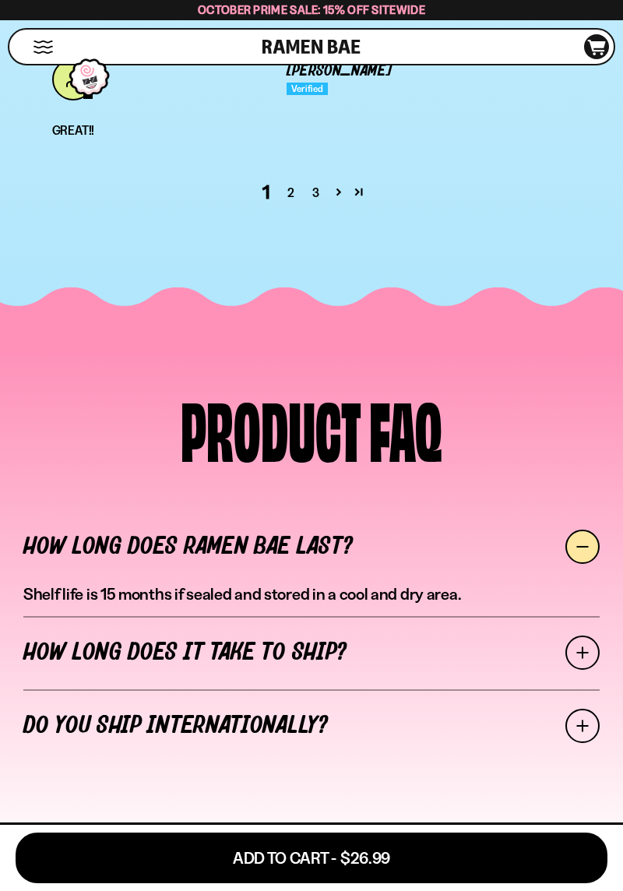
scroll to position [6365, 0]
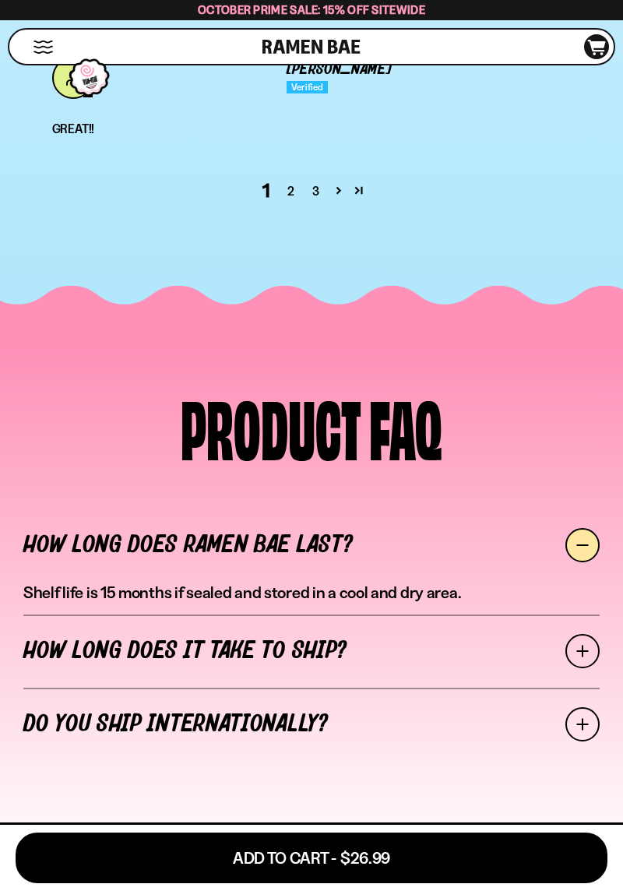
click at [324, 200] on link "3" at bounding box center [316, 190] width 25 height 19
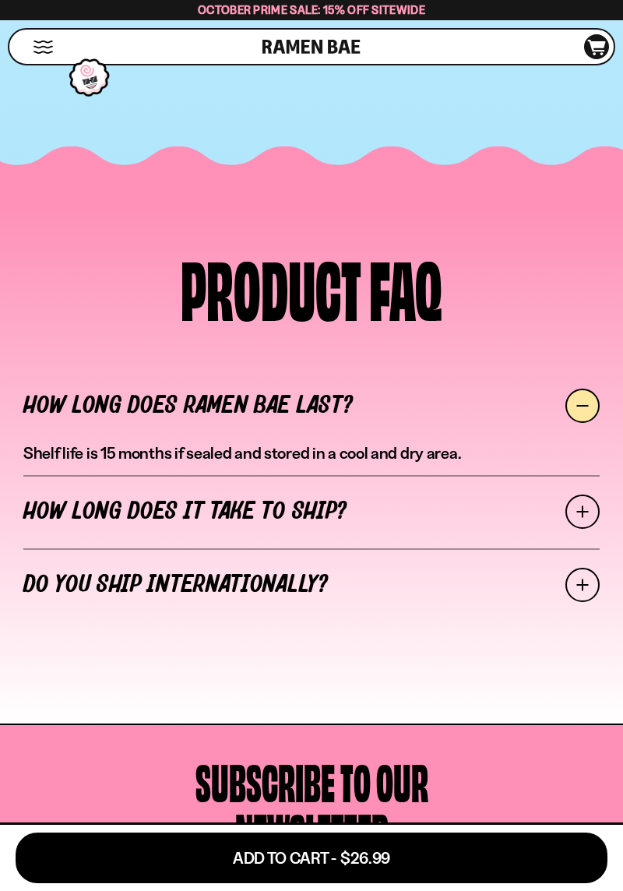
scroll to position [6629, 0]
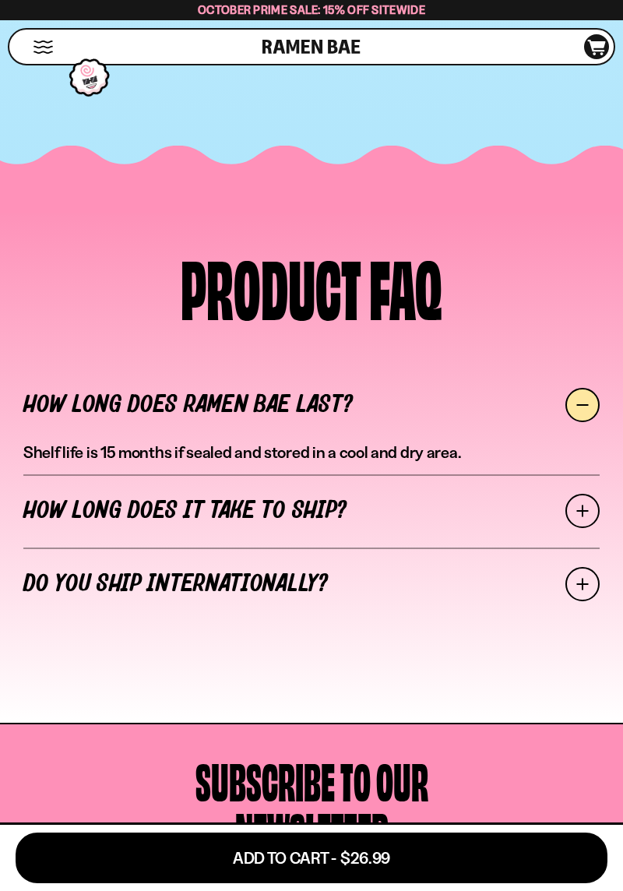
click at [333, 60] on link "4" at bounding box center [336, 50] width 25 height 19
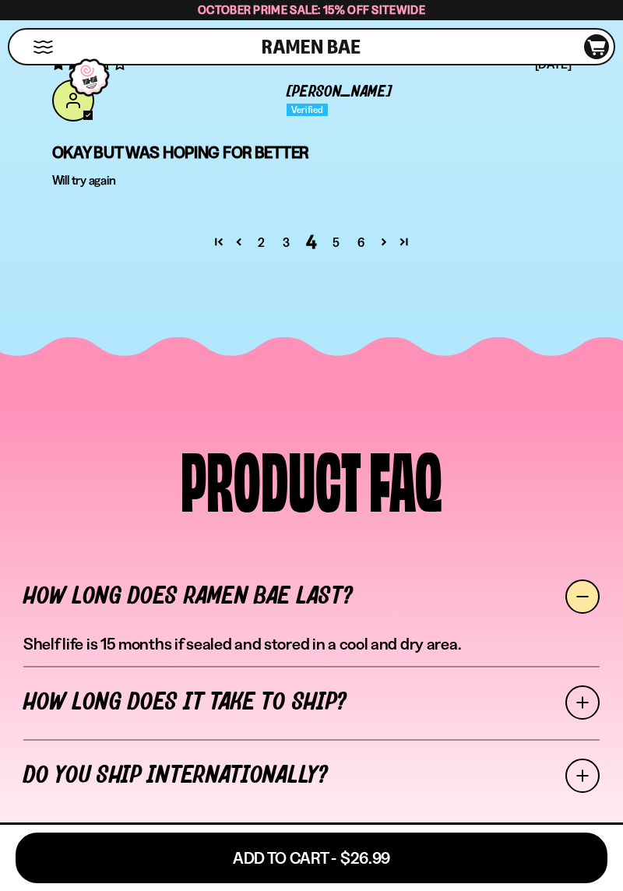
scroll to position [6326, 0]
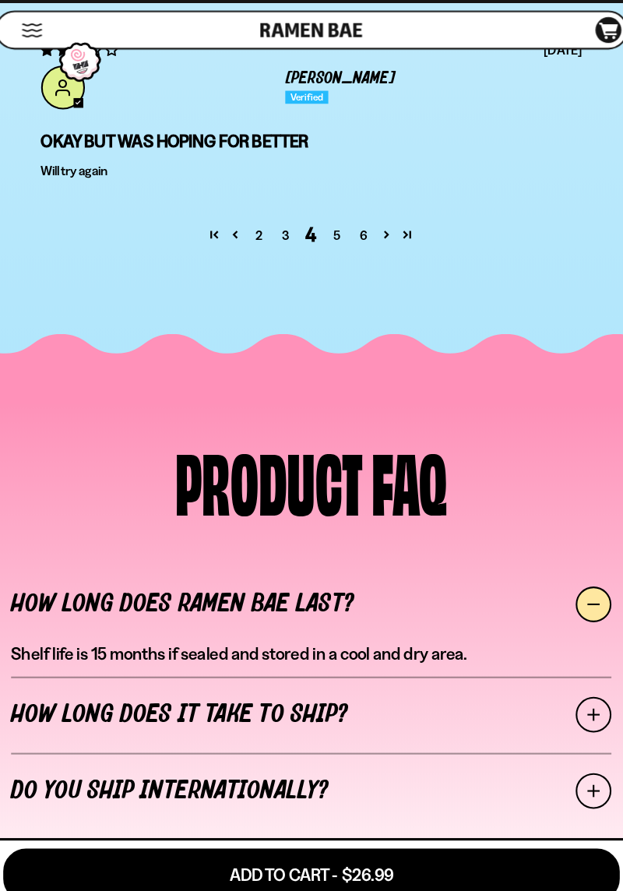
click at [357, 253] on link "6" at bounding box center [361, 243] width 25 height 19
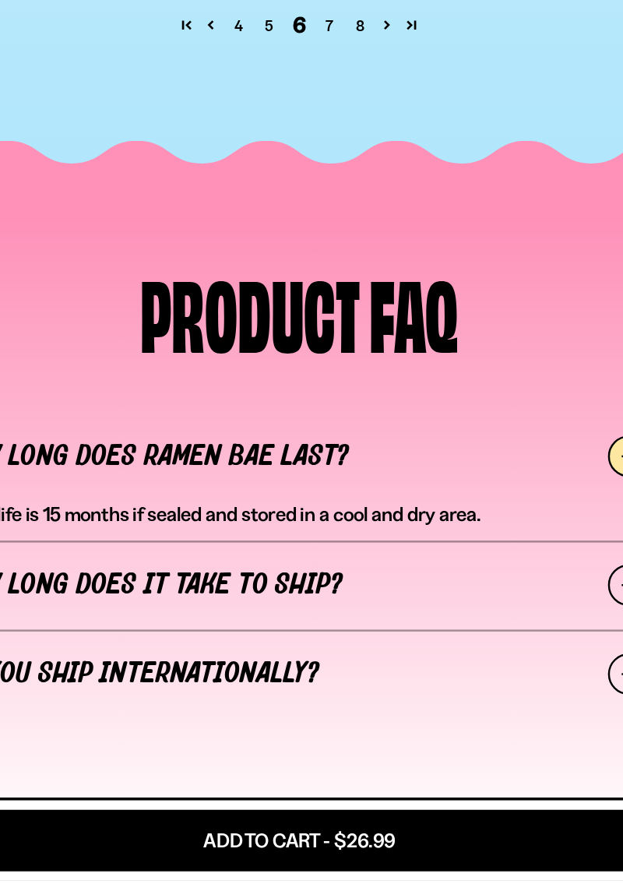
scroll to position [6509, 0]
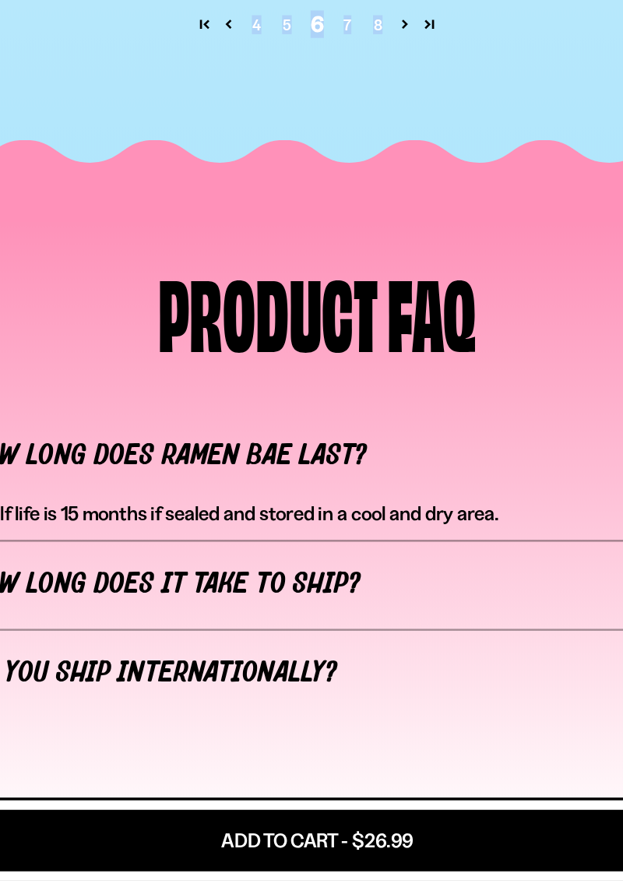
click at [328, 196] on link "7" at bounding box center [336, 186] width 25 height 19
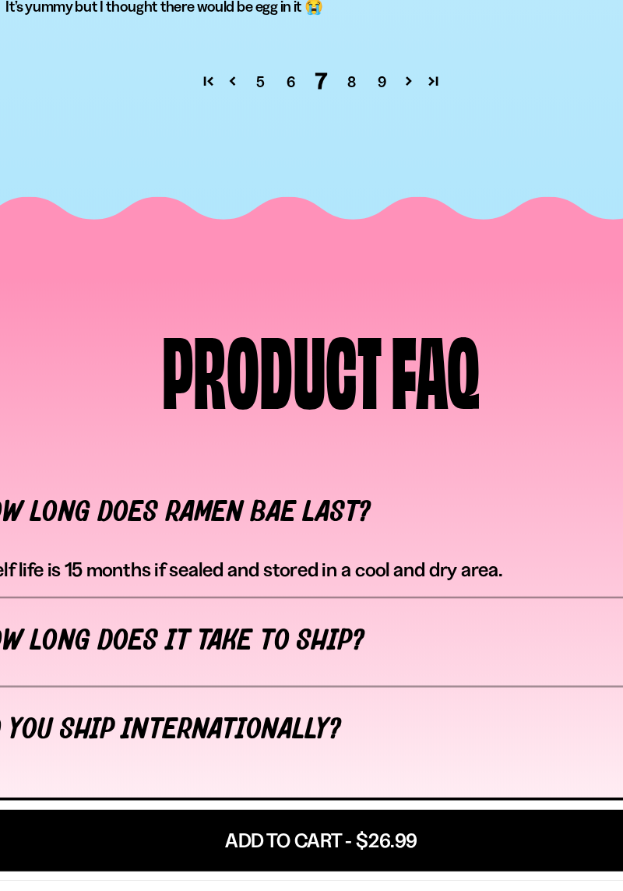
scroll to position [6427, 0]
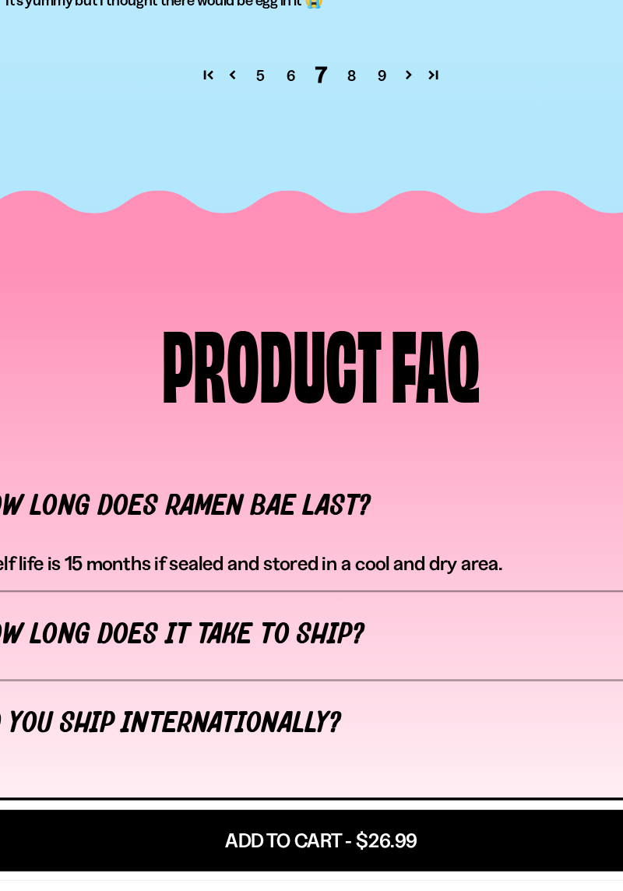
click at [333, 237] on link "8" at bounding box center [336, 228] width 25 height 19
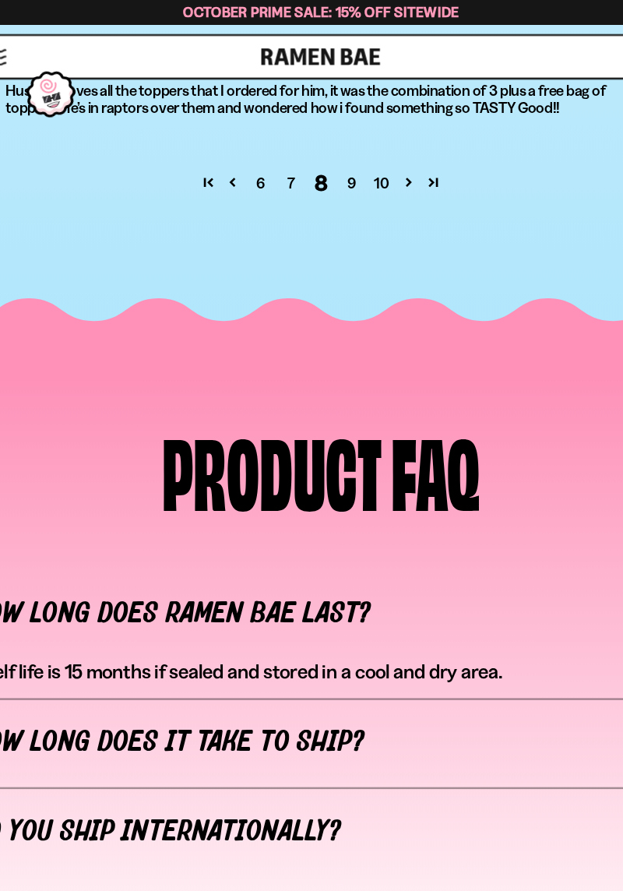
scroll to position [0, 0]
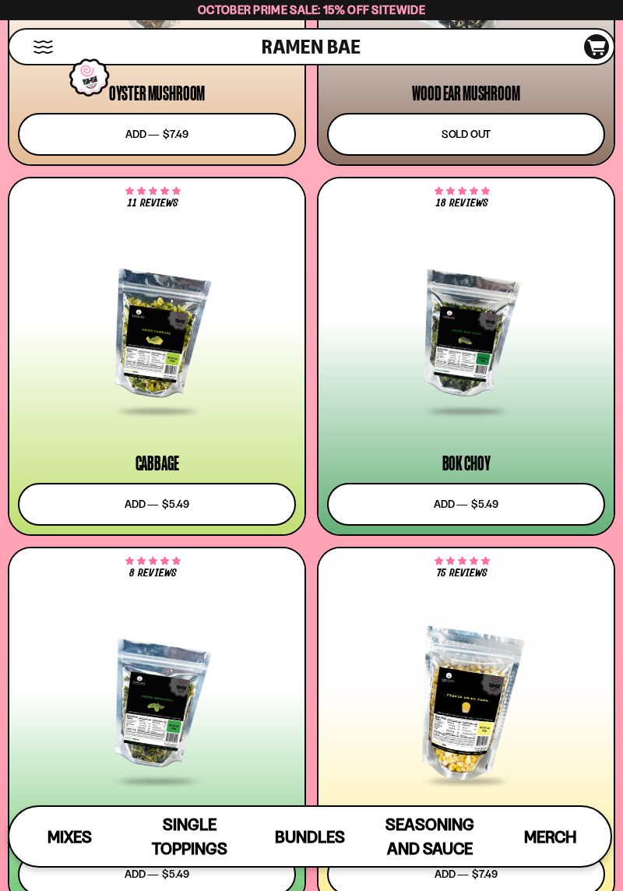
scroll to position [3754, 0]
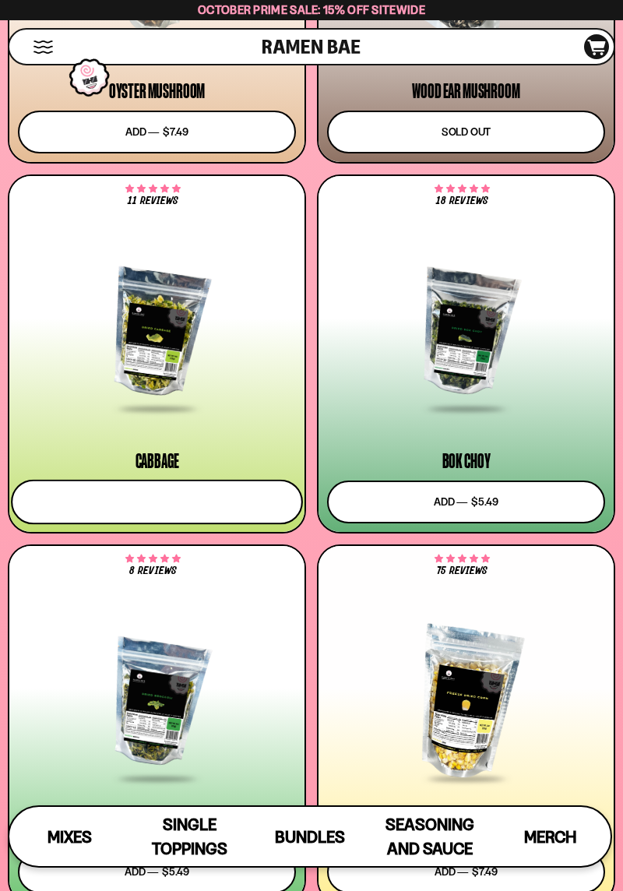
click at [191, 507] on button "Add to cart Add ― Regular price $5.49 Regular price Sale price $5.49 Unit price…" at bounding box center [157, 501] width 292 height 45
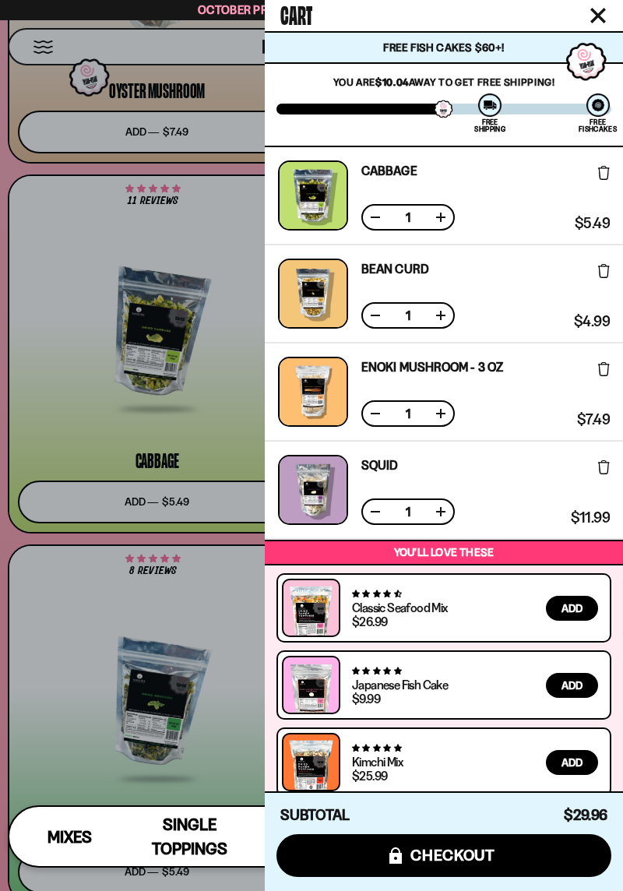
click at [65, 456] on div at bounding box center [311, 445] width 623 height 891
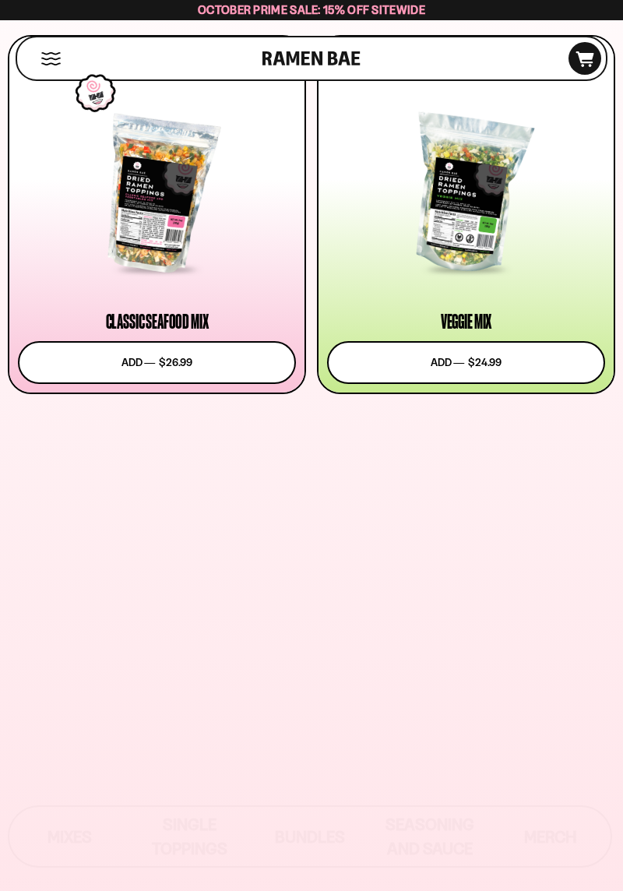
scroll to position [0, 0]
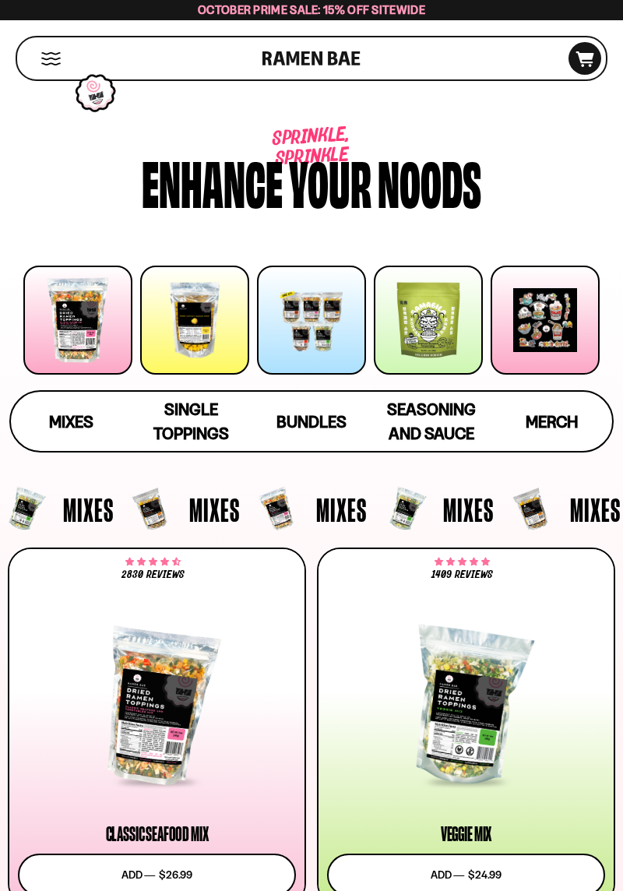
click at [51, 61] on button "Mobile Menu Trigger" at bounding box center [50, 58] width 21 height 13
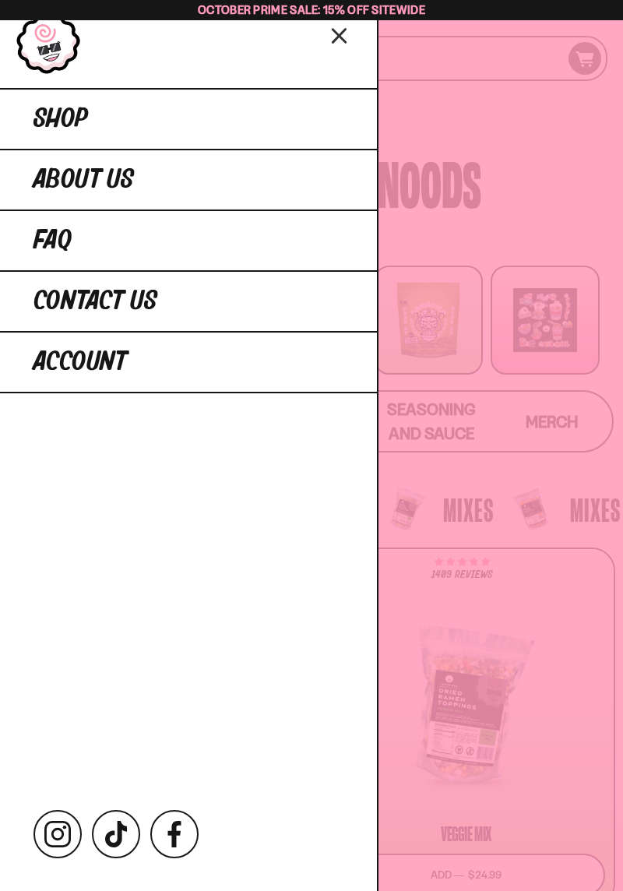
click at [512, 243] on div at bounding box center [311, 445] width 623 height 891
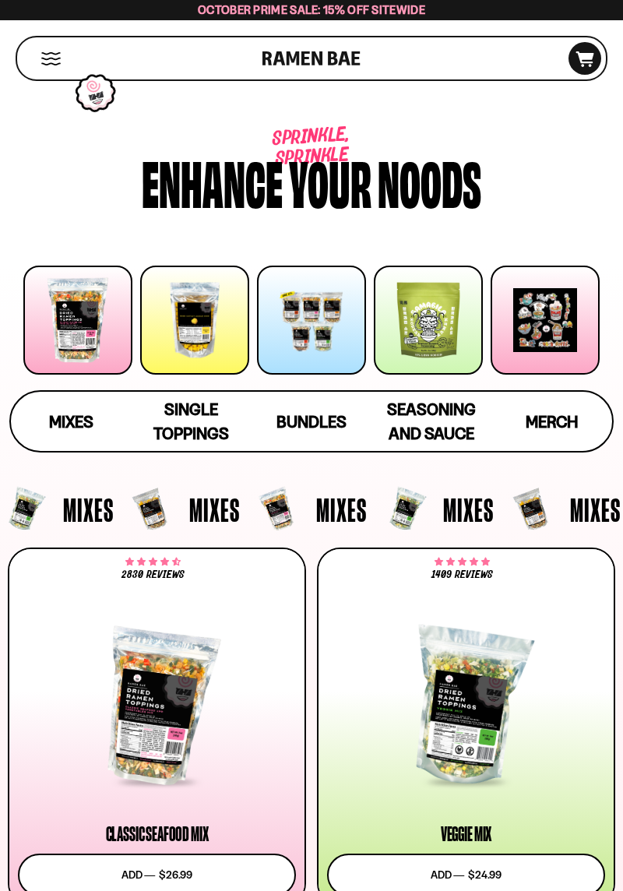
click at [581, 70] on div "Cart D0381C2F-513E-4F90-8A41-6F0A75DCBAAA" at bounding box center [584, 58] width 33 height 33
click at [576, 67] on span "D0381C2F-513E-4F90-8A41-6F0A75DCBAAA" at bounding box center [585, 62] width 42 height 16
click at [582, 67] on span "D0381C2F-513E-4F90-8A41-6F0A75DCBAAA" at bounding box center [585, 62] width 42 height 16
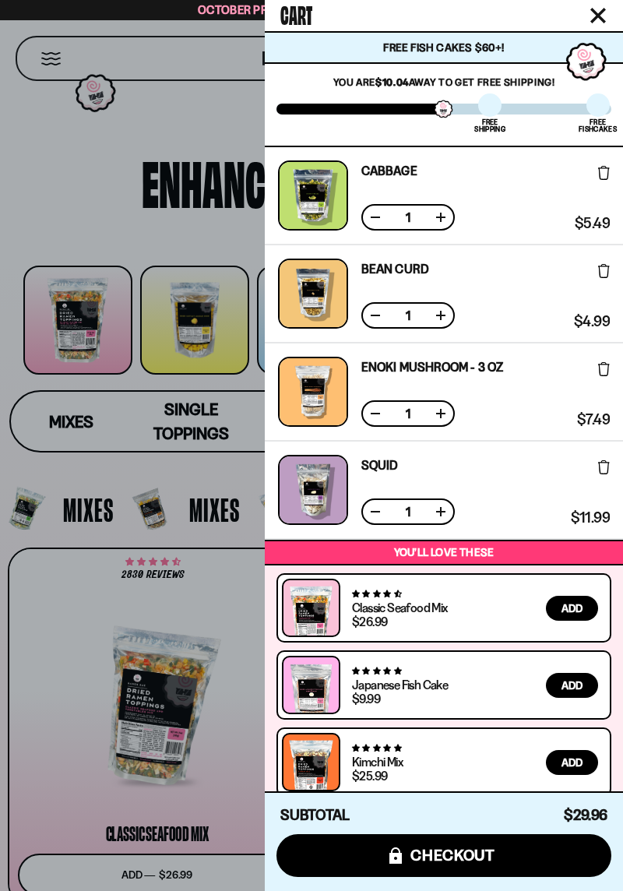
click at [601, 68] on div at bounding box center [594, 93] width 68 height 113
